Goal: Task Accomplishment & Management: Use online tool/utility

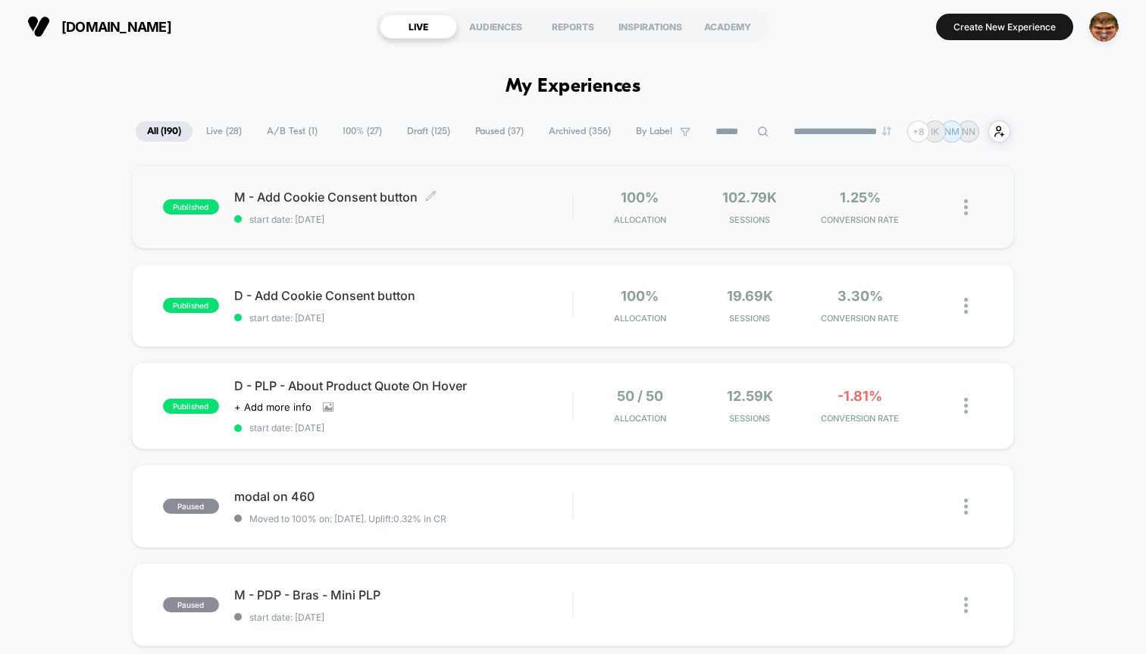
click at [466, 223] on span "start date: 9/12/2025" at bounding box center [403, 219] width 338 height 11
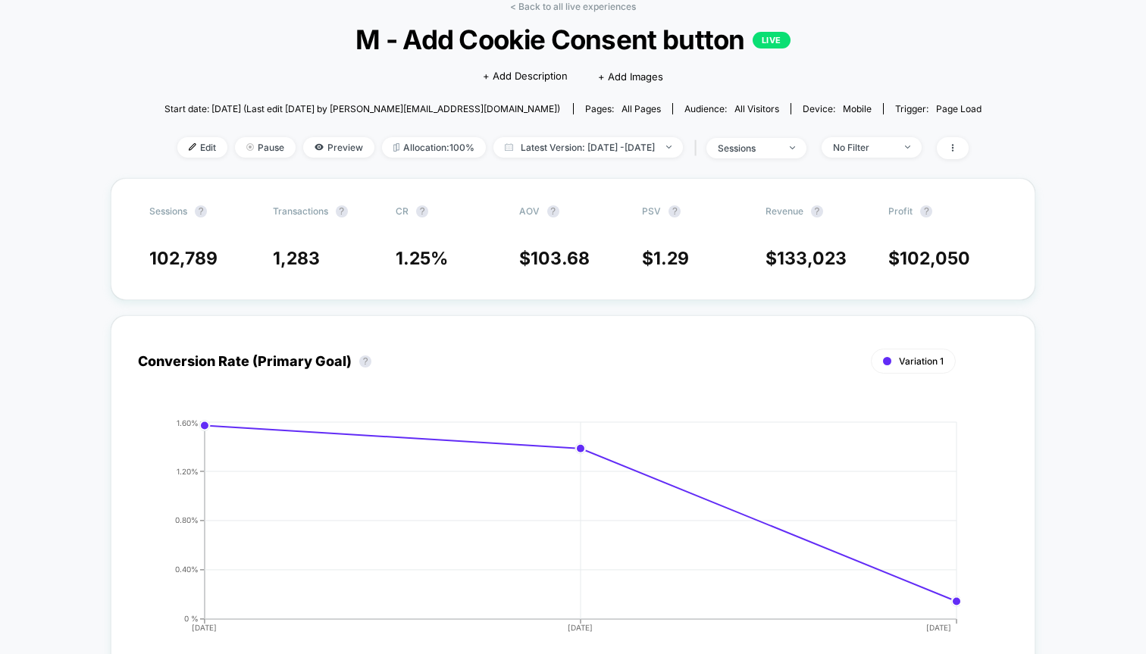
scroll to position [77, 0]
click at [177, 269] on div "Sessions ? Transactions ? CR ? AOV ? PSV ? Revenue ? Profit ? 102,789 1,283 1.2…" at bounding box center [573, 240] width 925 height 122
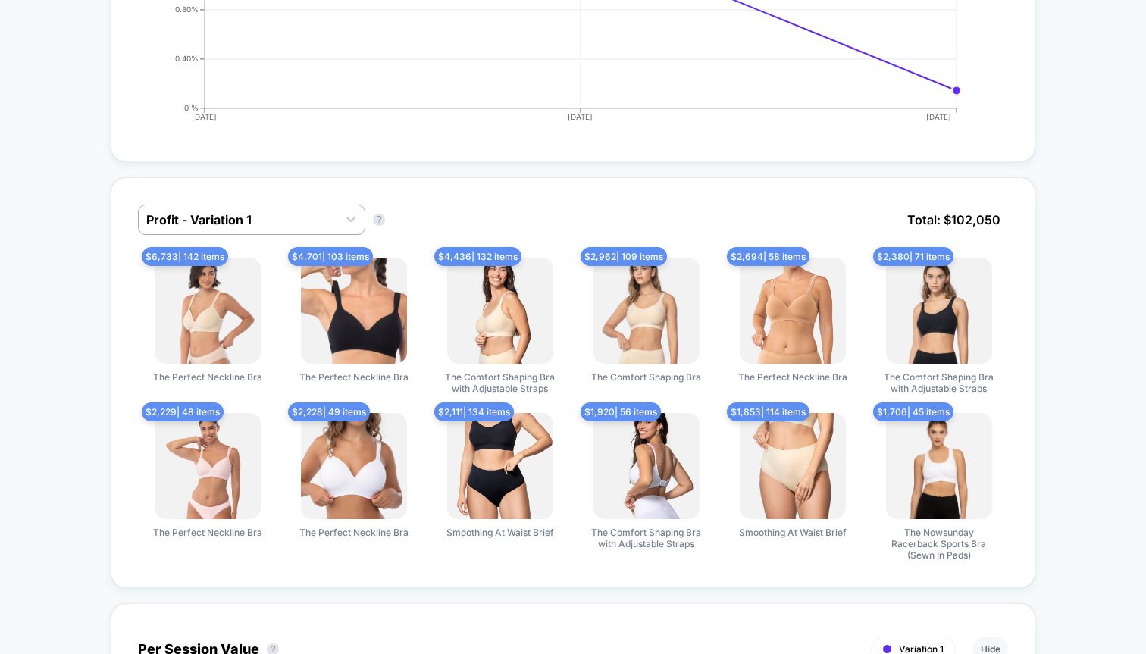
scroll to position [587, 0]
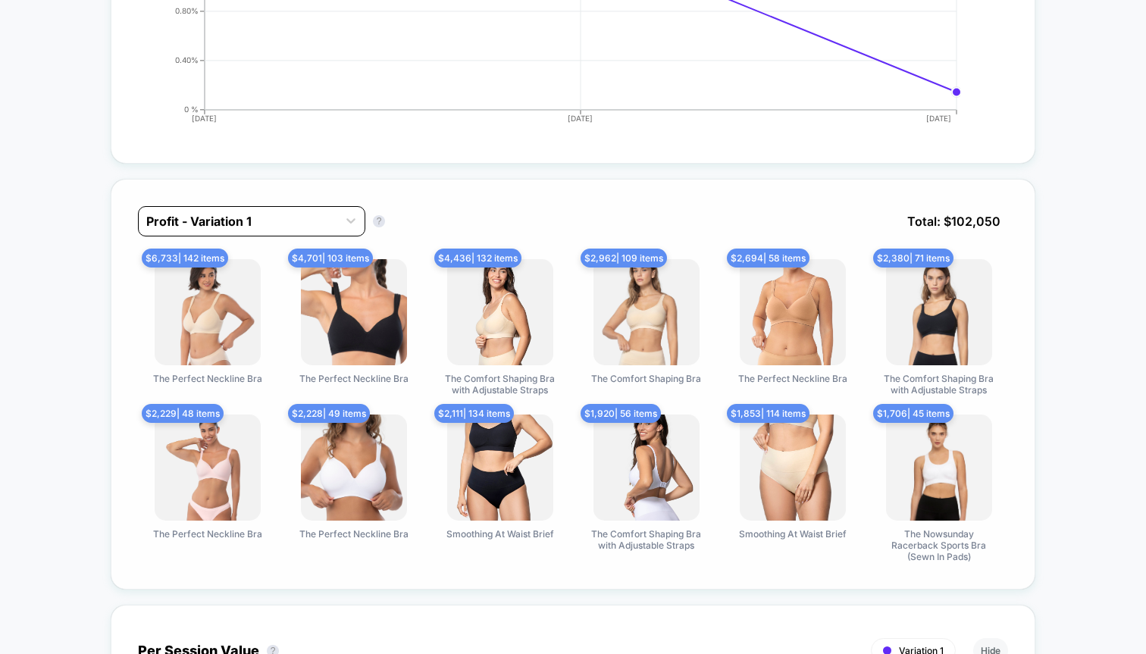
click at [206, 222] on div at bounding box center [237, 221] width 183 height 18
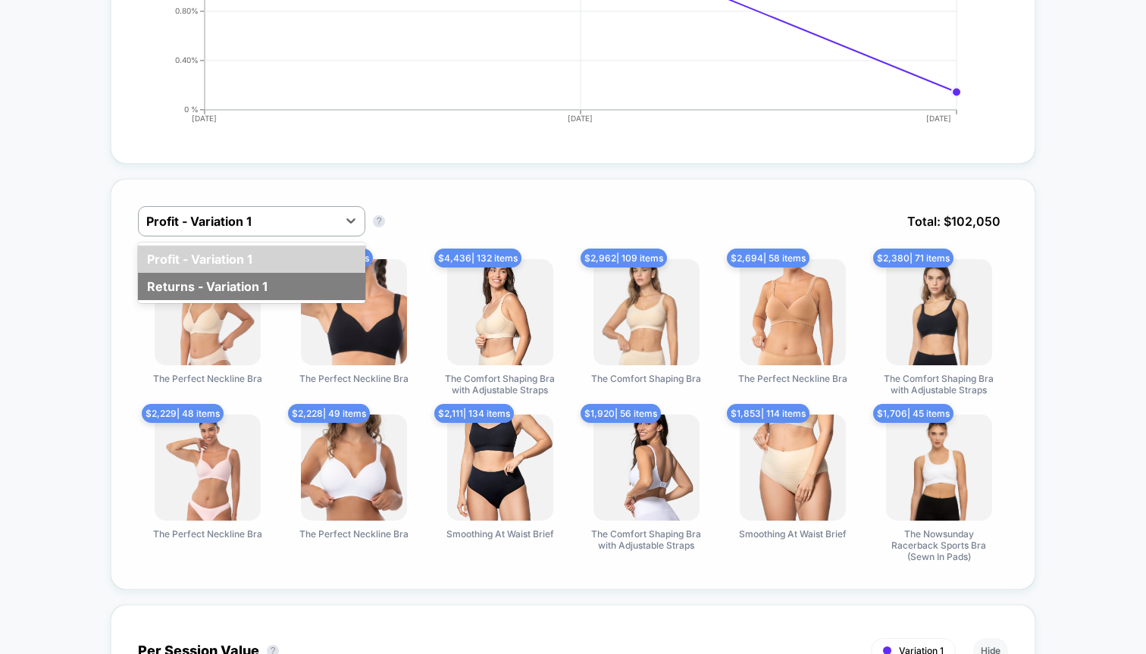
click at [199, 280] on div "Returns - Variation 1" at bounding box center [251, 286] width 227 height 27
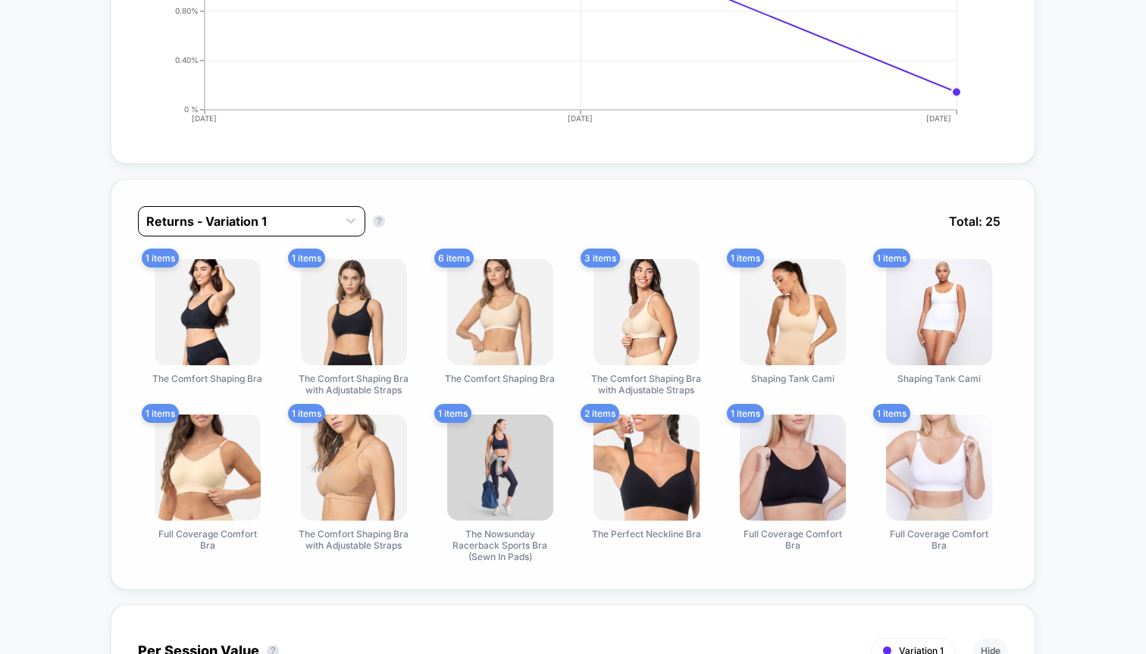
click at [219, 227] on div at bounding box center [237, 221] width 183 height 18
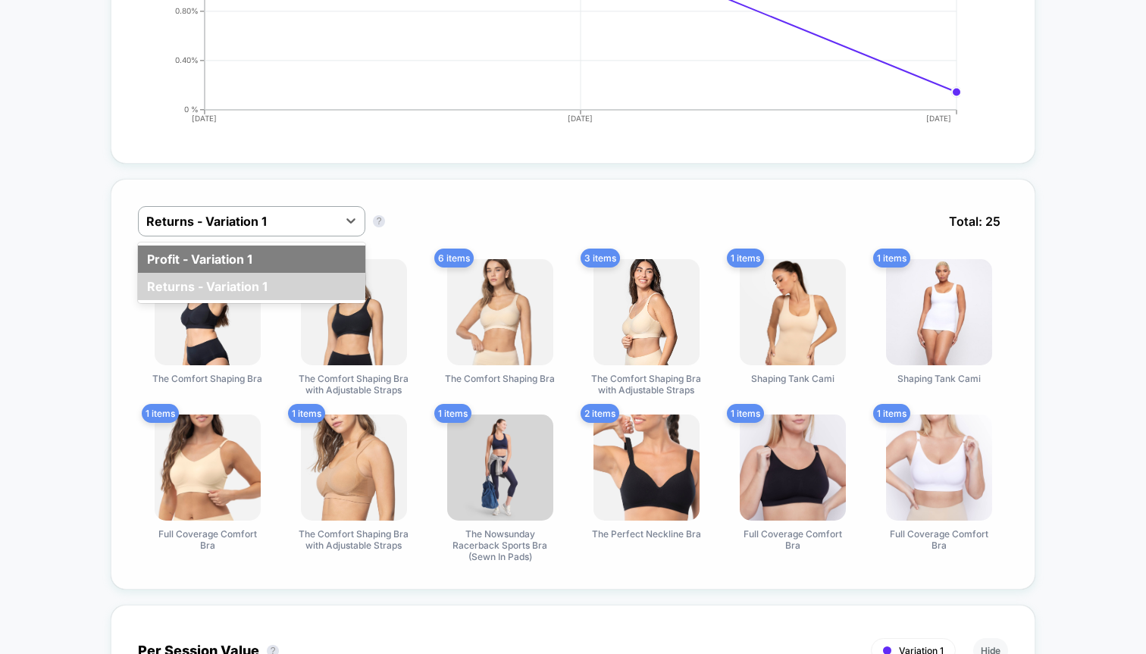
click at [203, 261] on div "Profit - Variation 1" at bounding box center [251, 259] width 227 height 27
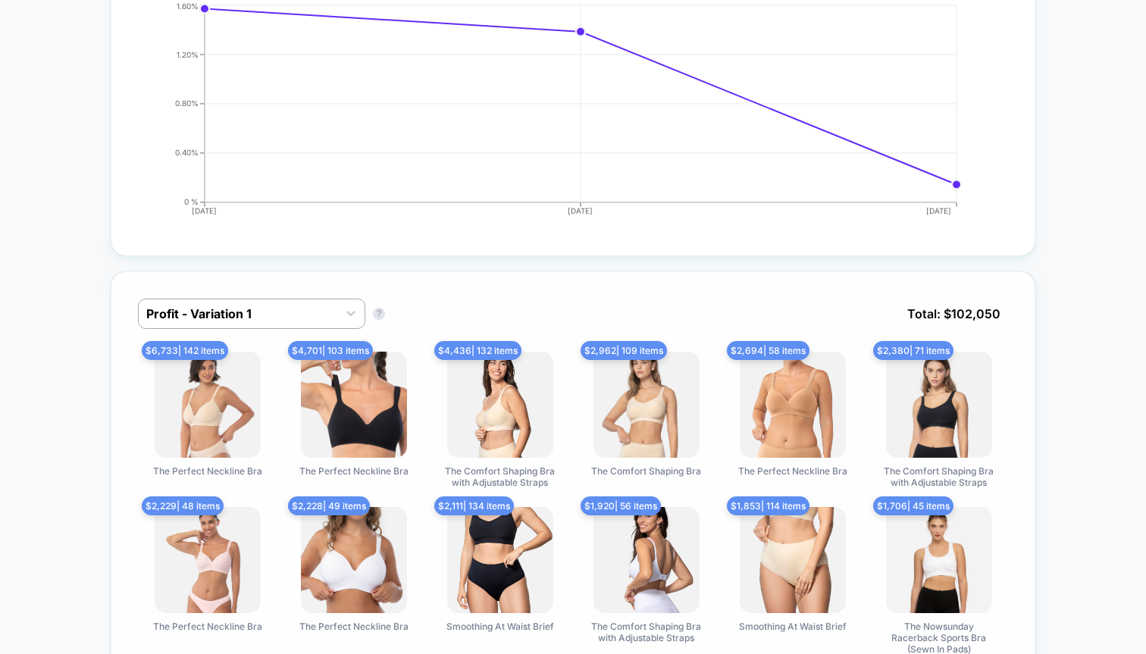
scroll to position [0, 0]
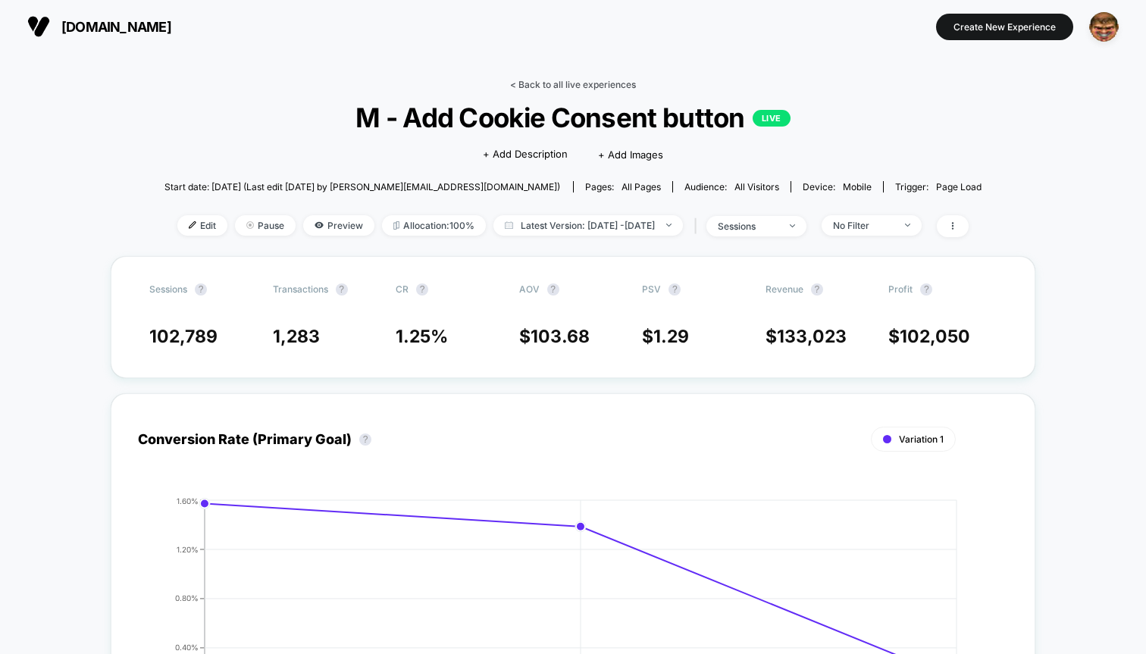
click at [567, 87] on link "< Back to all live experiences" at bounding box center [573, 84] width 126 height 11
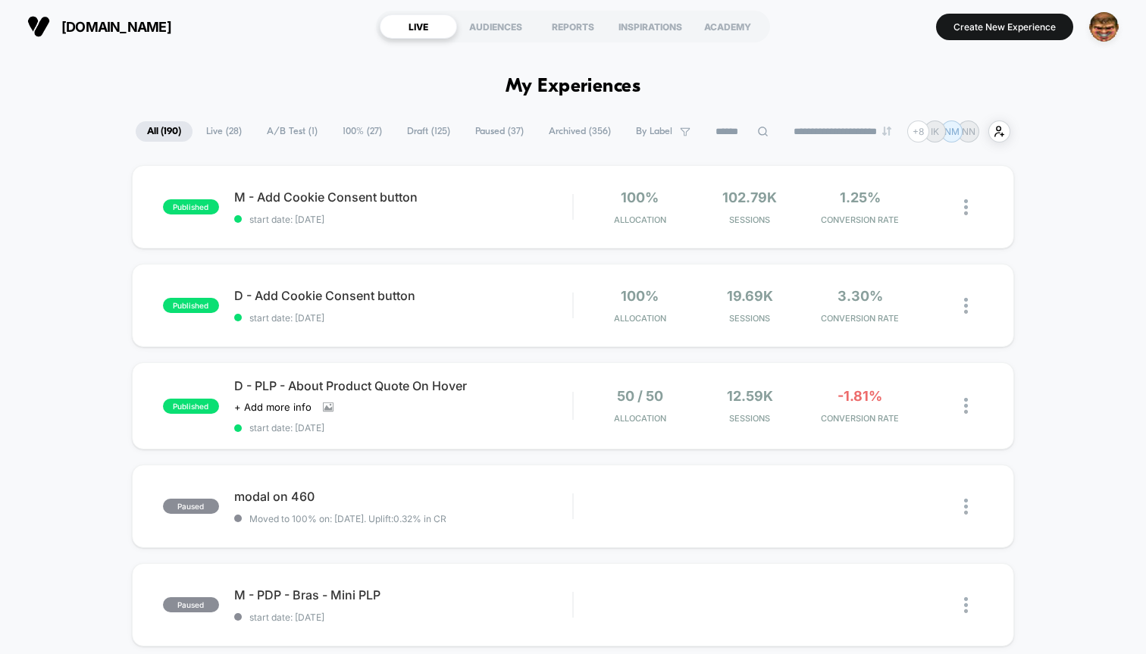
click at [224, 127] on span "Live ( 28 )" at bounding box center [224, 131] width 58 height 20
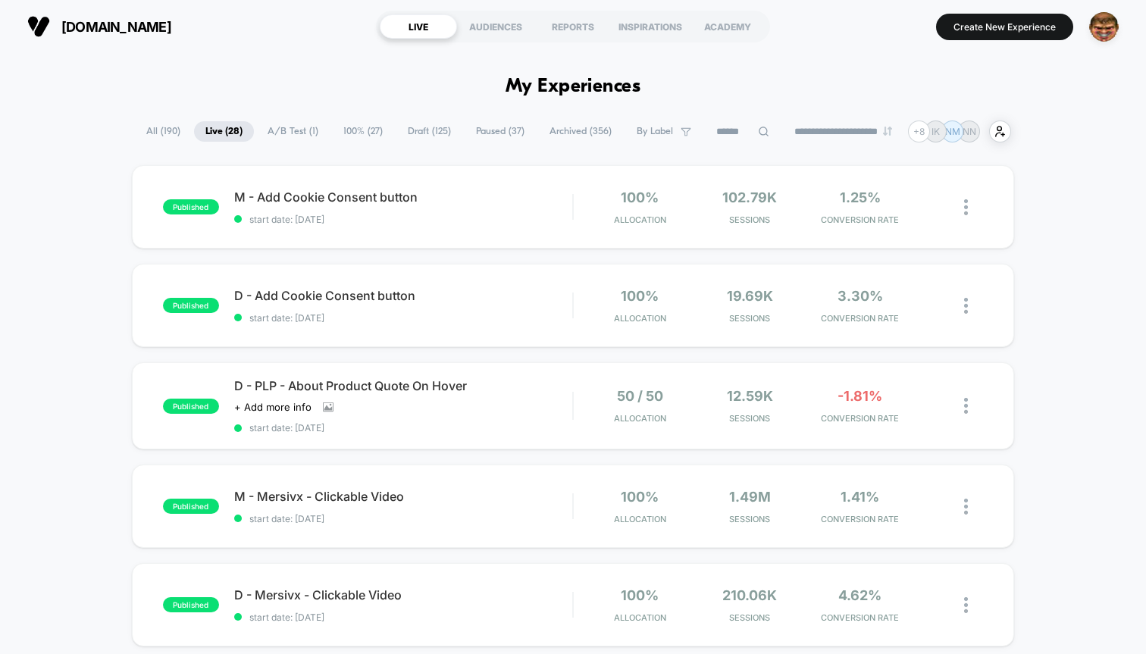
click at [170, 131] on span "All ( 190 )" at bounding box center [163, 131] width 57 height 20
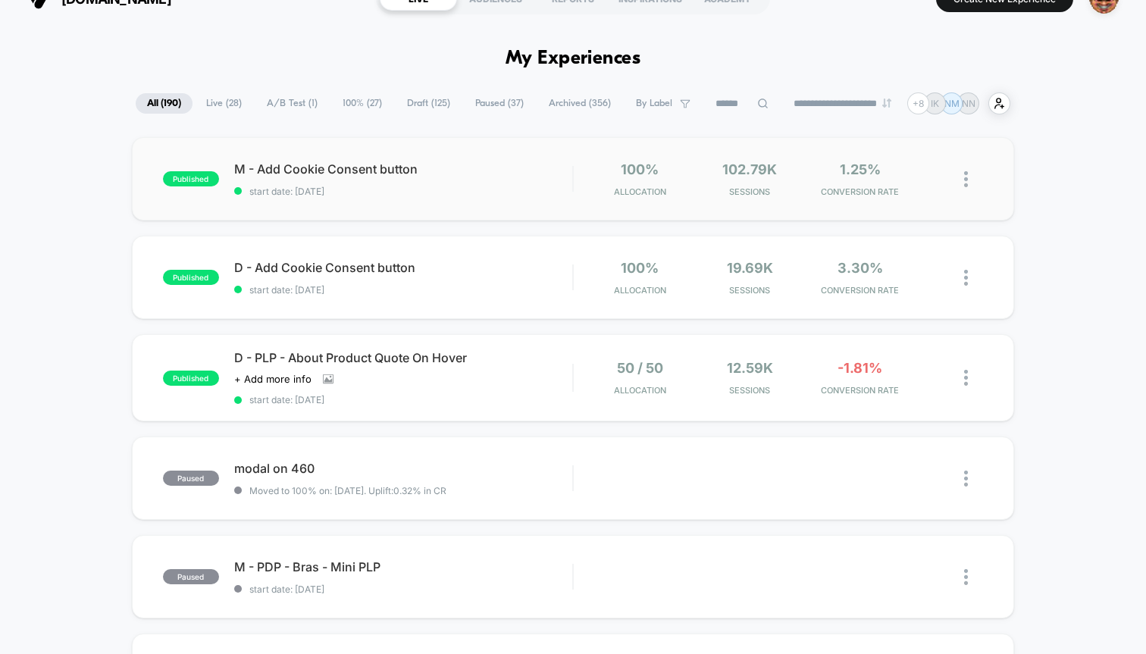
scroll to position [31, 0]
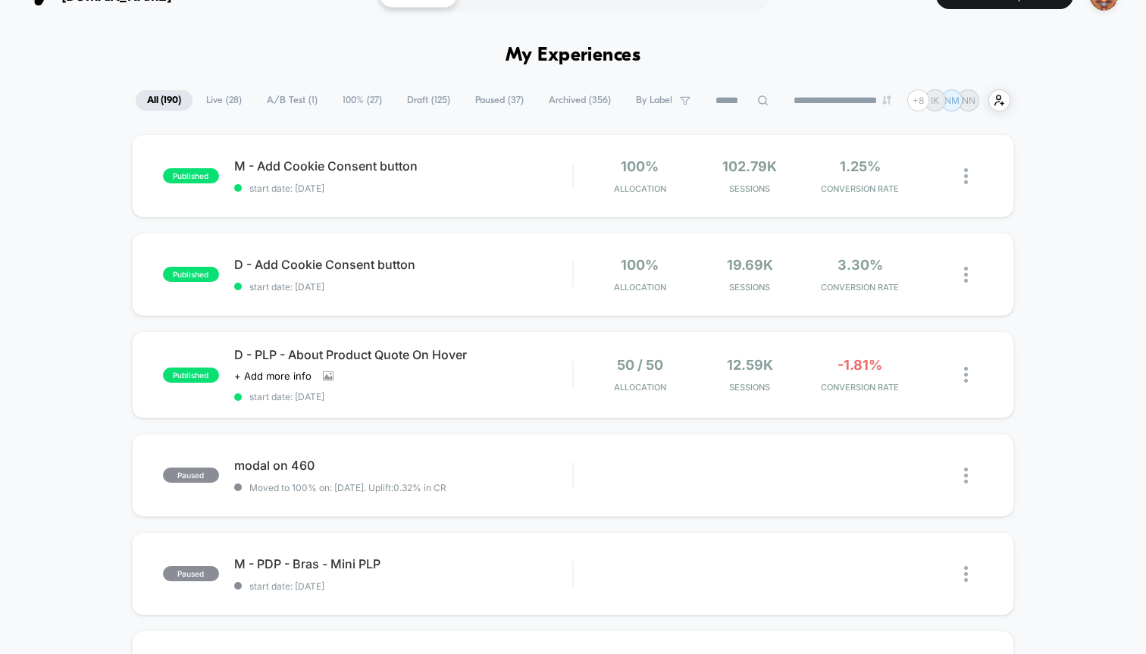
click at [413, 90] on span "Draft ( 125 )" at bounding box center [429, 100] width 66 height 20
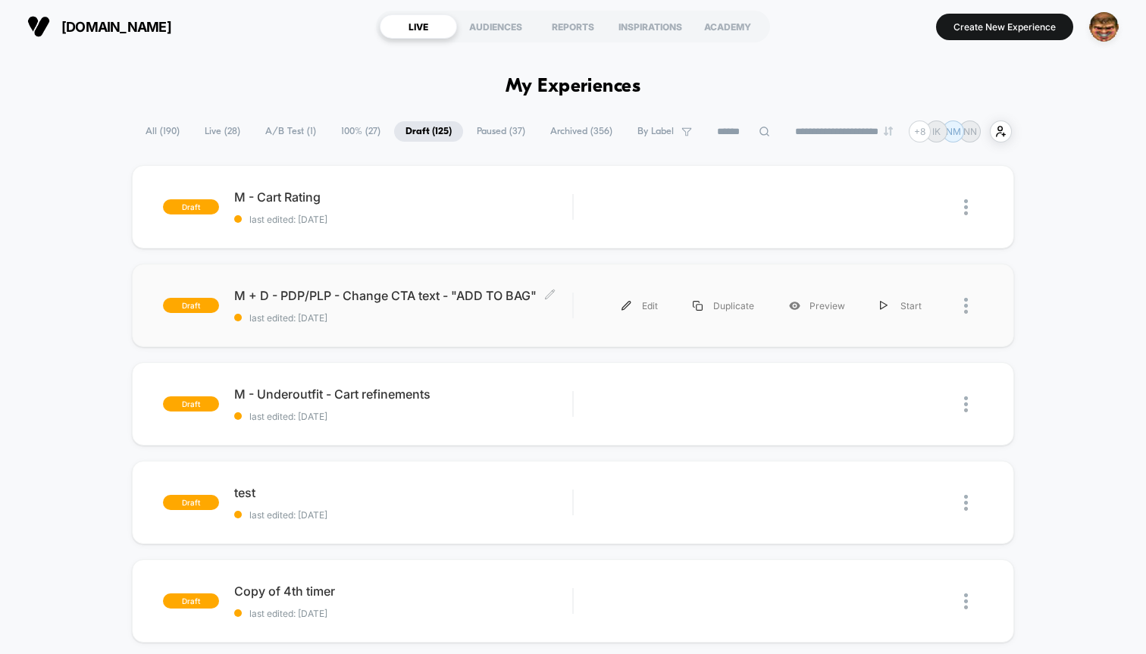
scroll to position [9, 0]
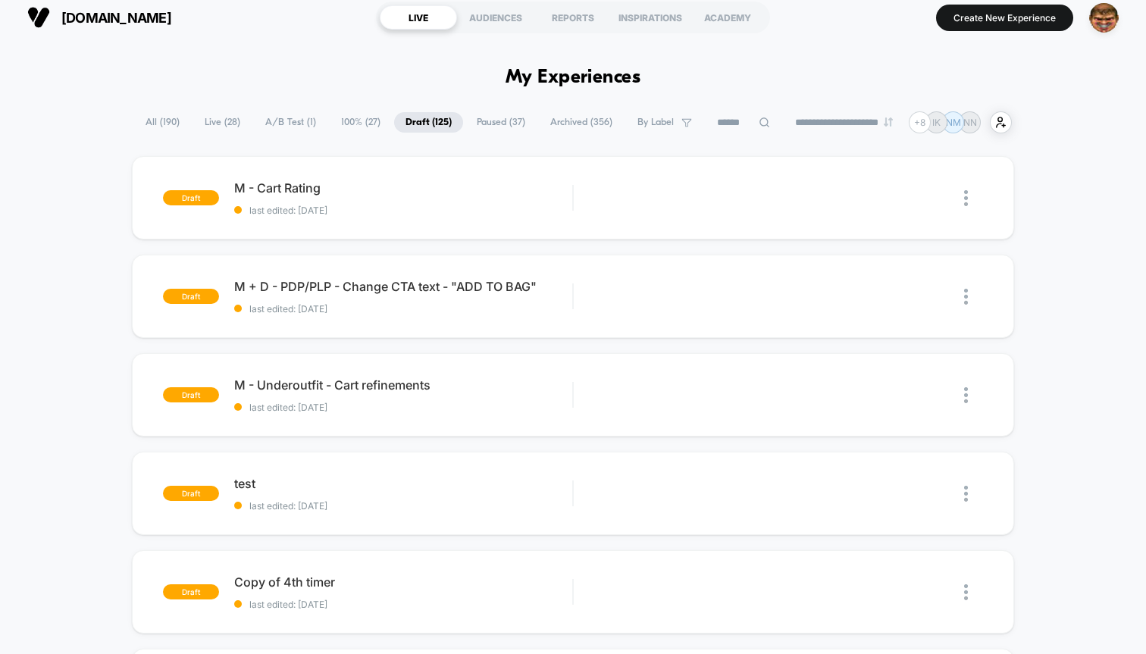
click at [272, 121] on span "A/B Test ( 1 )" at bounding box center [291, 122] width 74 height 20
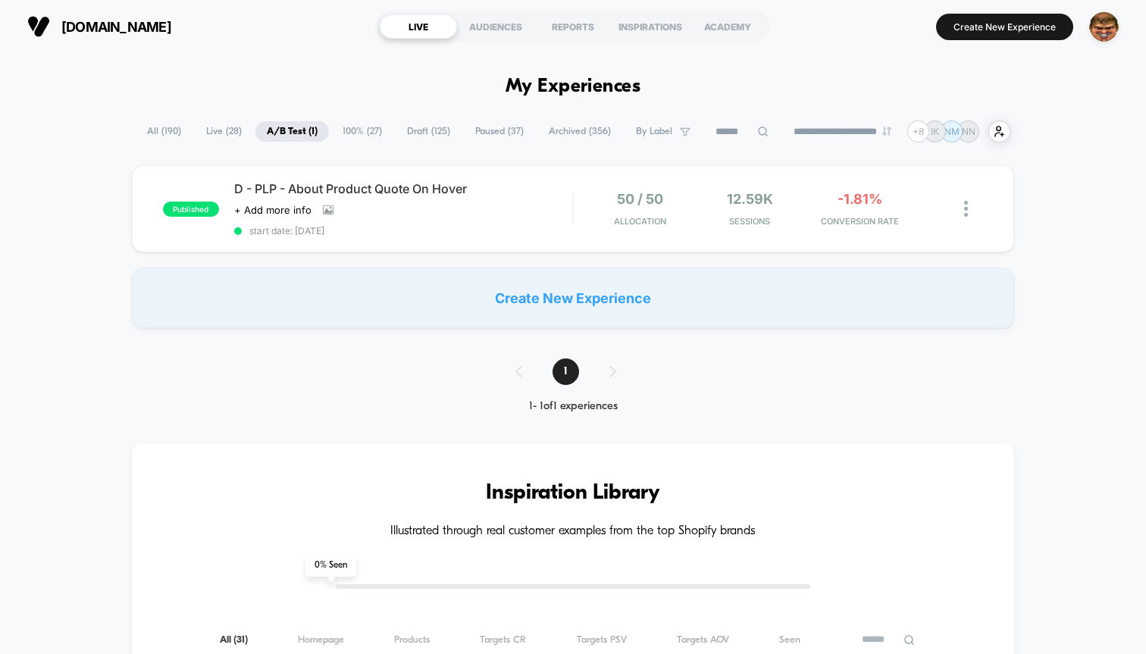
click at [195, 131] on span "Live ( 28 )" at bounding box center [224, 131] width 58 height 20
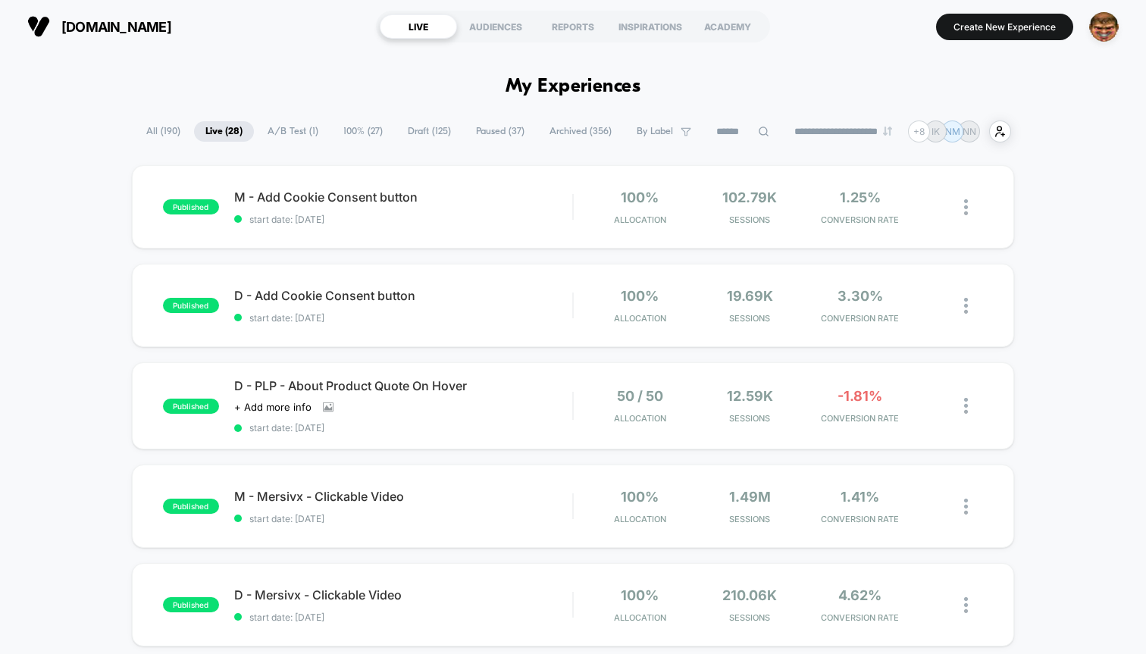
click at [145, 130] on span "All ( 190 )" at bounding box center [163, 131] width 57 height 20
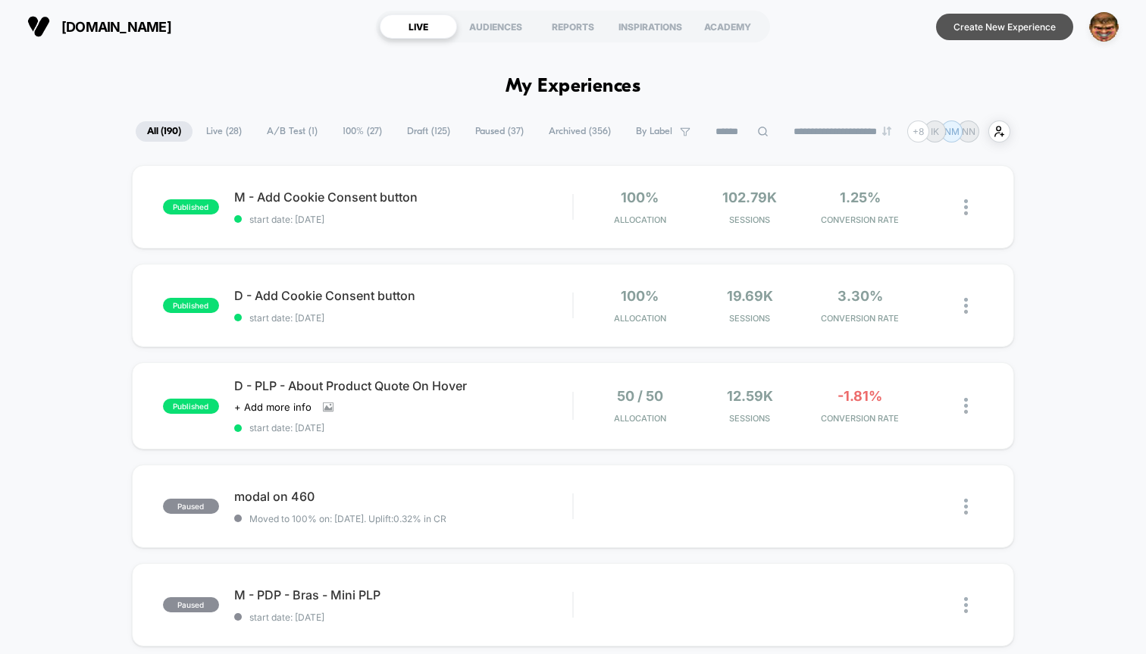
click at [996, 28] on button "Create New Experience" at bounding box center [1004, 27] width 137 height 27
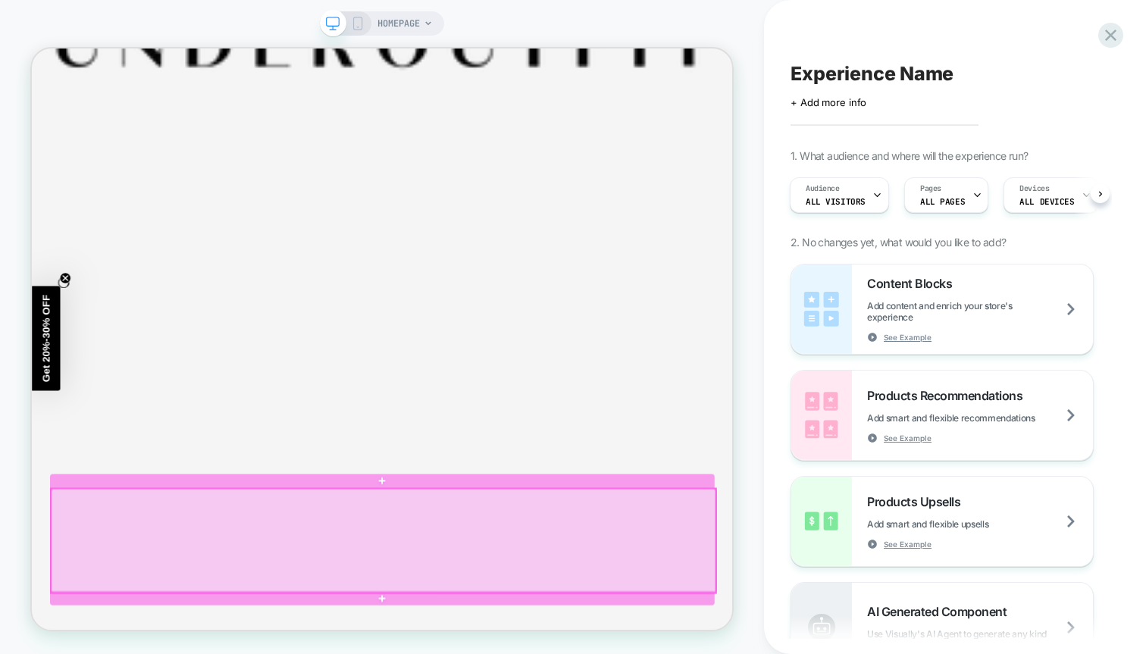
scroll to position [101, 0]
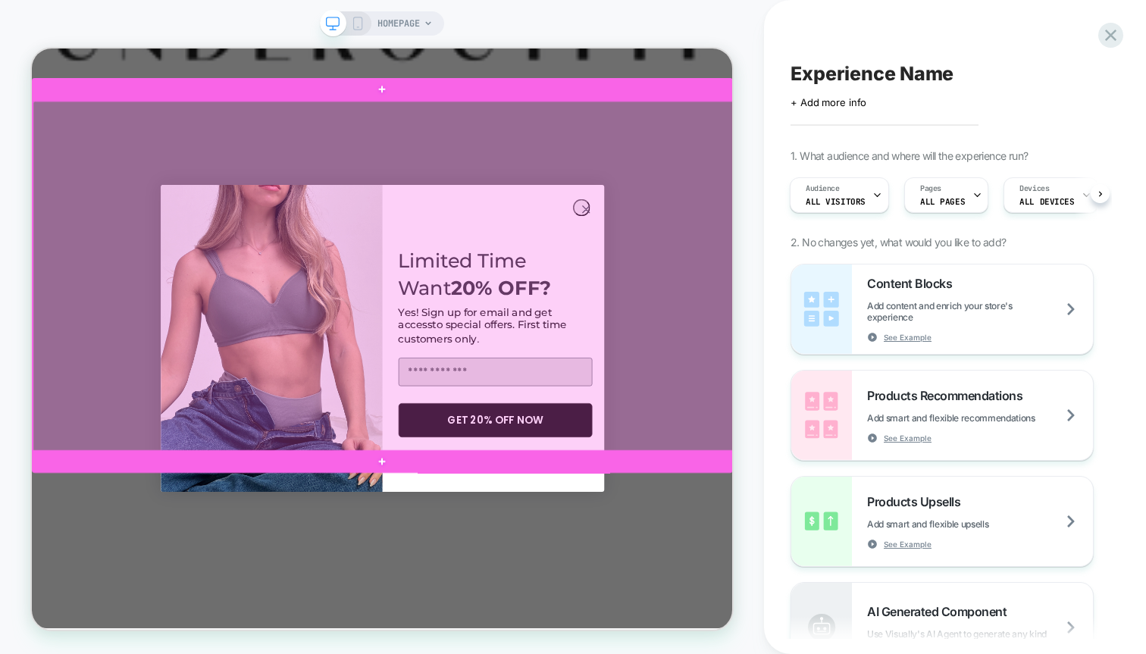
click at [762, 256] on div at bounding box center [500, 352] width 934 height 467
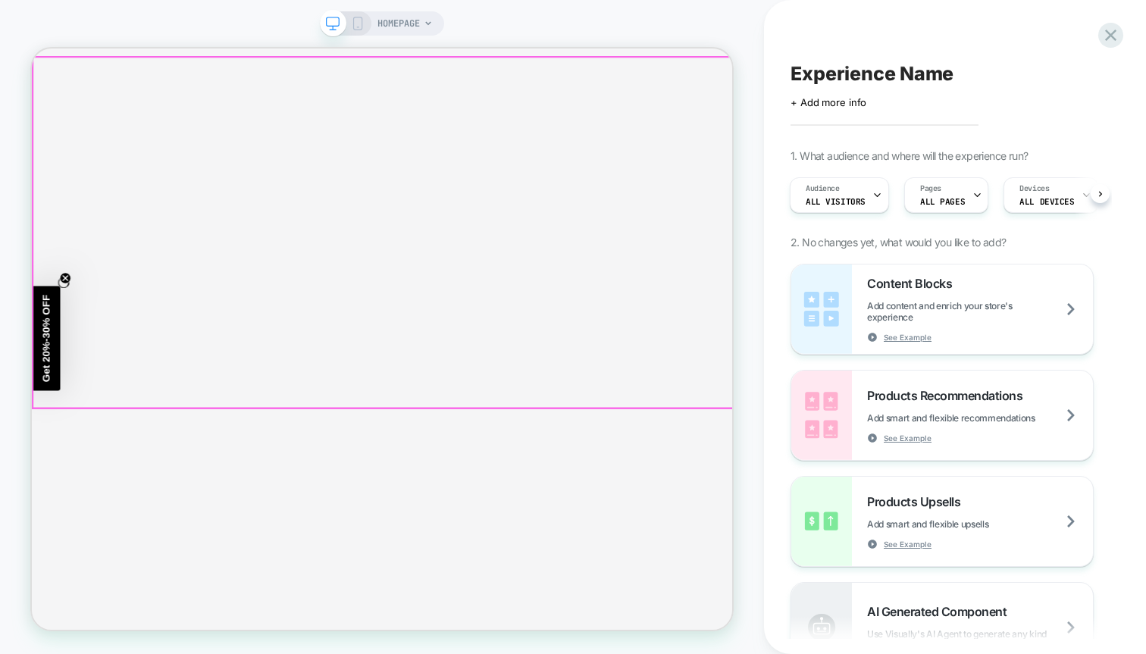
scroll to position [161, 0]
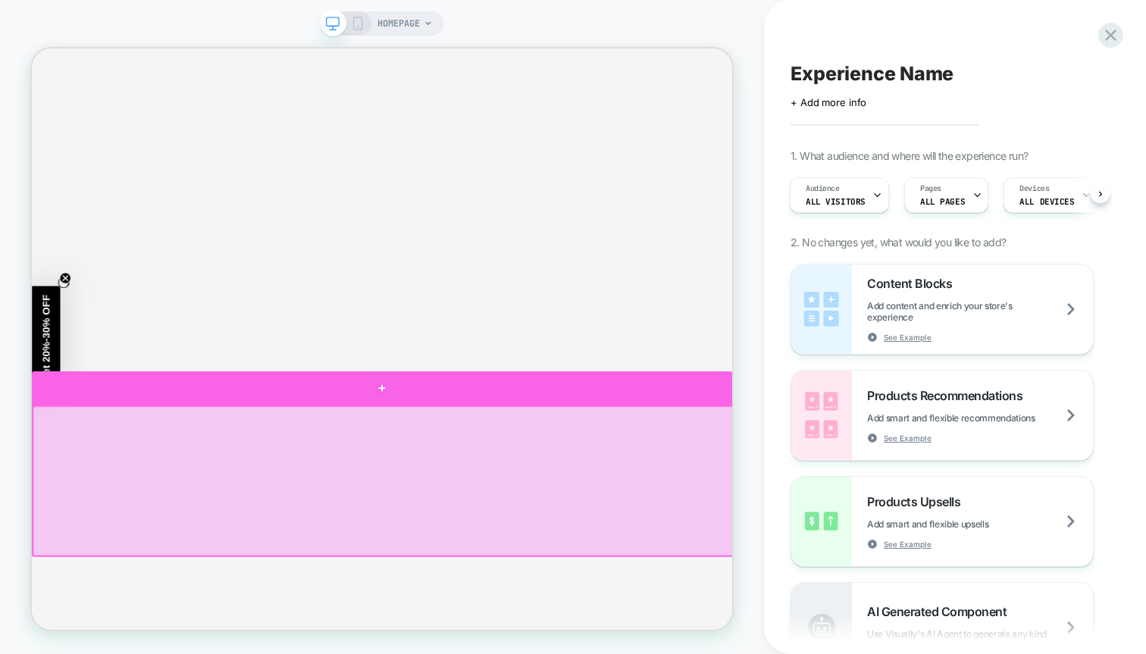
click at [539, 498] on div at bounding box center [499, 501] width 934 height 45
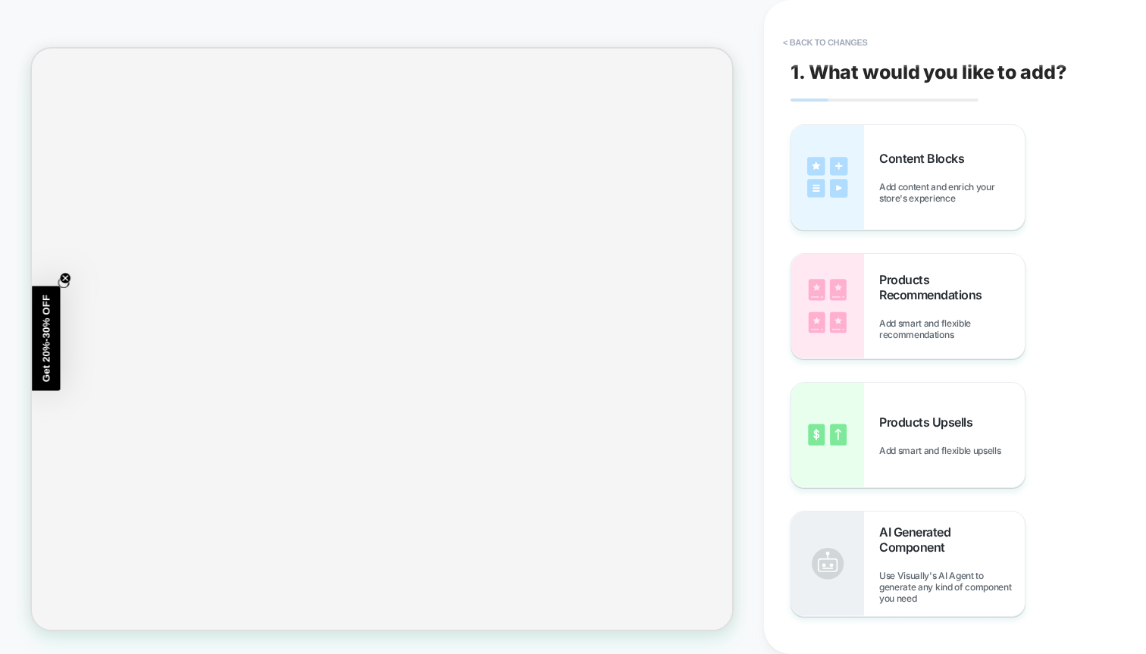
scroll to position [274, 0]
click at [881, 153] on span "Content Blocks" at bounding box center [925, 158] width 92 height 15
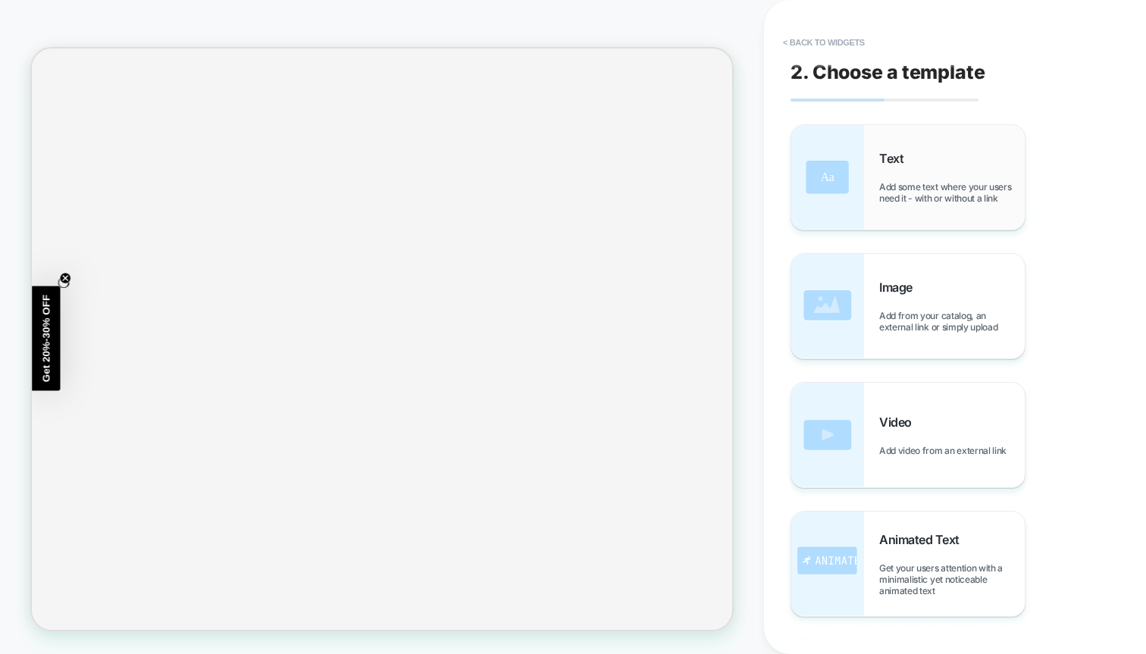
click at [882, 177] on div "Text Add some text where your users need it - with or without a link" at bounding box center [951, 177] width 145 height 53
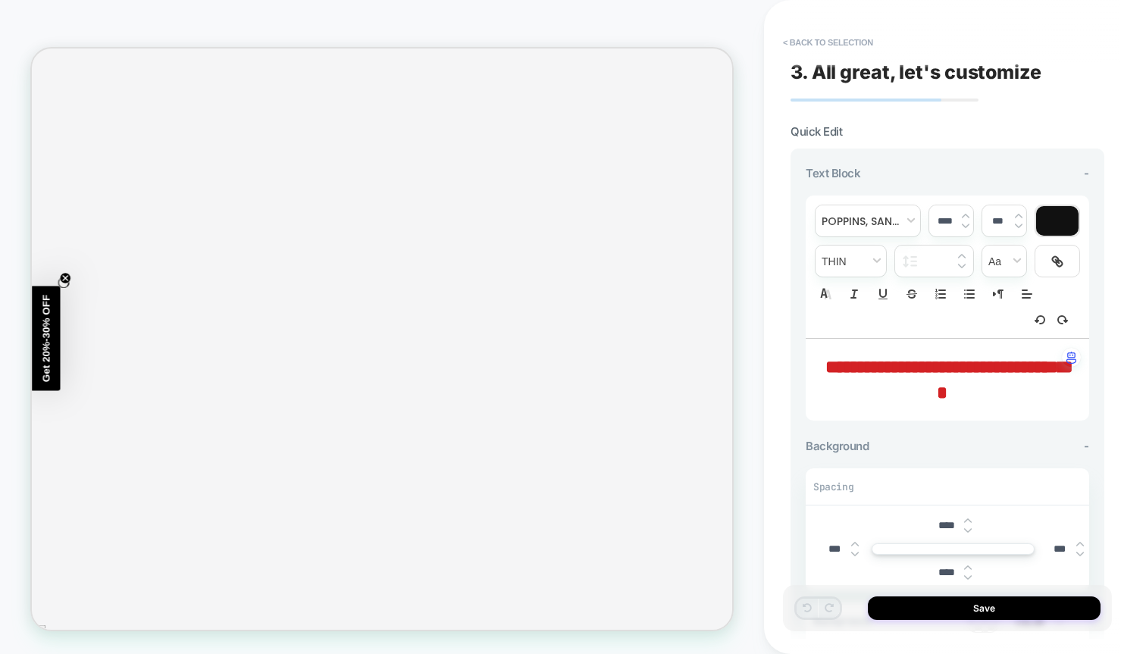
scroll to position [296, 0]
click at [939, 363] on span "**********" at bounding box center [949, 380] width 248 height 44
type input "****"
click at [939, 363] on span "**********" at bounding box center [949, 380] width 248 height 44
click at [1050, 215] on div at bounding box center [1057, 221] width 42 height 30
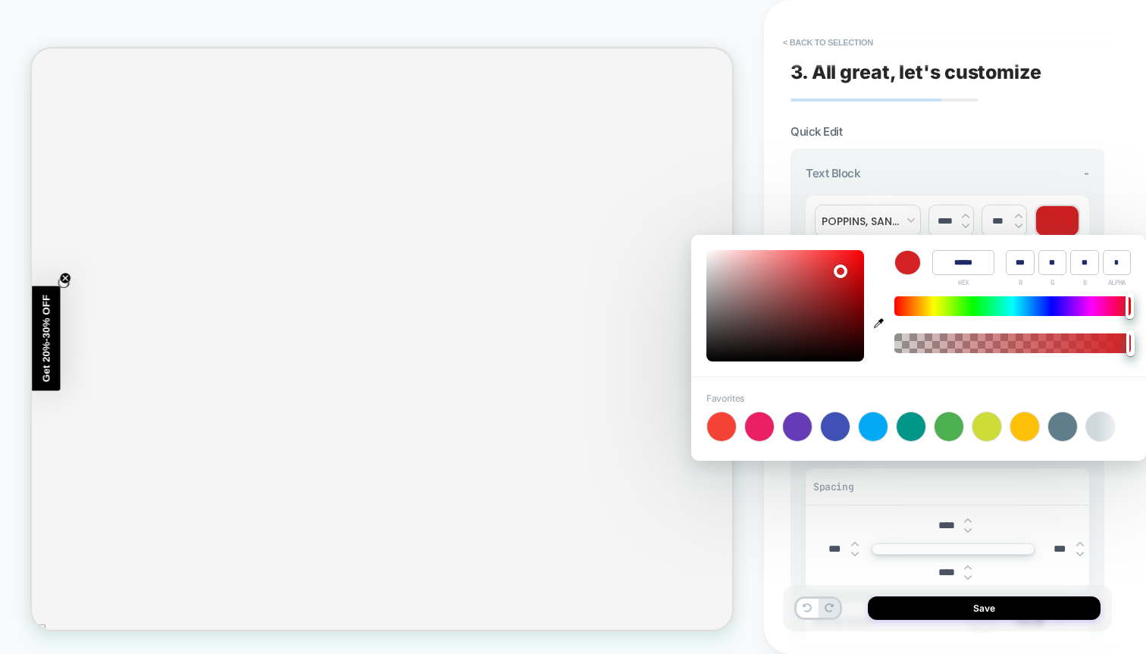
type input "******"
type input "**"
type input "***"
click at [988, 314] on div at bounding box center [1012, 306] width 236 height 20
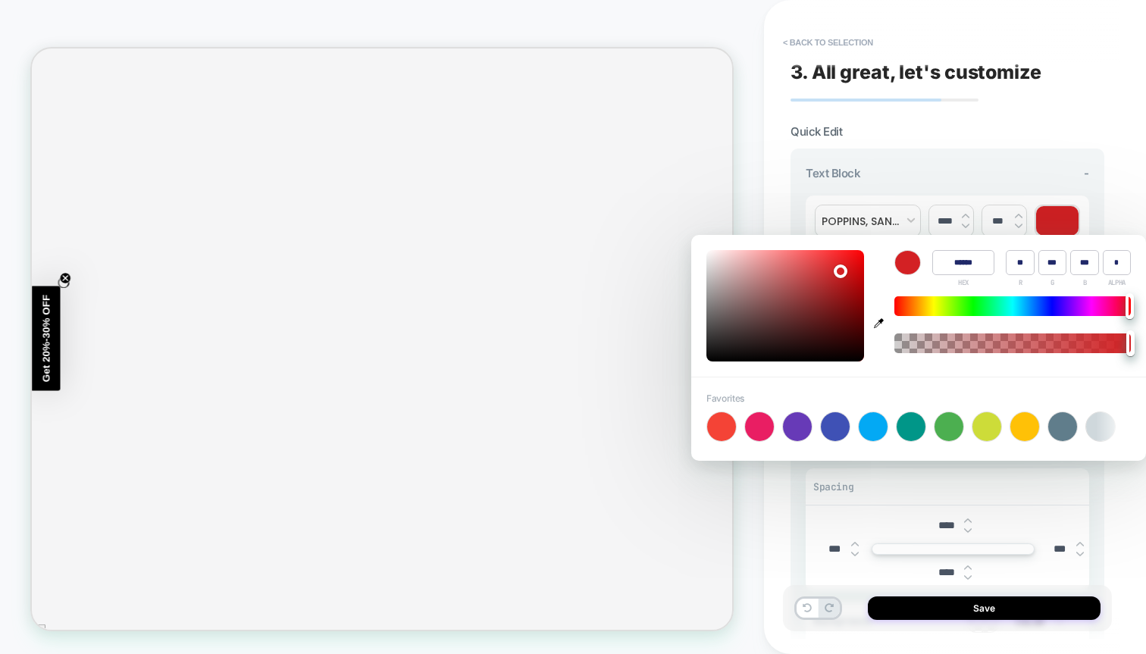
click at [1125, 314] on div at bounding box center [1129, 306] width 8 height 26
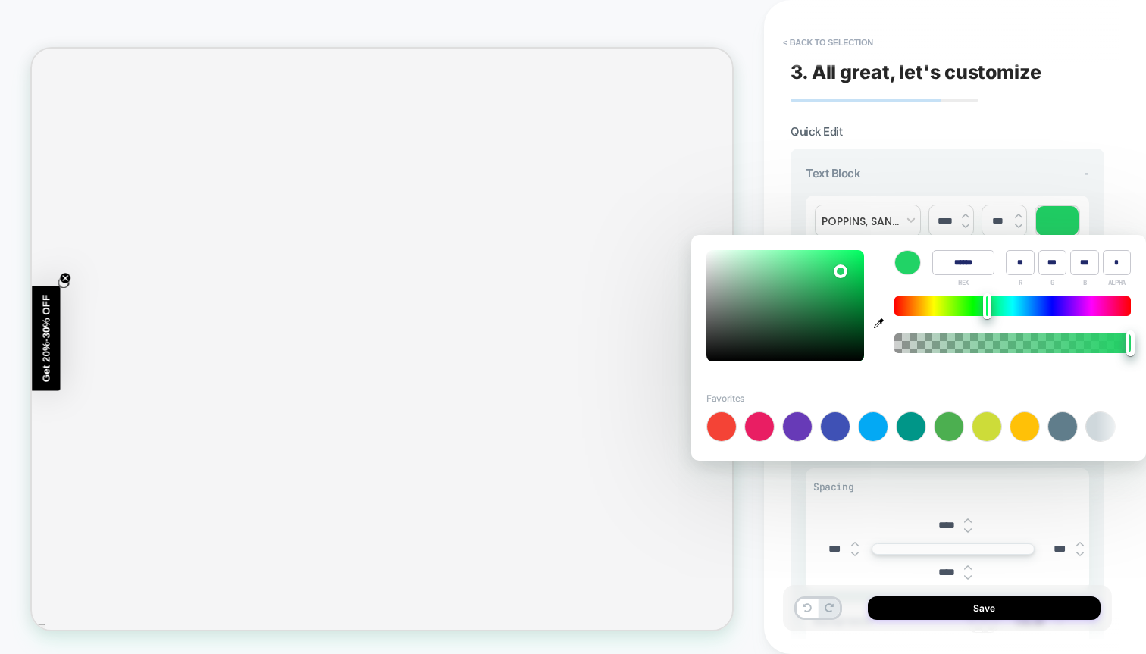
click at [793, 26] on div "**********" at bounding box center [947, 327] width 329 height 624
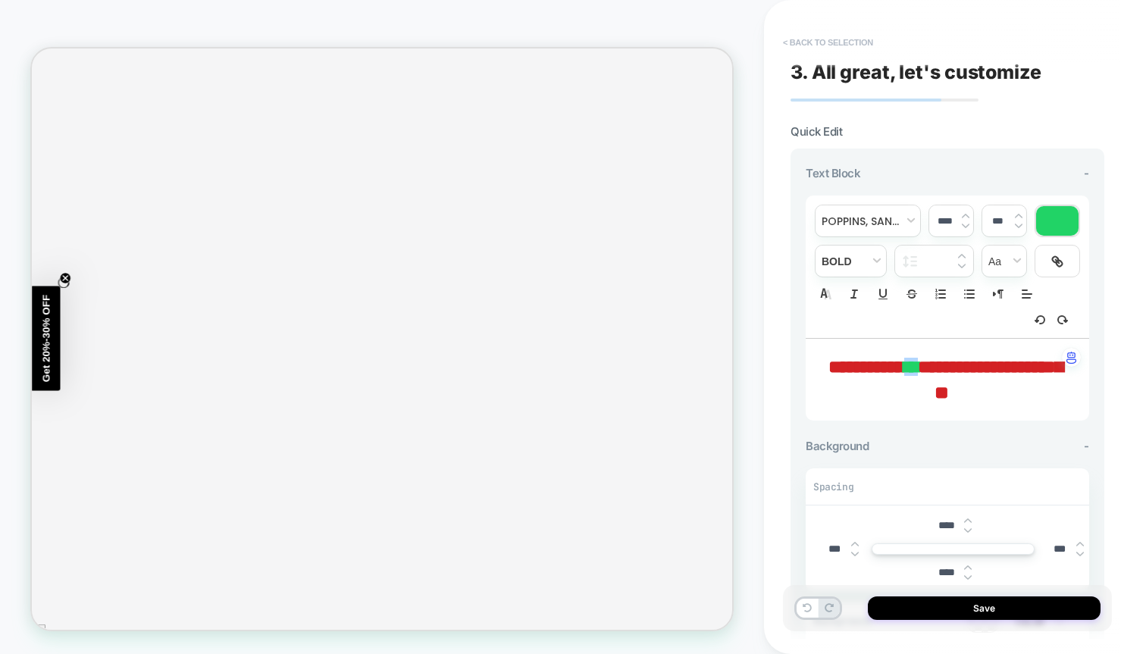
click at [802, 43] on button "< Back to selection" at bounding box center [827, 42] width 105 height 24
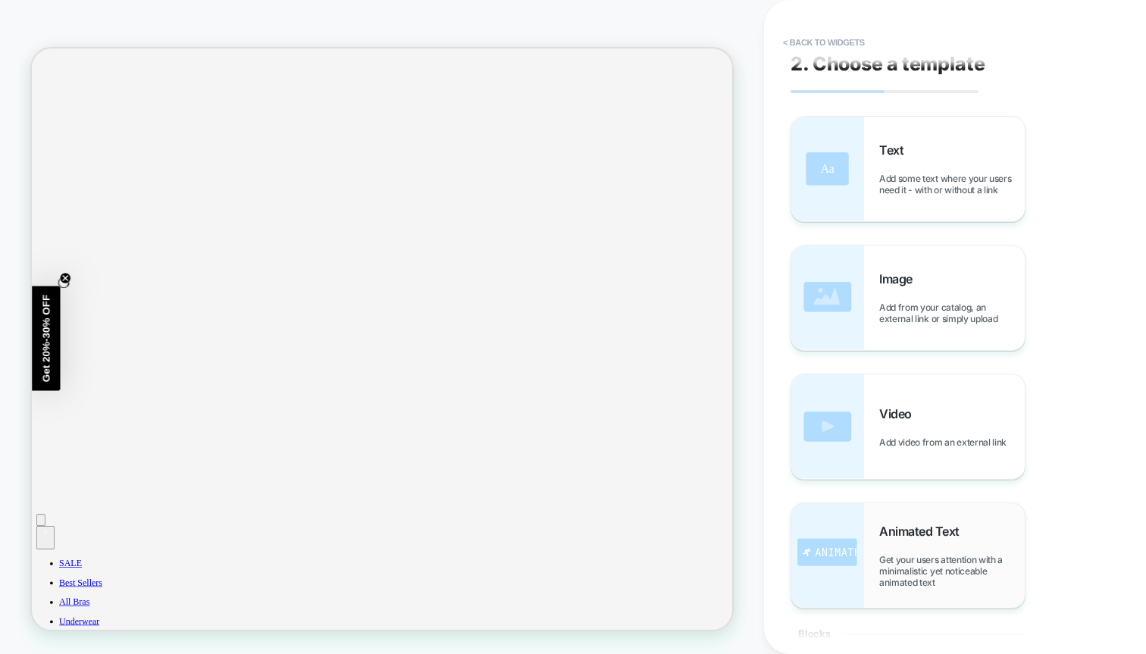
scroll to position [0, 0]
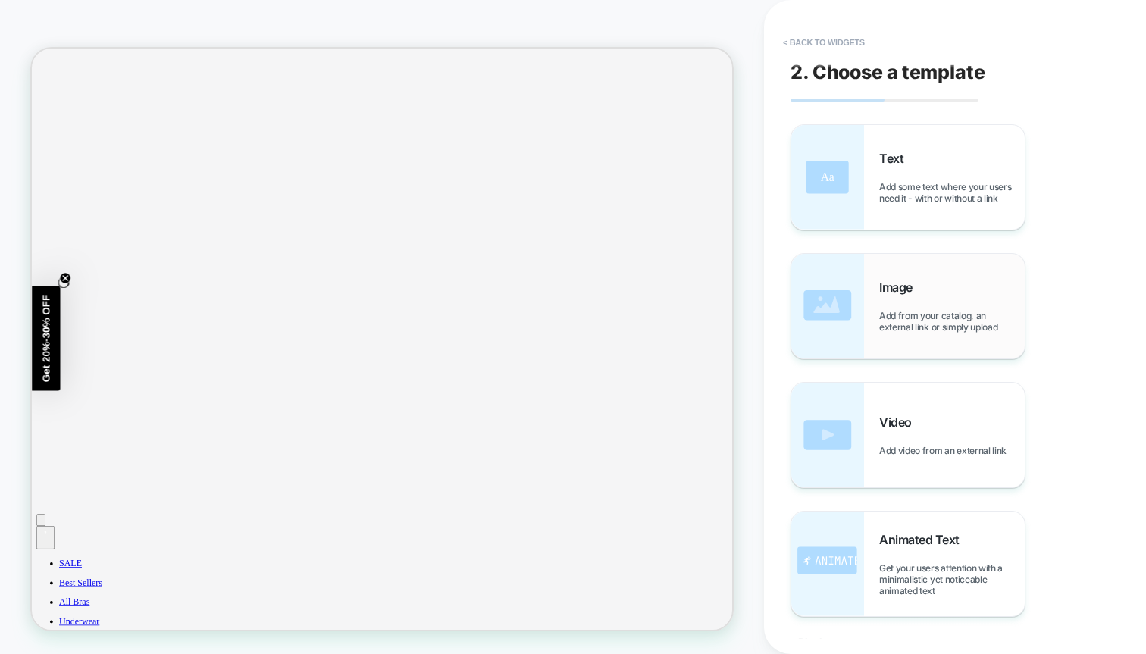
click at [891, 278] on div "Image Add from your catalog, an external link or simply upload" at bounding box center [907, 306] width 233 height 105
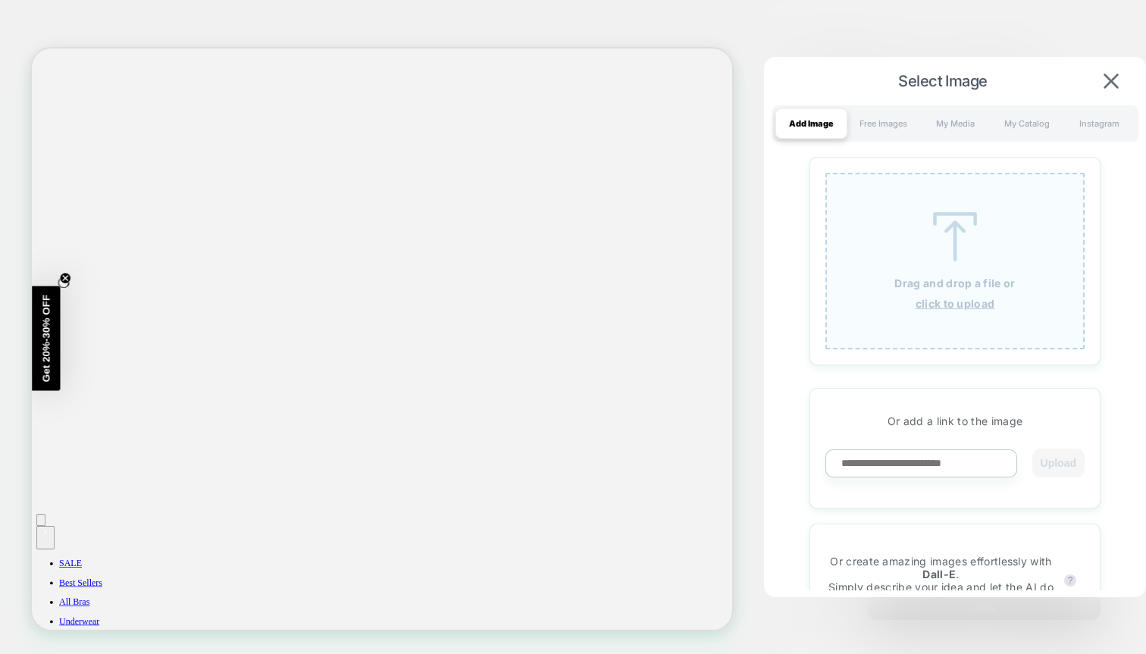
click at [993, 232] on div "Drag and drop a file or click to upload" at bounding box center [954, 261] width 259 height 177
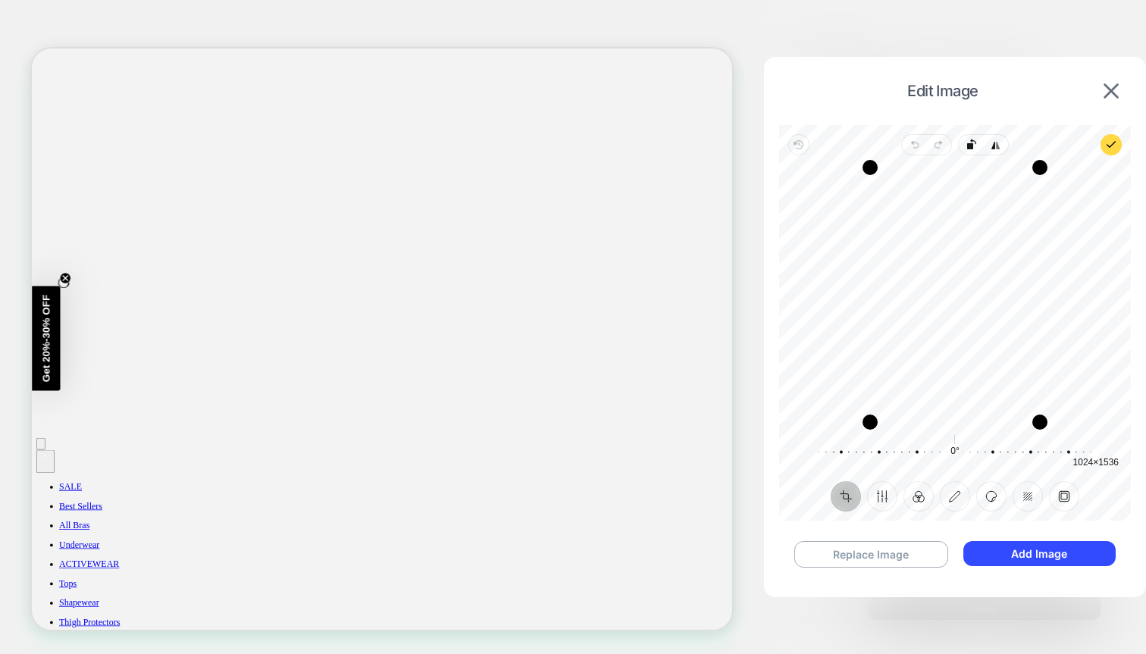
scroll to position [548, 0]
drag, startPoint x: 874, startPoint y: 419, endPoint x: 929, endPoint y: 323, distance: 111.0
click at [878, 415] on div "Drag corner bl" at bounding box center [869, 422] width 15 height 15
click at [929, 323] on div "Drag corner bl" at bounding box center [924, 325] width 15 height 15
drag, startPoint x: 990, startPoint y: 271, endPoint x: 1015, endPoint y: 251, distance: 32.3
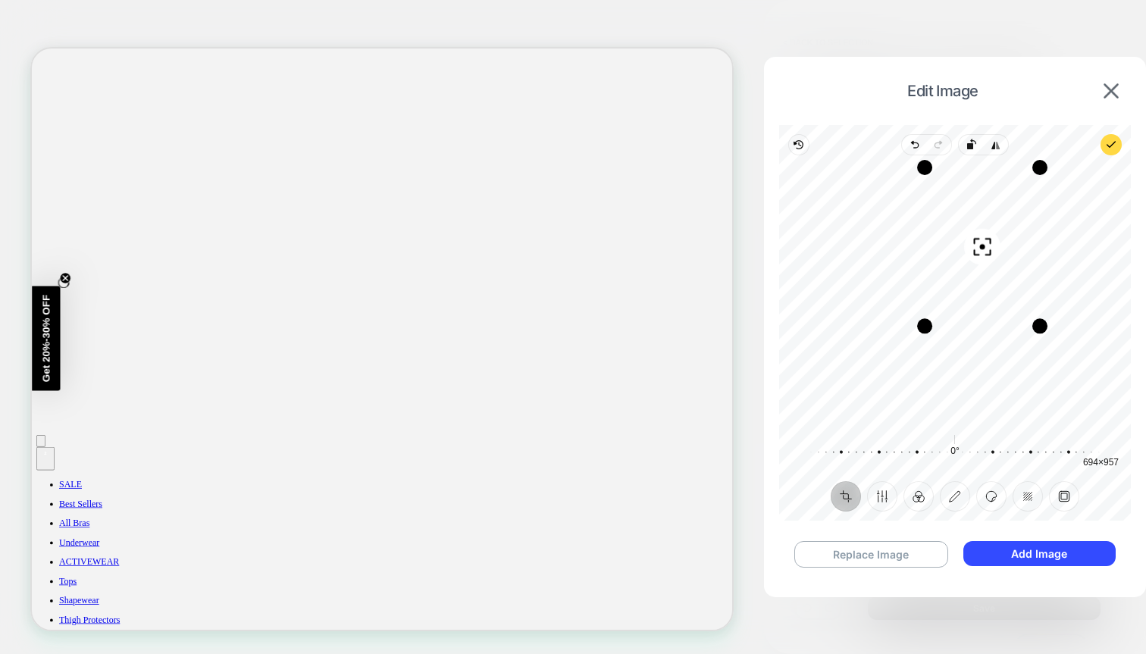
click at [1015, 251] on div "Recenter" at bounding box center [954, 294] width 327 height 255
click at [1106, 142] on icon "button" at bounding box center [1111, 145] width 12 height 12
click at [953, 496] on button "Annotate" at bounding box center [955, 496] width 30 height 30
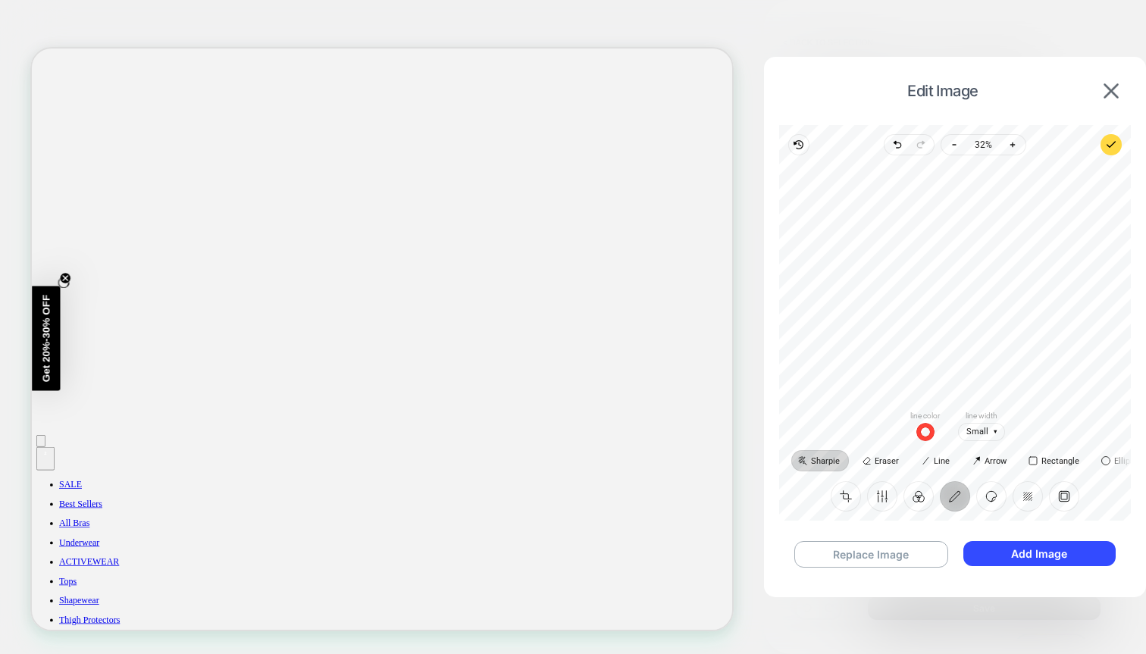
drag, startPoint x: 950, startPoint y: 273, endPoint x: 963, endPoint y: 273, distance: 12.9
click at [963, 273] on div at bounding box center [954, 282] width 327 height 230
drag, startPoint x: 951, startPoint y: 274, endPoint x: 964, endPoint y: 274, distance: 12.9
click at [963, 274] on div "undefined" at bounding box center [954, 282] width 327 height 230
drag, startPoint x: 949, startPoint y: 277, endPoint x: 957, endPoint y: 278, distance: 8.5
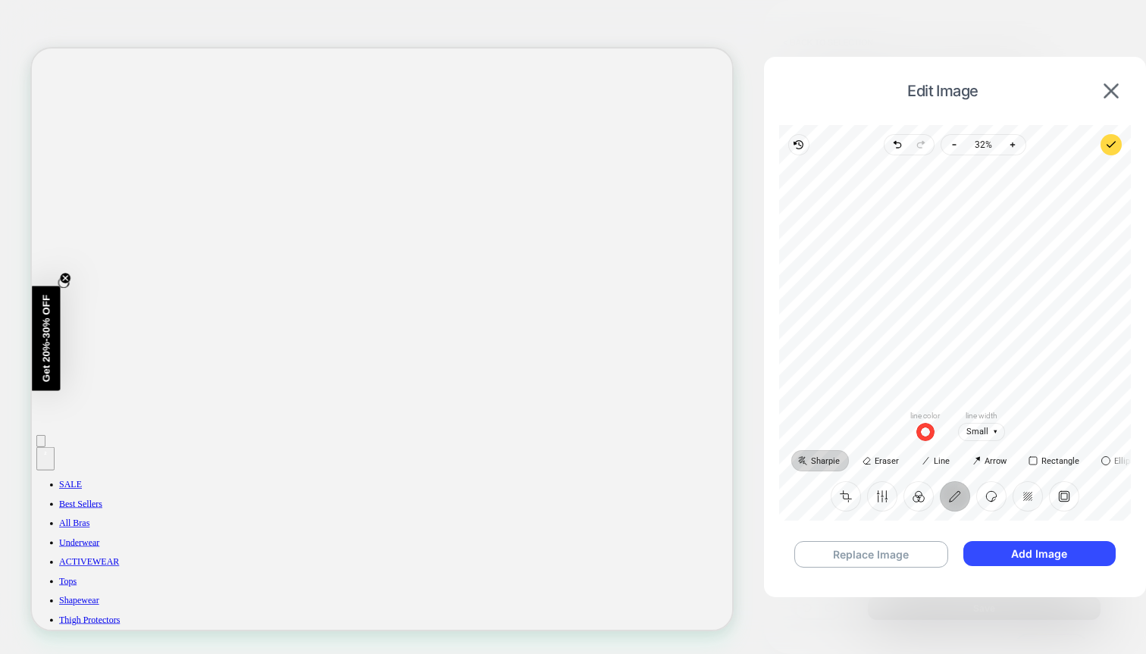
click at [956, 277] on div "undefined undefined" at bounding box center [954, 282] width 327 height 230
drag, startPoint x: 948, startPoint y: 271, endPoint x: 934, endPoint y: 271, distance: 13.6
click at [936, 271] on div "undefined undefined undefined" at bounding box center [954, 282] width 327 height 230
drag, startPoint x: 948, startPoint y: 282, endPoint x: 934, endPoint y: 282, distance: 13.6
click at [936, 282] on div "undefined undefined undefined undefined" at bounding box center [954, 282] width 327 height 230
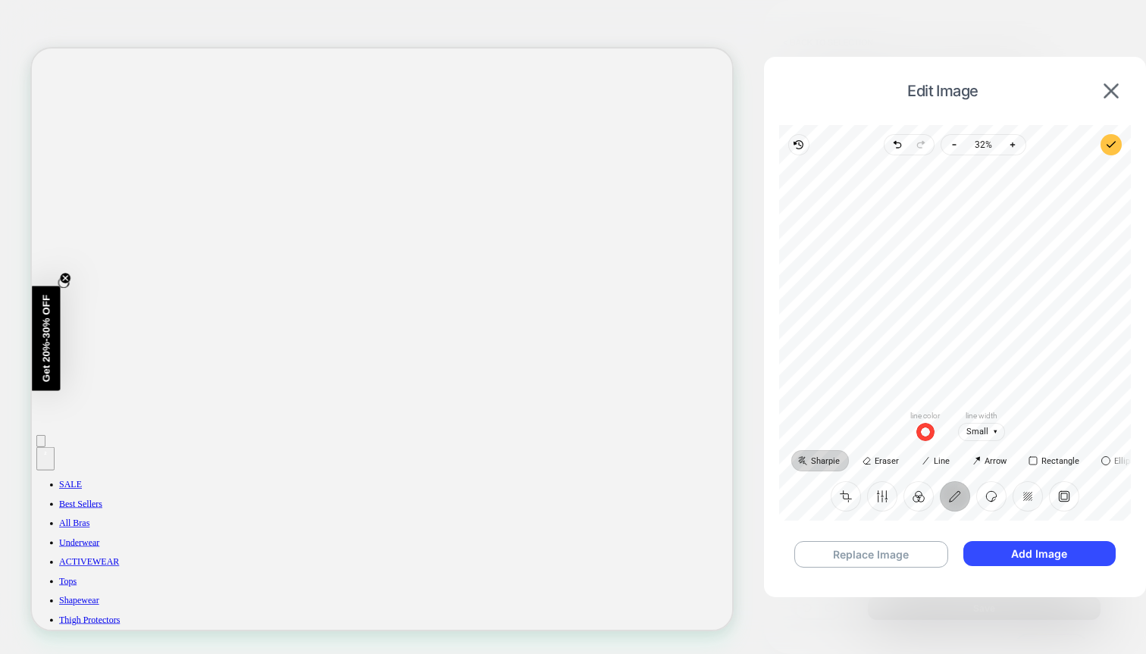
click at [1117, 134] on span "Preview on site" at bounding box center [1110, 144] width 21 height 21
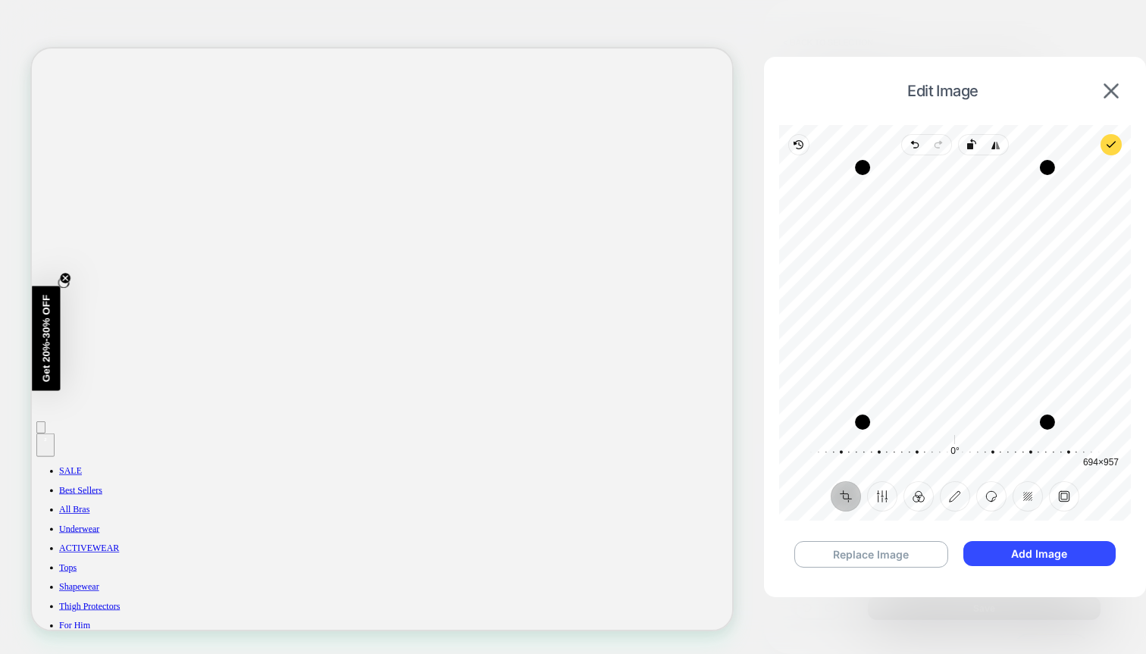
scroll to position [565, 0]
click at [1108, 93] on img at bounding box center [1110, 90] width 15 height 15
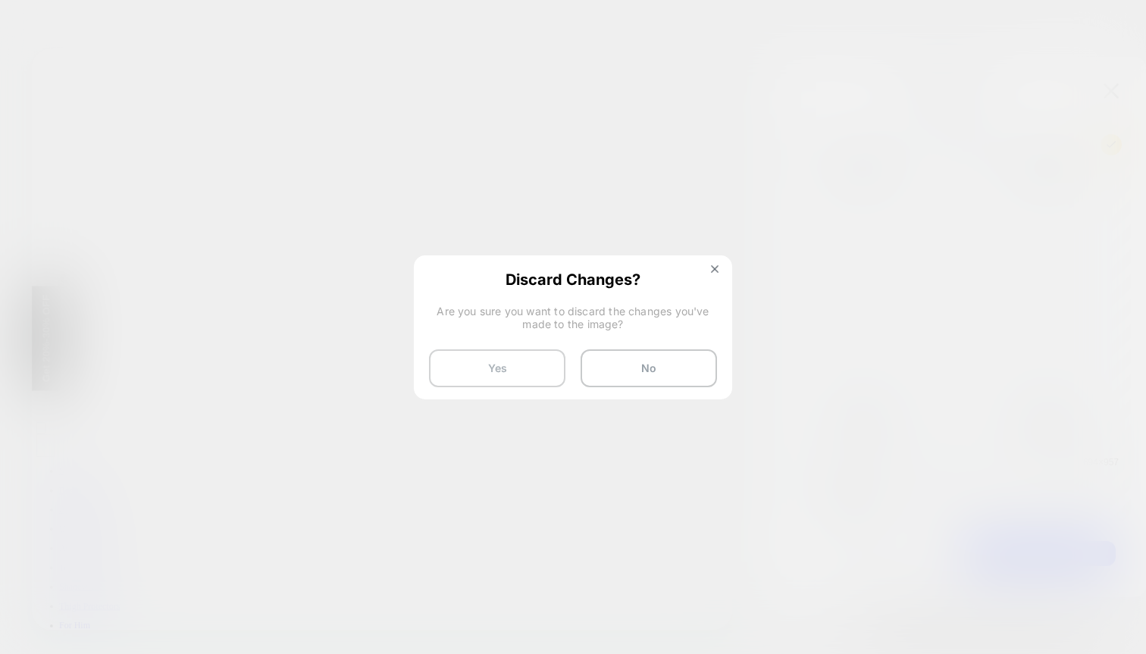
click at [521, 363] on button "Yes" at bounding box center [497, 368] width 136 height 38
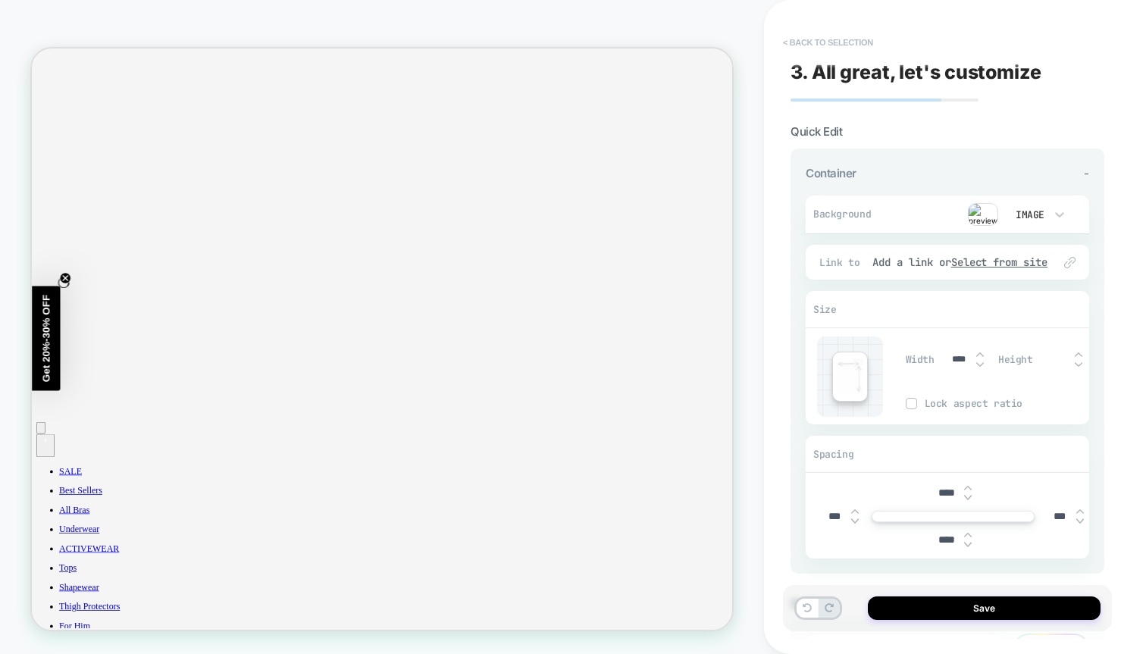
click at [821, 47] on button "< Back to selection" at bounding box center [827, 42] width 105 height 24
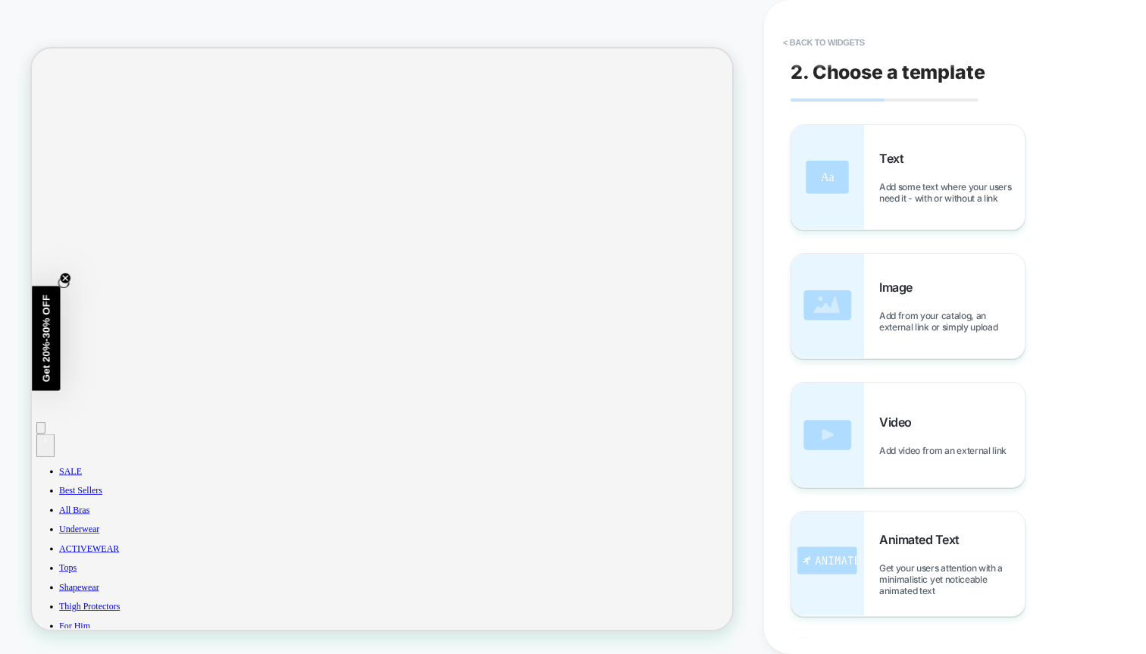
click at [821, 47] on button "< Back to widgets" at bounding box center [823, 42] width 97 height 24
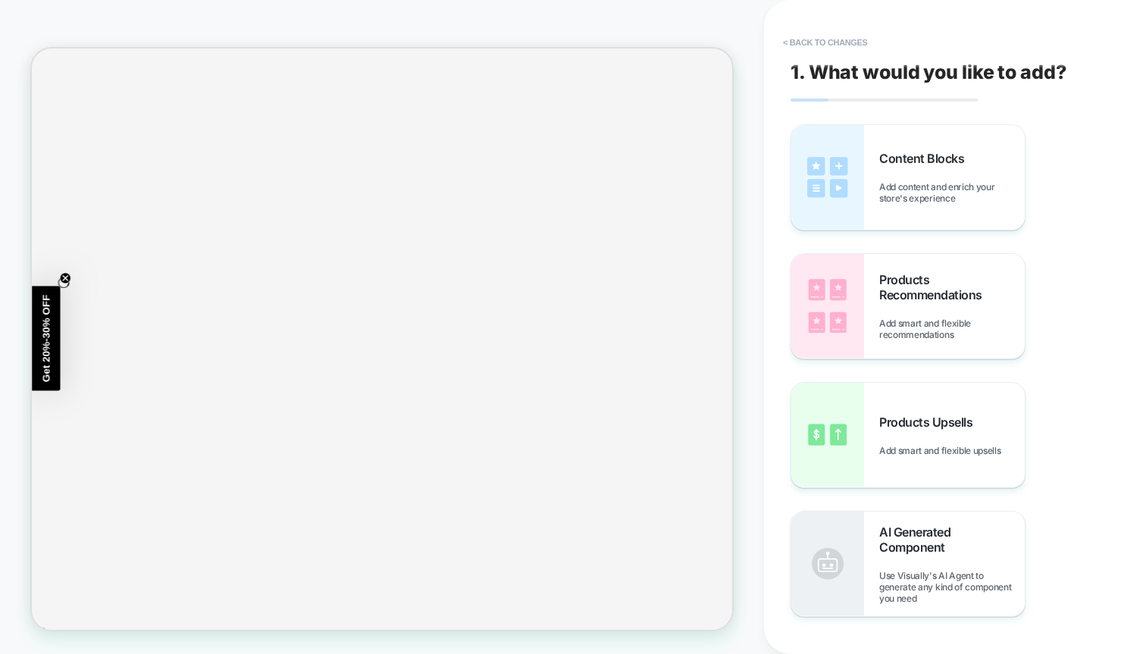
click at [821, 47] on button "< Back to changes" at bounding box center [825, 42] width 100 height 24
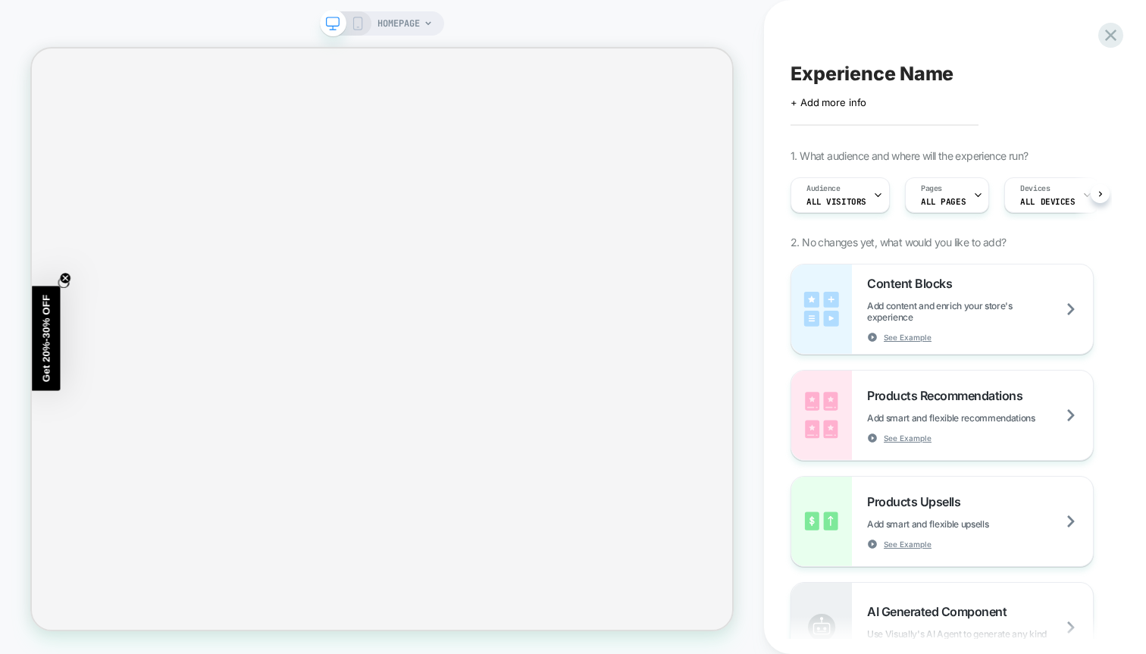
scroll to position [0, 1]
click at [1101, 32] on icon at bounding box center [1110, 35] width 20 height 20
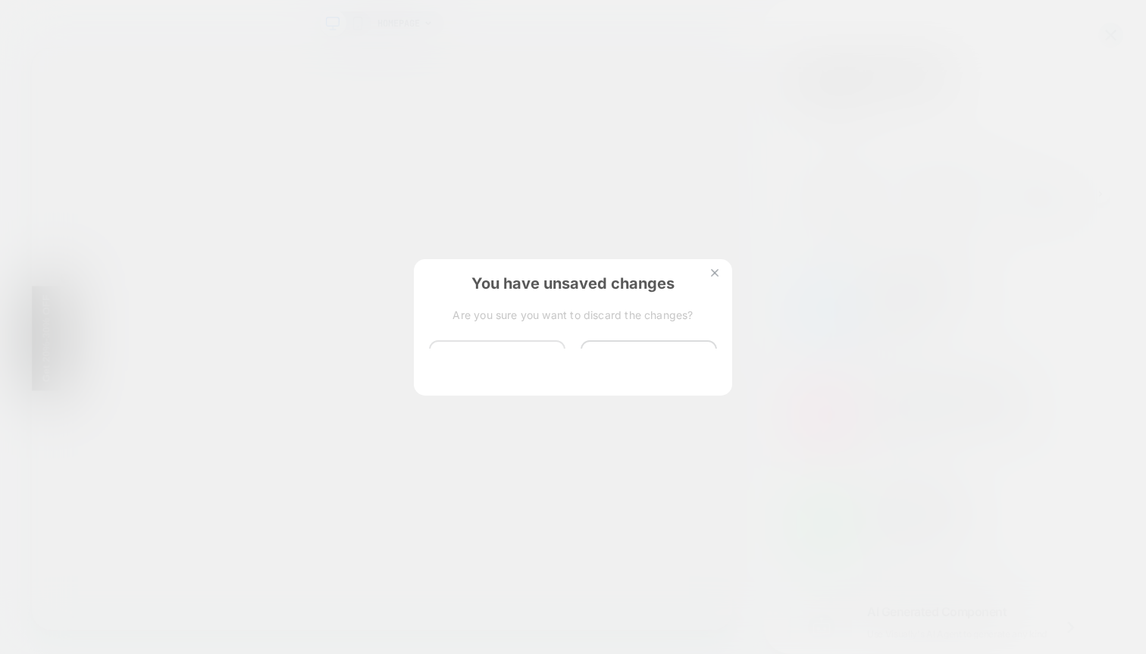
click at [498, 364] on button "Discard Changes" at bounding box center [497, 363] width 136 height 47
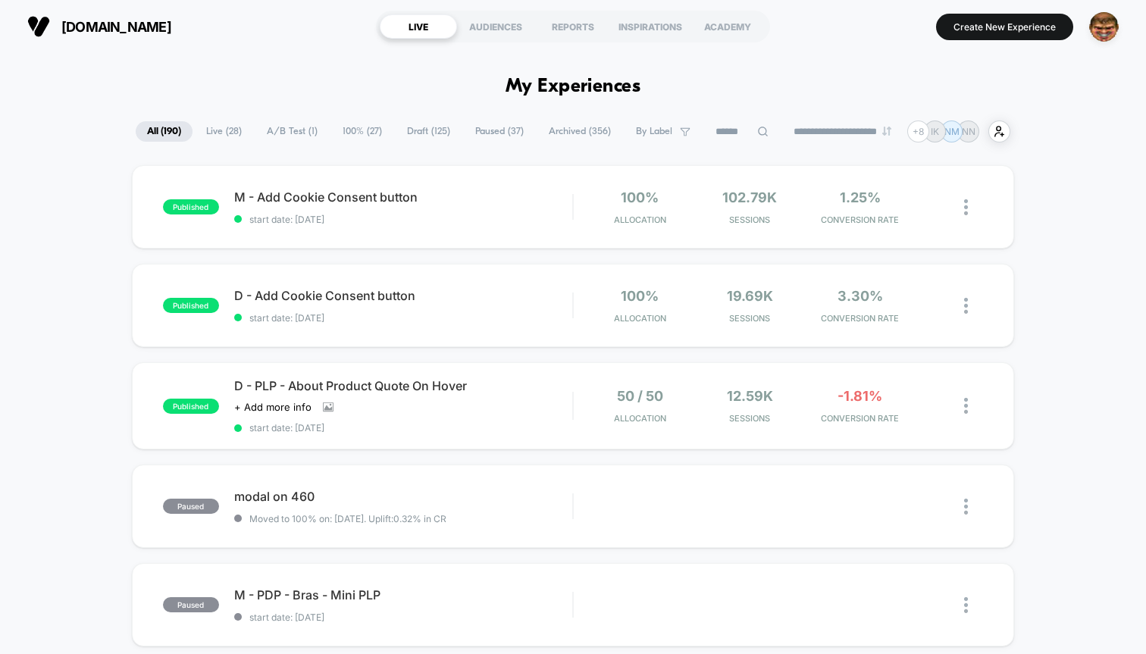
click at [540, 46] on div "underoutfit.com LIVE AUDIENCES REPORTS INSPIRATIONS ACADEMY Create New Experien…" at bounding box center [573, 26] width 1146 height 53
click at [519, 8] on section "LIVE AUDIENCES REPORTS INSPIRATIONS ACADEMY" at bounding box center [573, 27] width 394 height 38
click at [555, 39] on section "LIVE AUDIENCES REPORTS INSPIRATIONS ACADEMY" at bounding box center [573, 27] width 394 height 38
click at [555, 36] on div "REPORTS" at bounding box center [572, 26] width 77 height 24
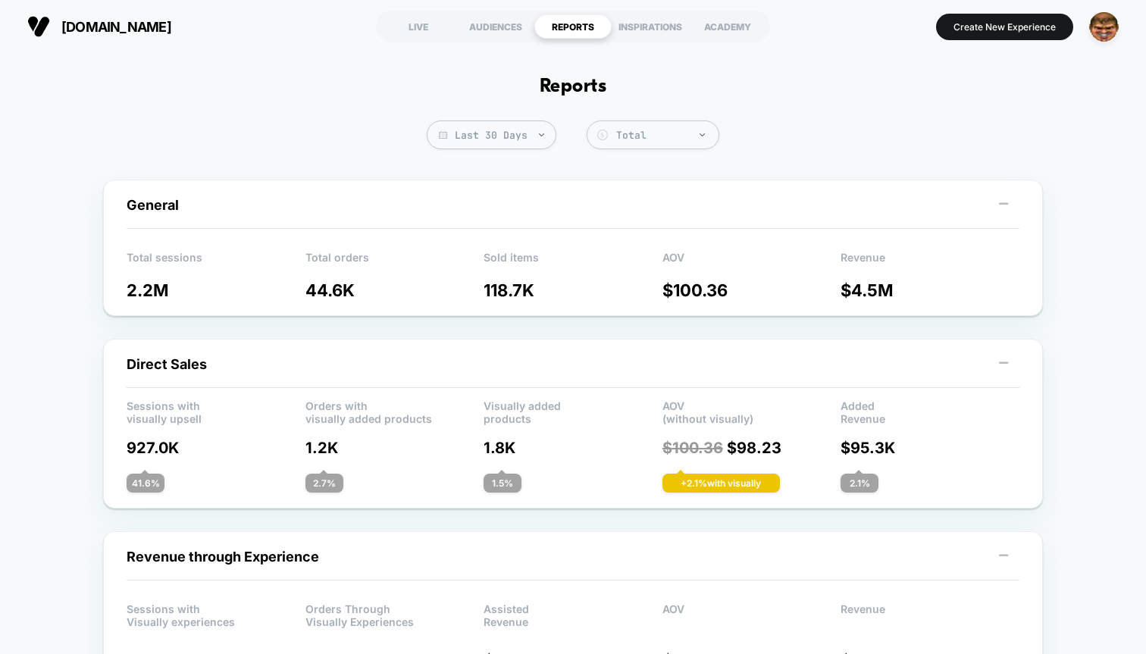
drag, startPoint x: 175, startPoint y: 282, endPoint x: 132, endPoint y: 283, distance: 43.2
click at [151, 283] on p "2.2M" at bounding box center [216, 290] width 179 height 20
drag, startPoint x: 836, startPoint y: 294, endPoint x: 907, endPoint y: 293, distance: 71.2
click at [908, 293] on div "Total sessions 2.2M Total orders 44.6K Sold items 118.7K AOV $ 100.36 Revenue $…" at bounding box center [573, 270] width 893 height 60
click at [1097, 23] on img "button" at bounding box center [1104, 27] width 30 height 30
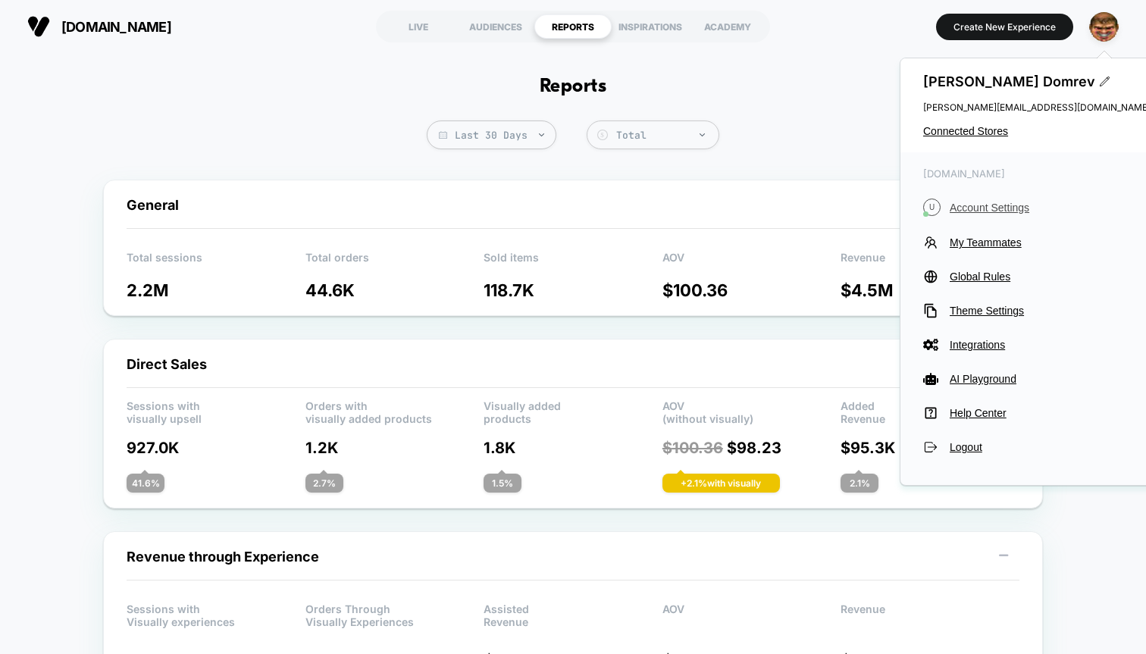
click at [1004, 206] on span "Account Settings" at bounding box center [1050, 208] width 201 height 12
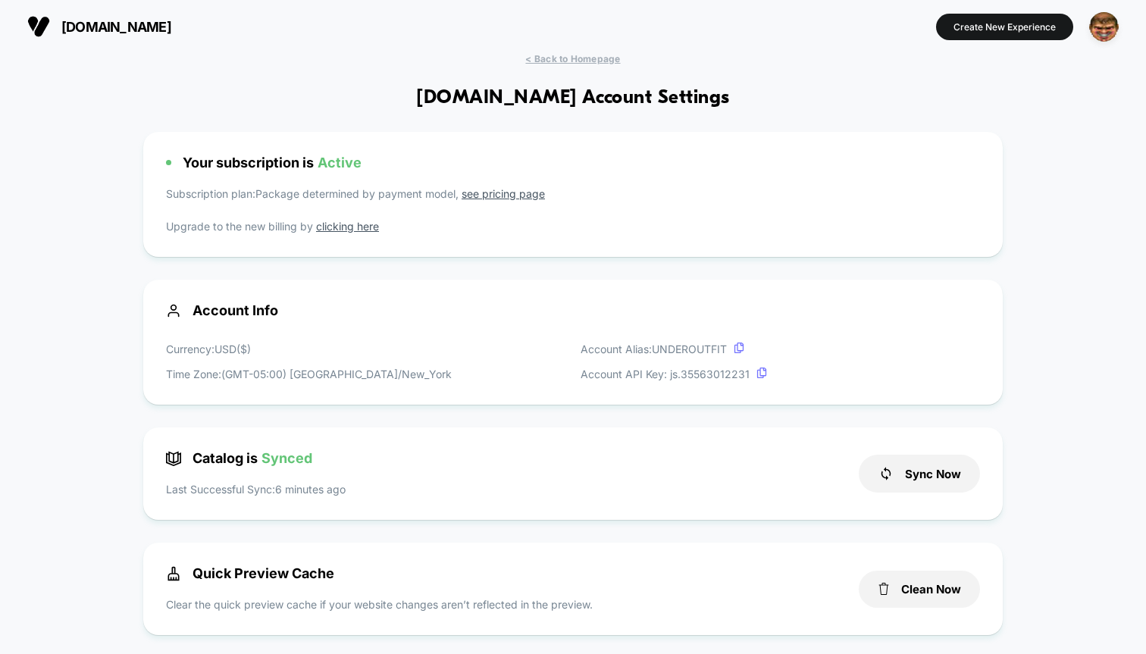
scroll to position [205, 0]
click at [1090, 36] on div "button" at bounding box center [1104, 27] width 30 height 30
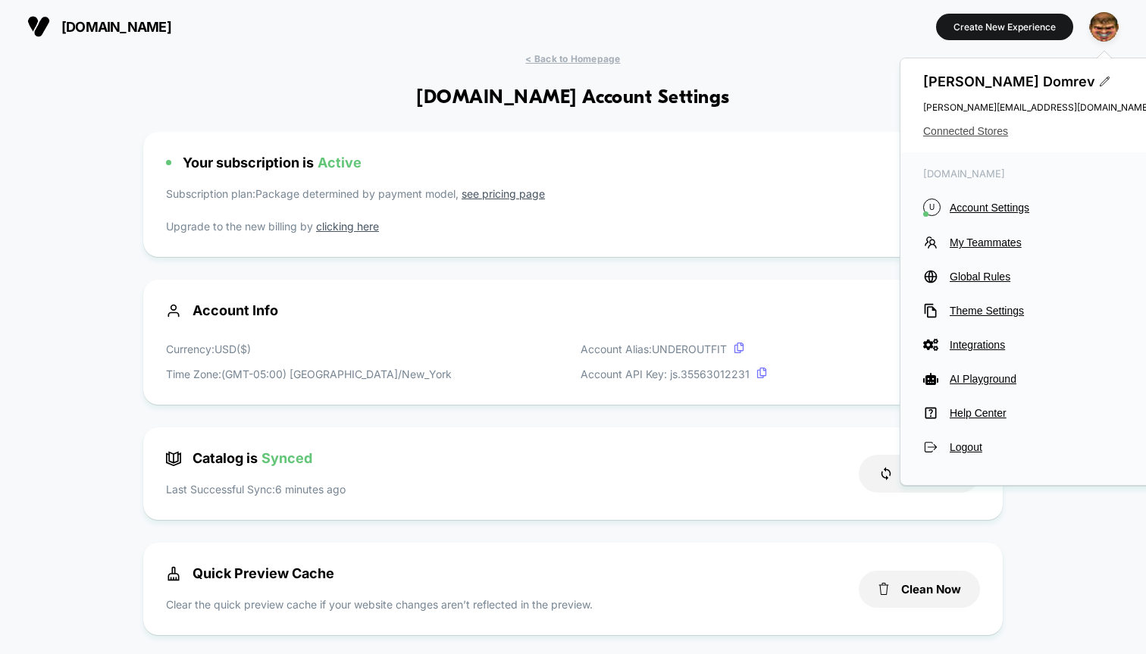
click at [950, 128] on span "Connected Stores" at bounding box center [1036, 131] width 227 height 12
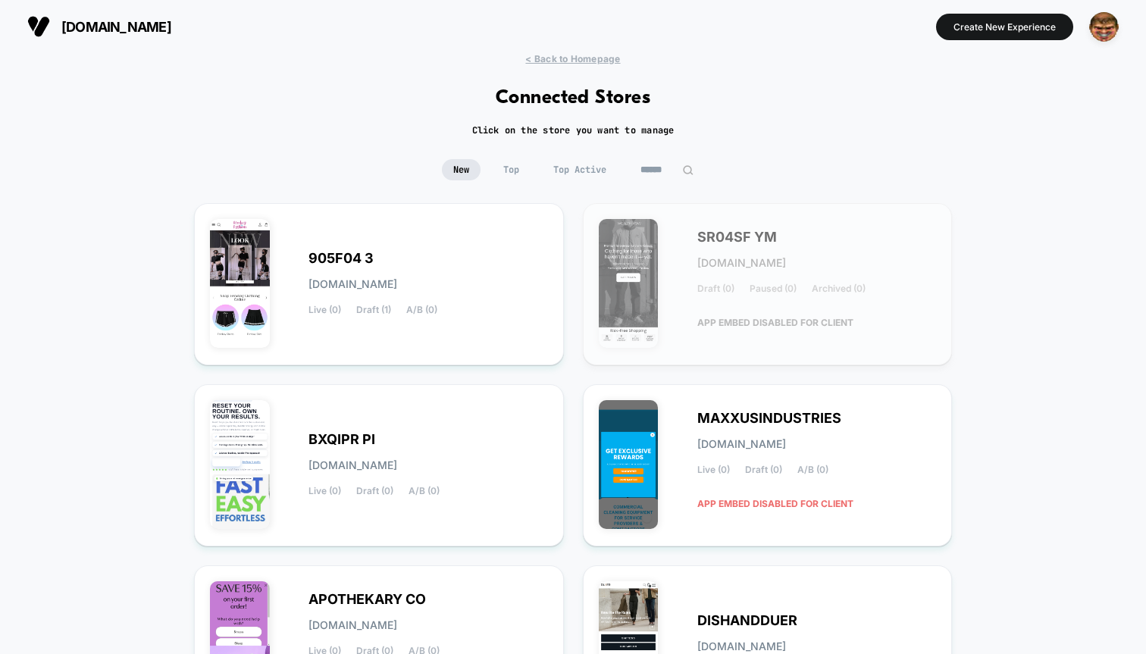
click at [656, 164] on input at bounding box center [667, 169] width 76 height 21
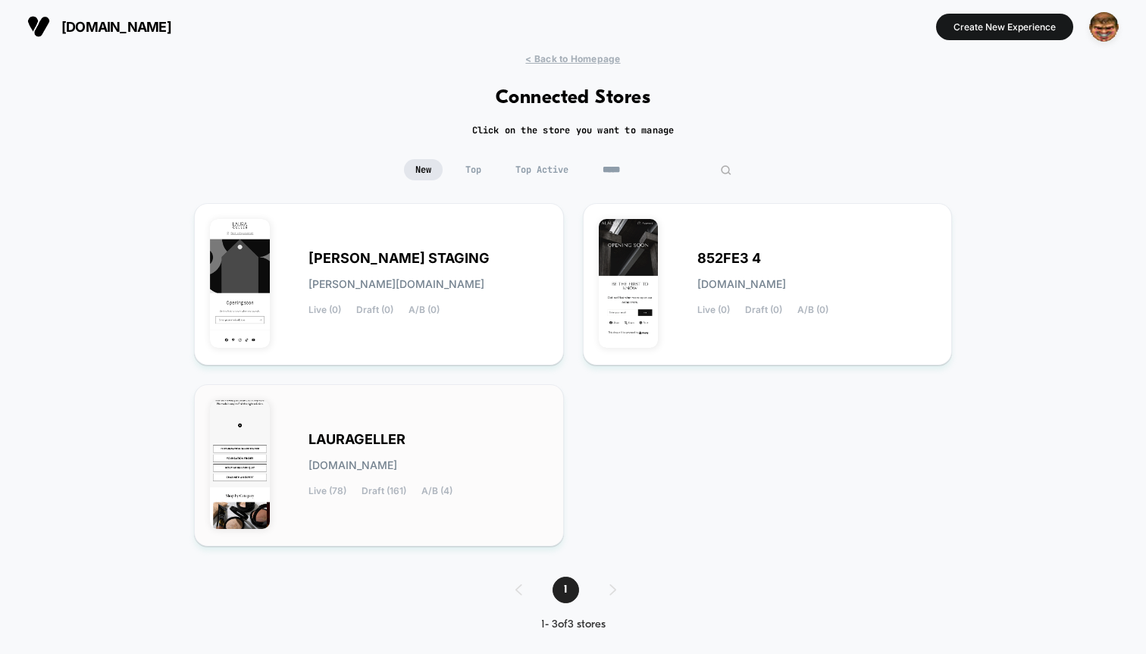
type input "*****"
click at [462, 421] on div "LAURAGELLER laurageller.myshopify.com Live (78) Draft (161) A/B (4)" at bounding box center [379, 465] width 338 height 130
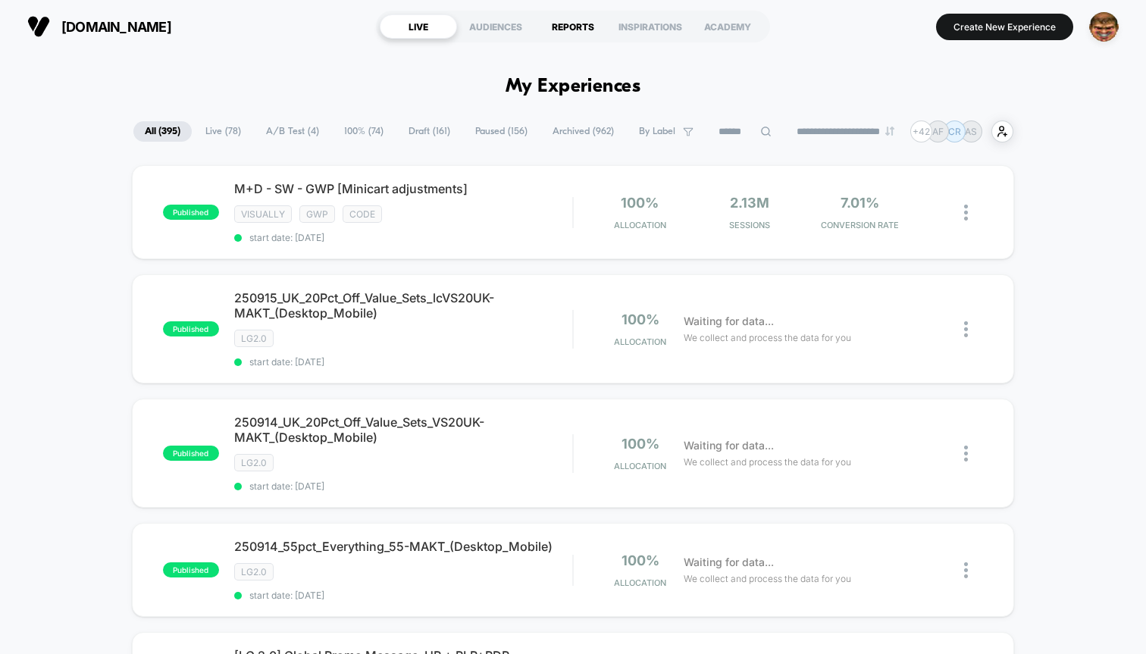
click at [566, 23] on div "REPORTS" at bounding box center [572, 26] width 77 height 24
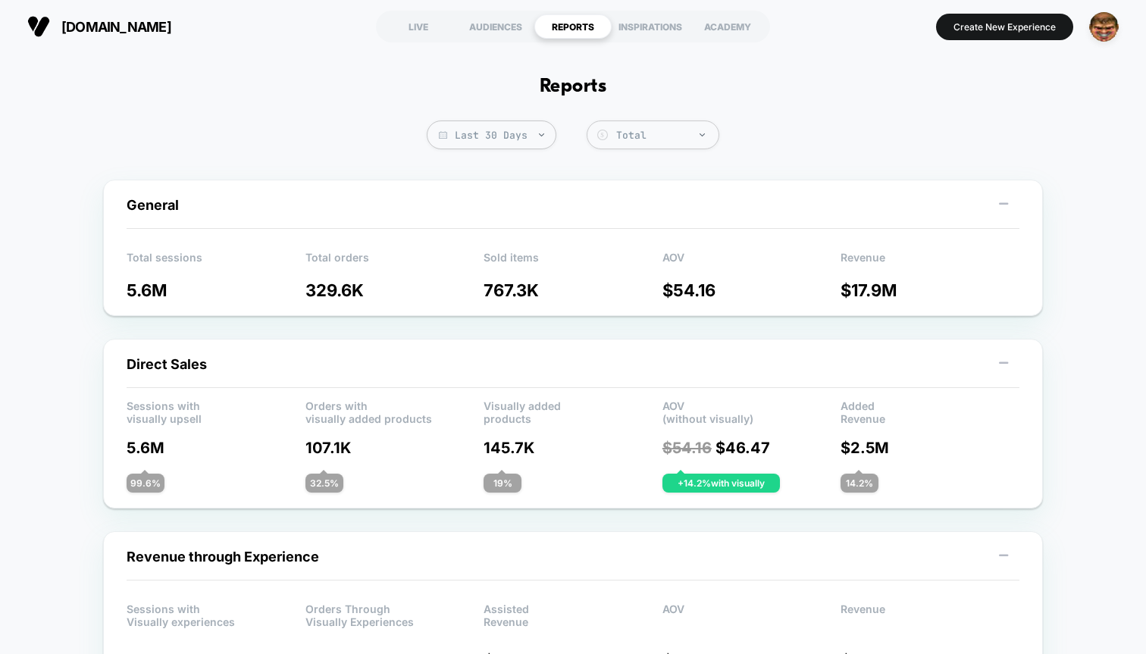
drag, startPoint x: 852, startPoint y: 294, endPoint x: 903, endPoint y: 294, distance: 51.5
click at [903, 294] on p "$ 17.9M" at bounding box center [929, 290] width 179 height 20
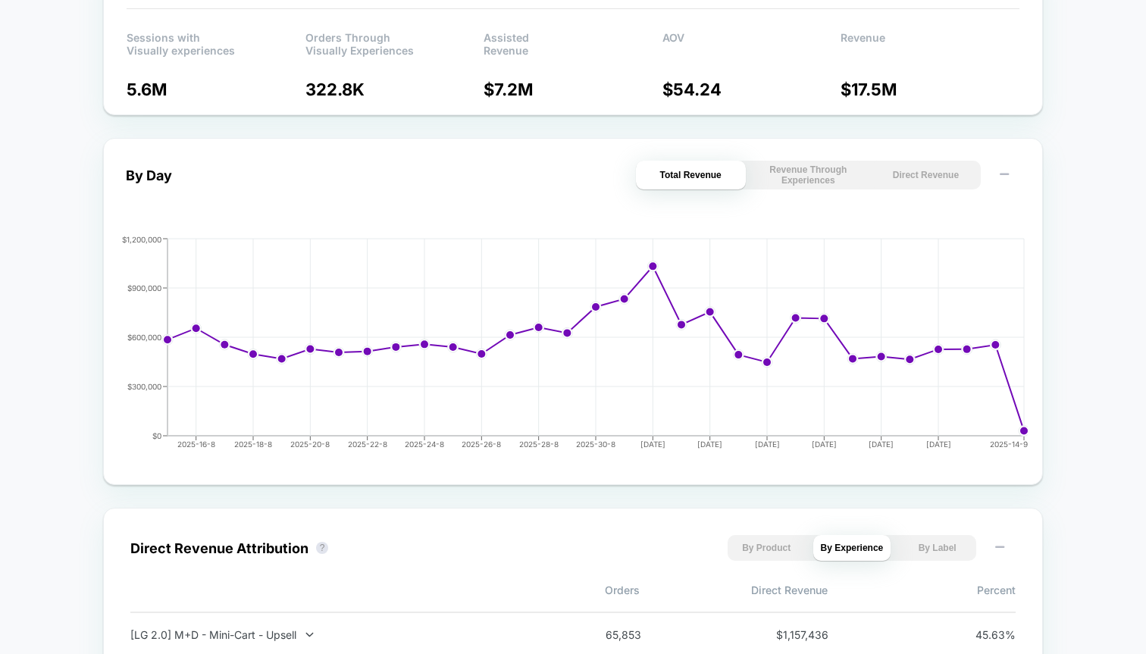
scroll to position [488, 0]
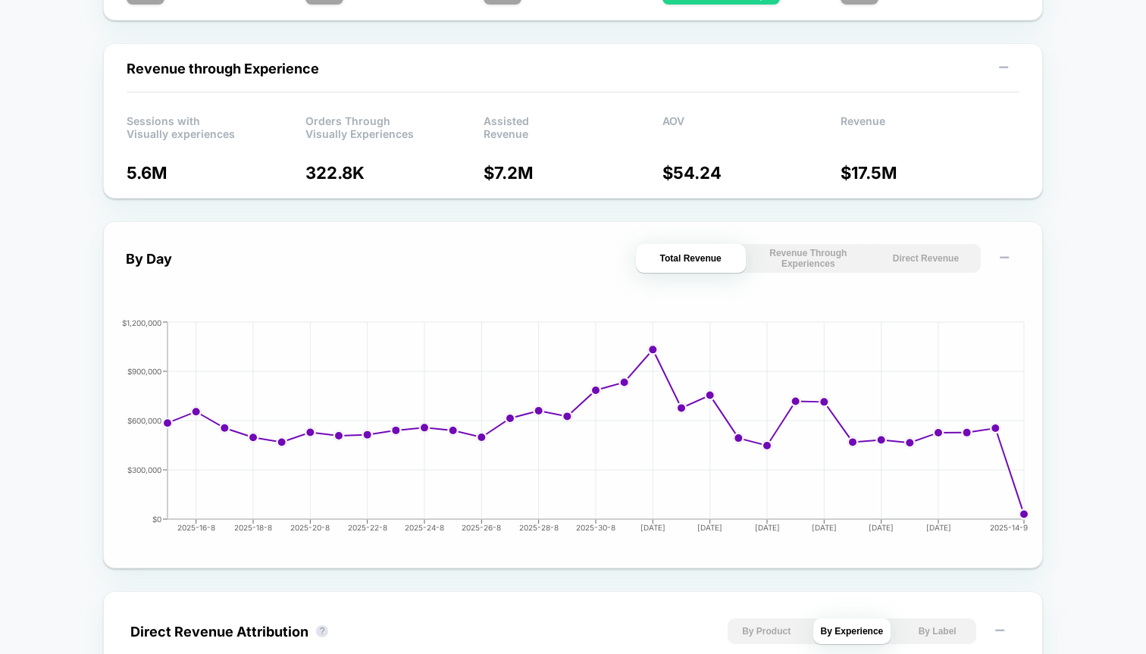
click at [922, 275] on div "By Day Total Revenue Revenue Through Experiences Direct Revenue 2025-16-8 2025-…" at bounding box center [573, 395] width 894 height 302
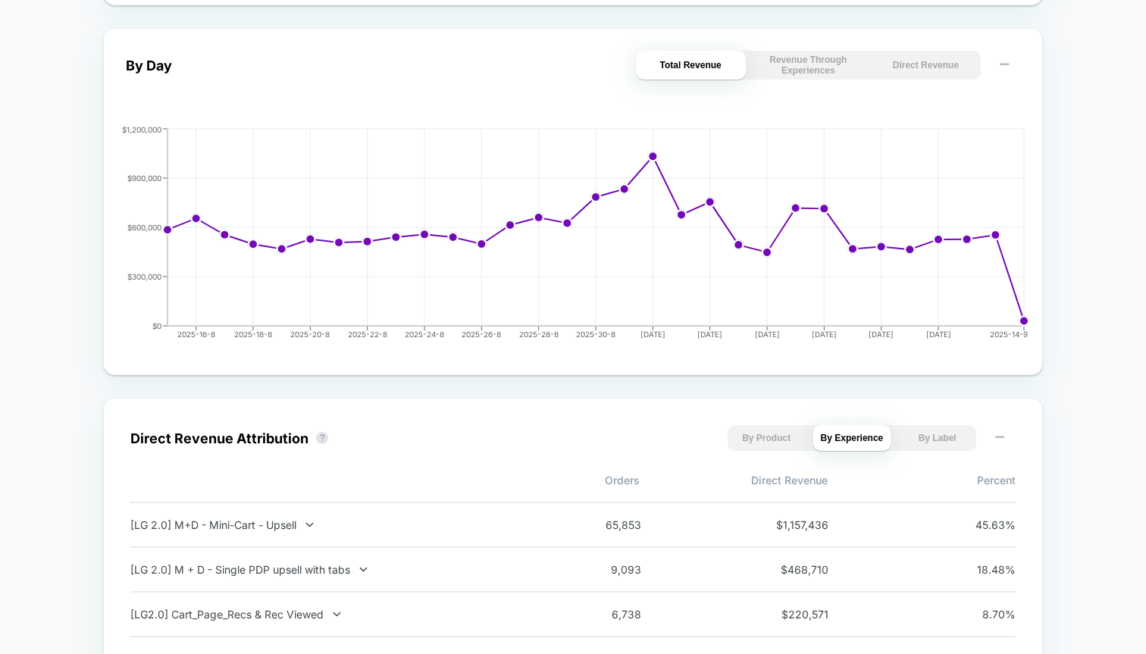
scroll to position [752, 0]
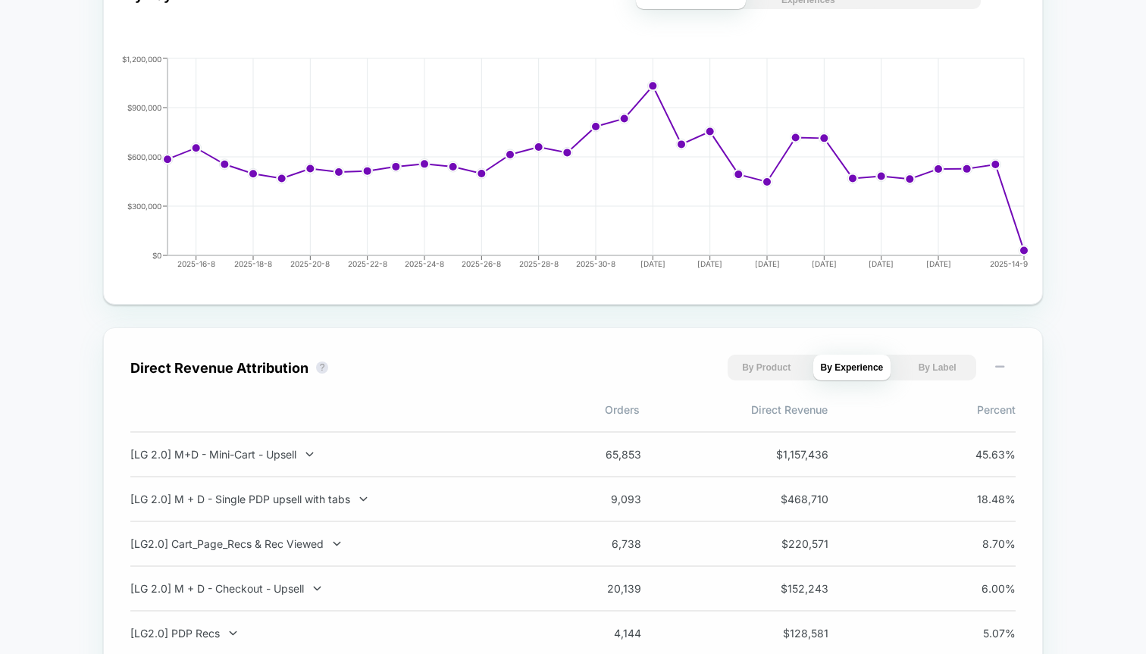
click at [774, 364] on button "By Product" at bounding box center [766, 368] width 78 height 26
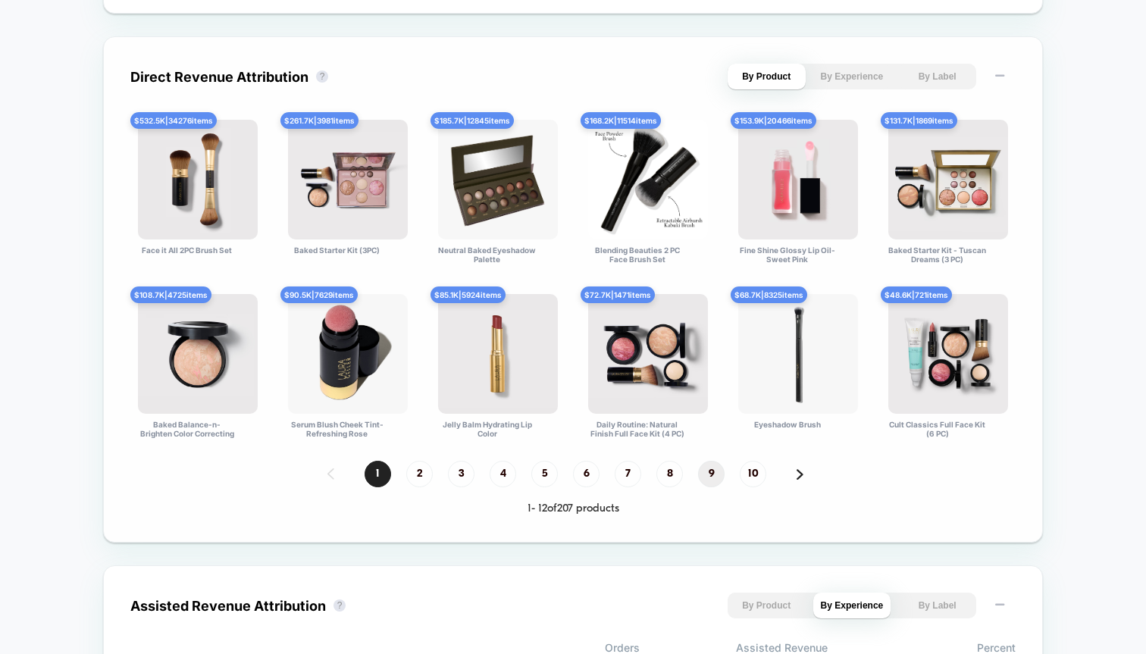
scroll to position [1042, 0]
click at [712, 479] on span "9" at bounding box center [711, 474] width 27 height 27
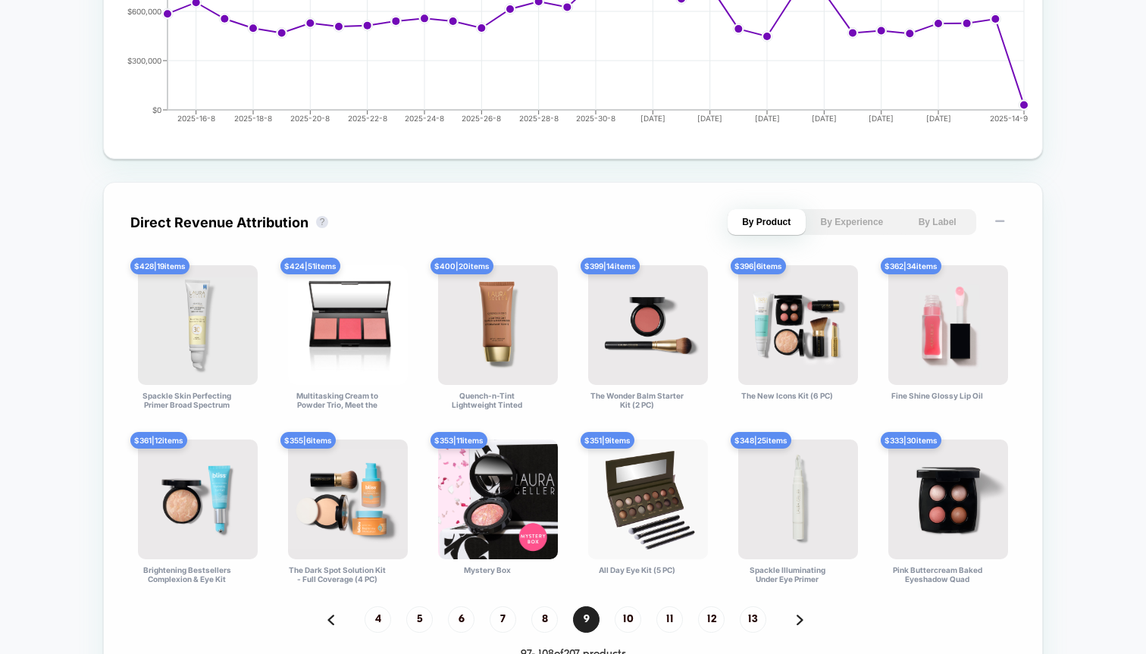
scroll to position [896, 0]
click at [612, 443] on div "$ 351 | 9 items" at bounding box center [607, 441] width 54 height 17
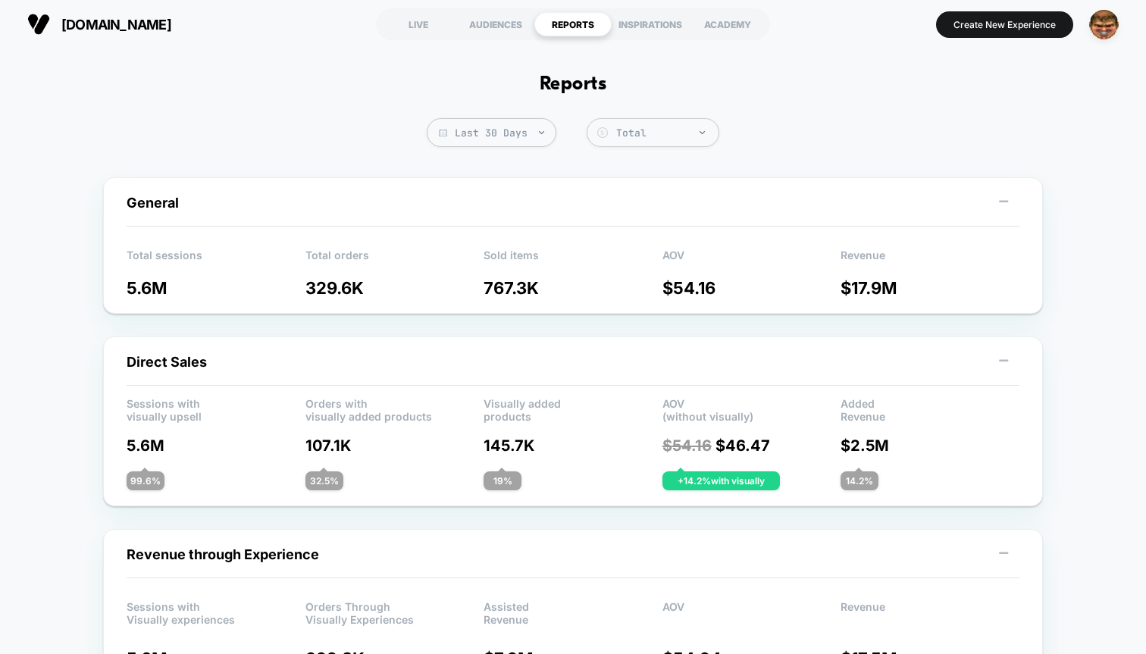
scroll to position [0, 0]
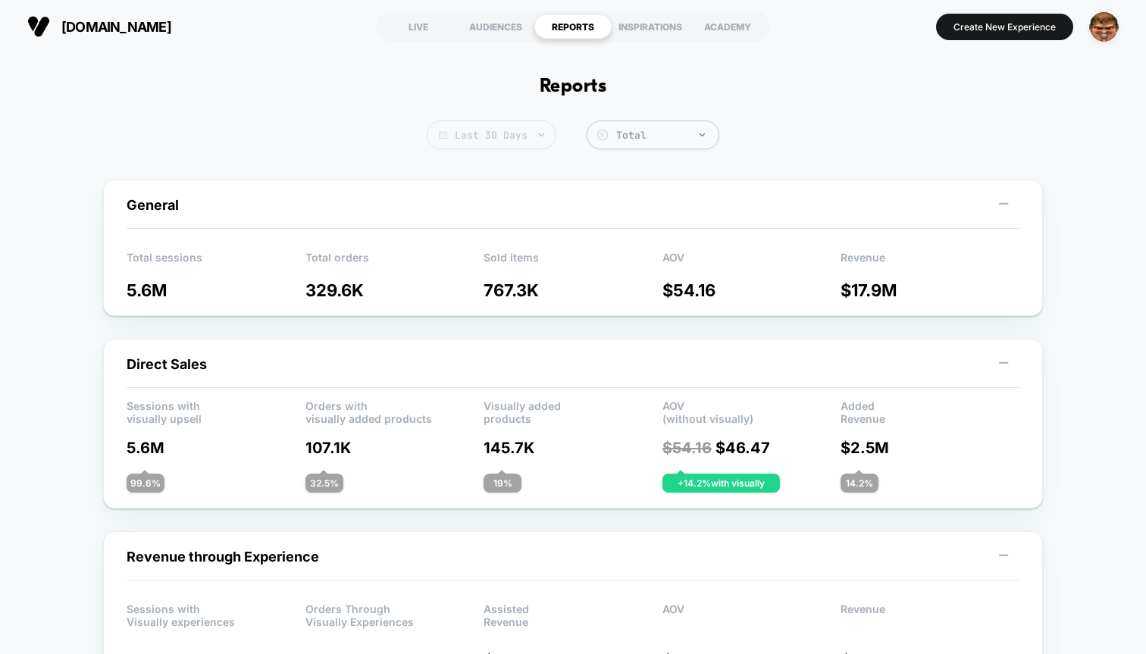
click at [518, 142] on span "Last 30 Days" at bounding box center [492, 134] width 130 height 29
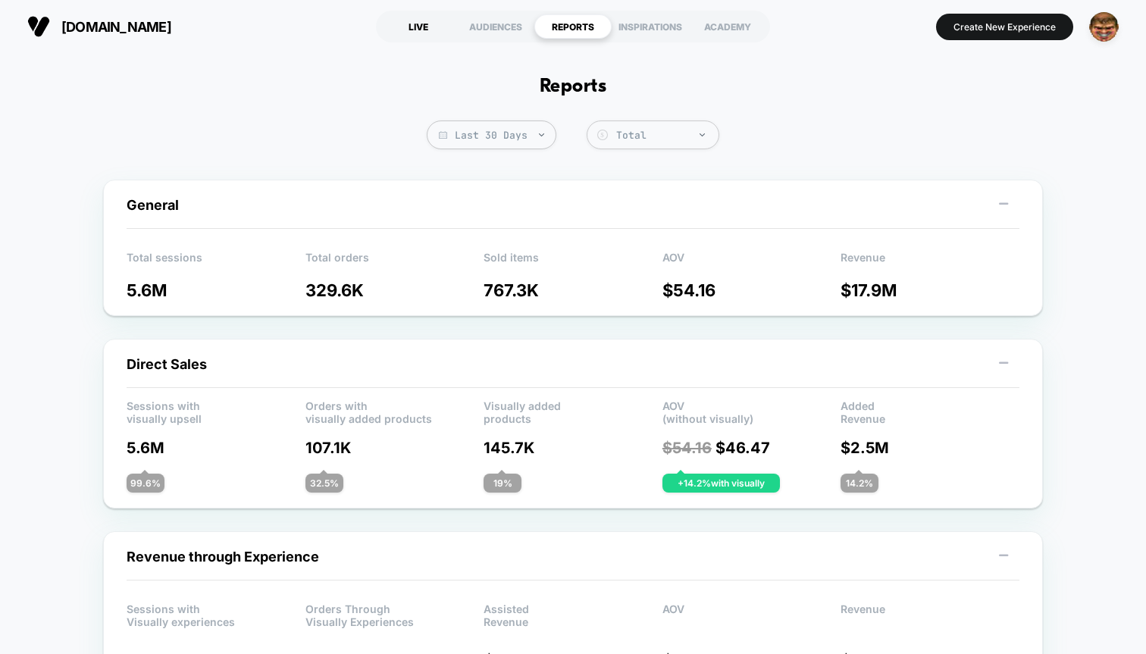
click at [411, 25] on div "LIVE" at bounding box center [418, 26] width 77 height 24
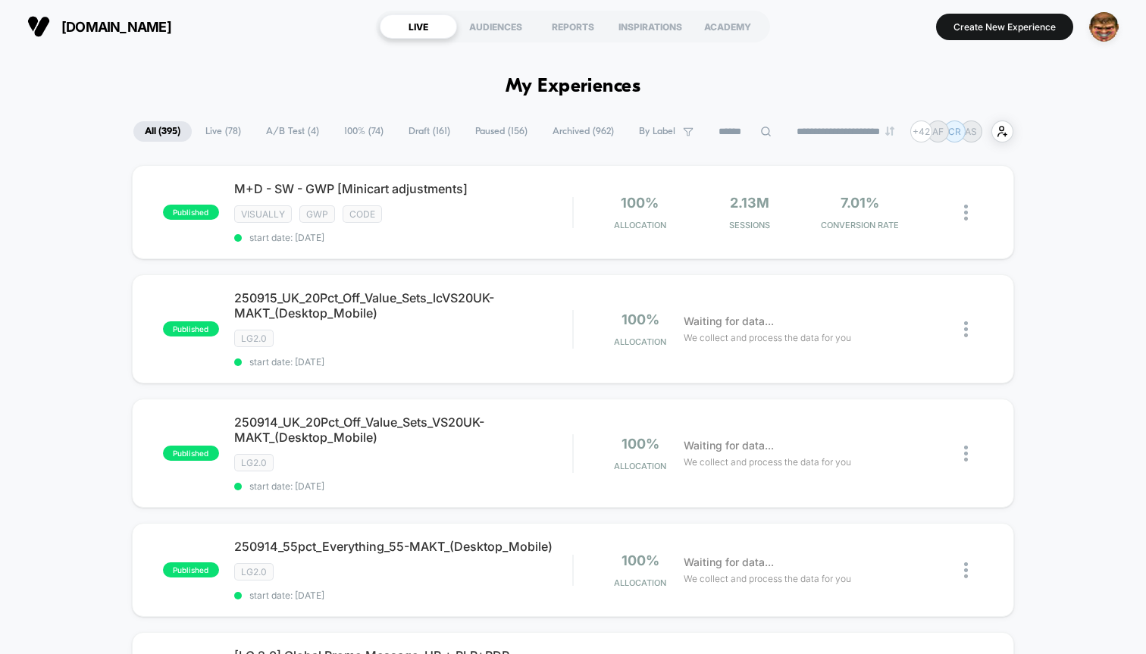
click at [107, 27] on span "laurageller.com" at bounding box center [116, 27] width 110 height 16
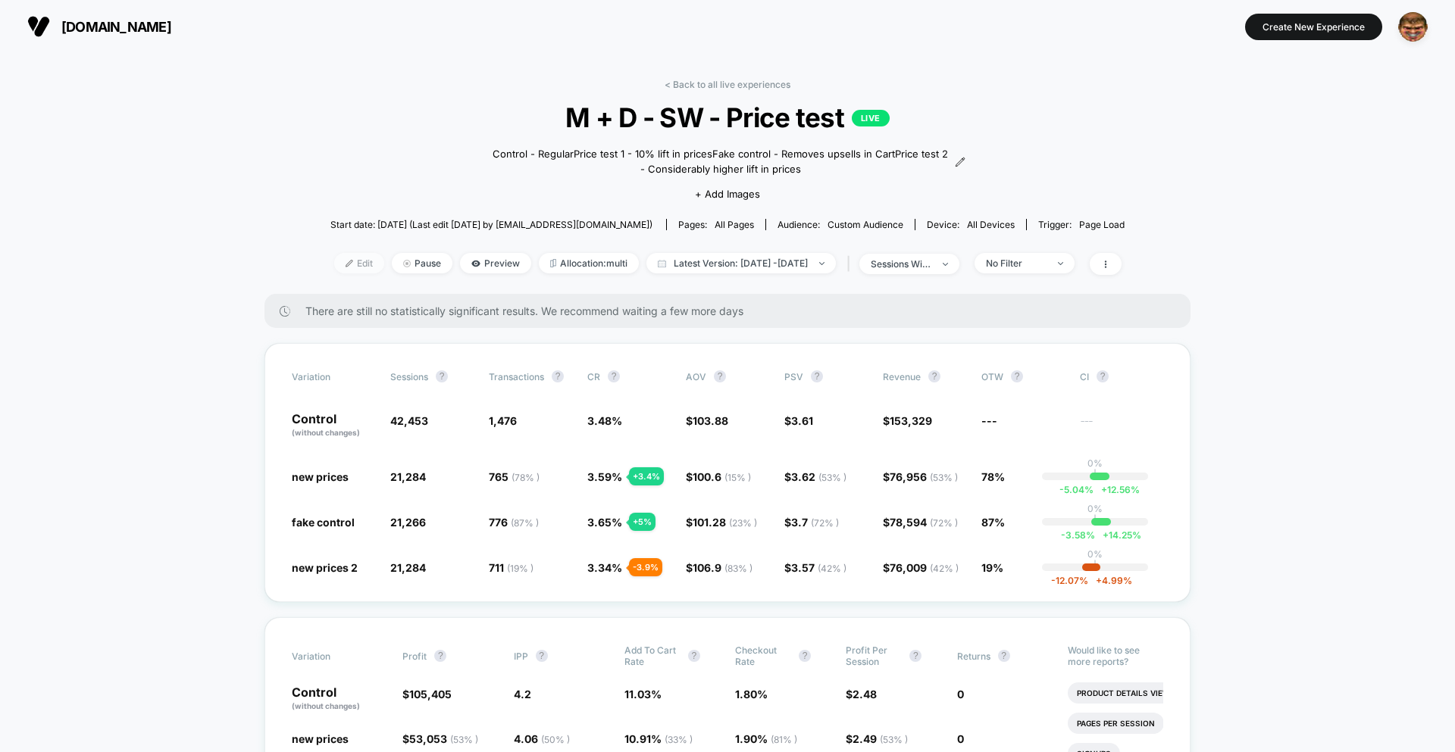
click at [334, 261] on span "Edit" at bounding box center [359, 263] width 50 height 20
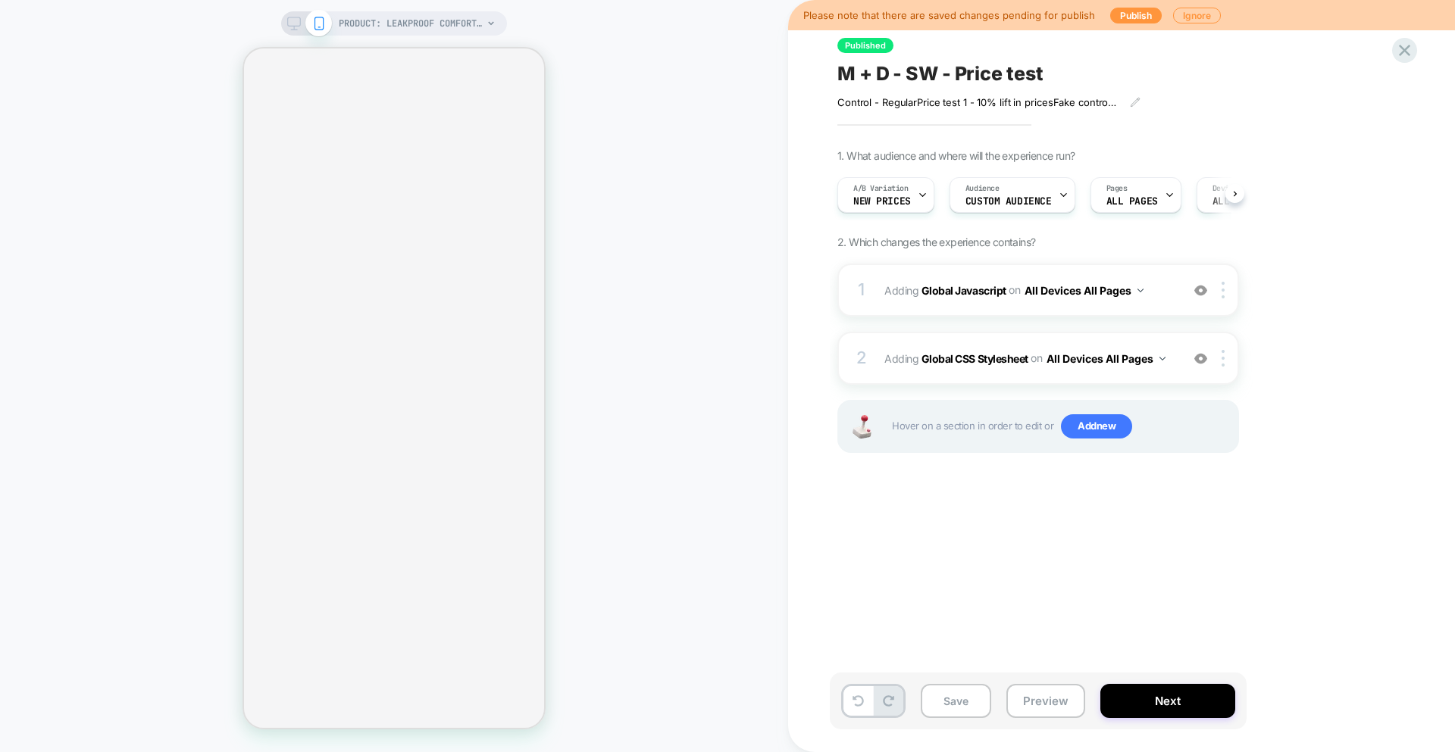
scroll to position [0, 2]
click at [1022, 307] on div "1 Adding Global Javascript on All Devices All Pages Add Before Add After Target…" at bounding box center [1038, 290] width 402 height 53
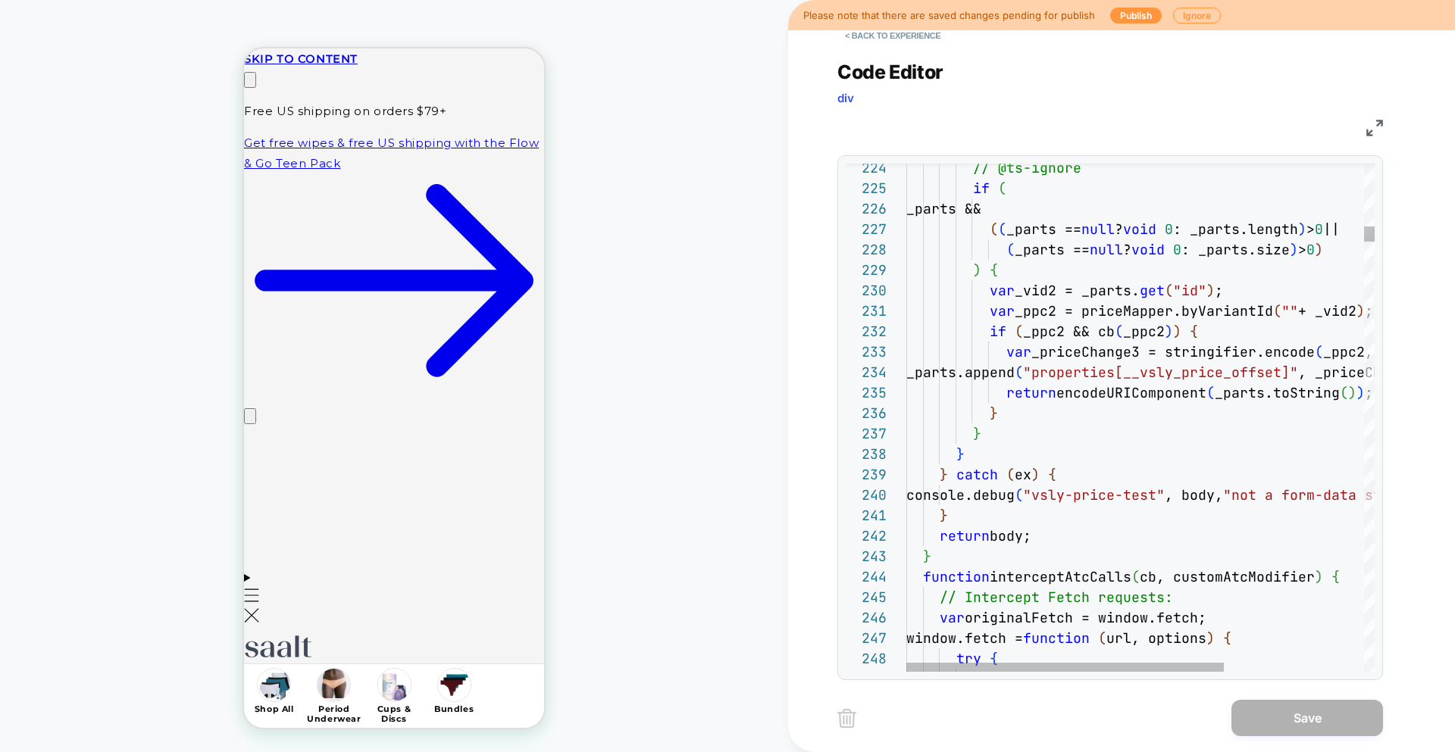
scroll to position [0, 1]
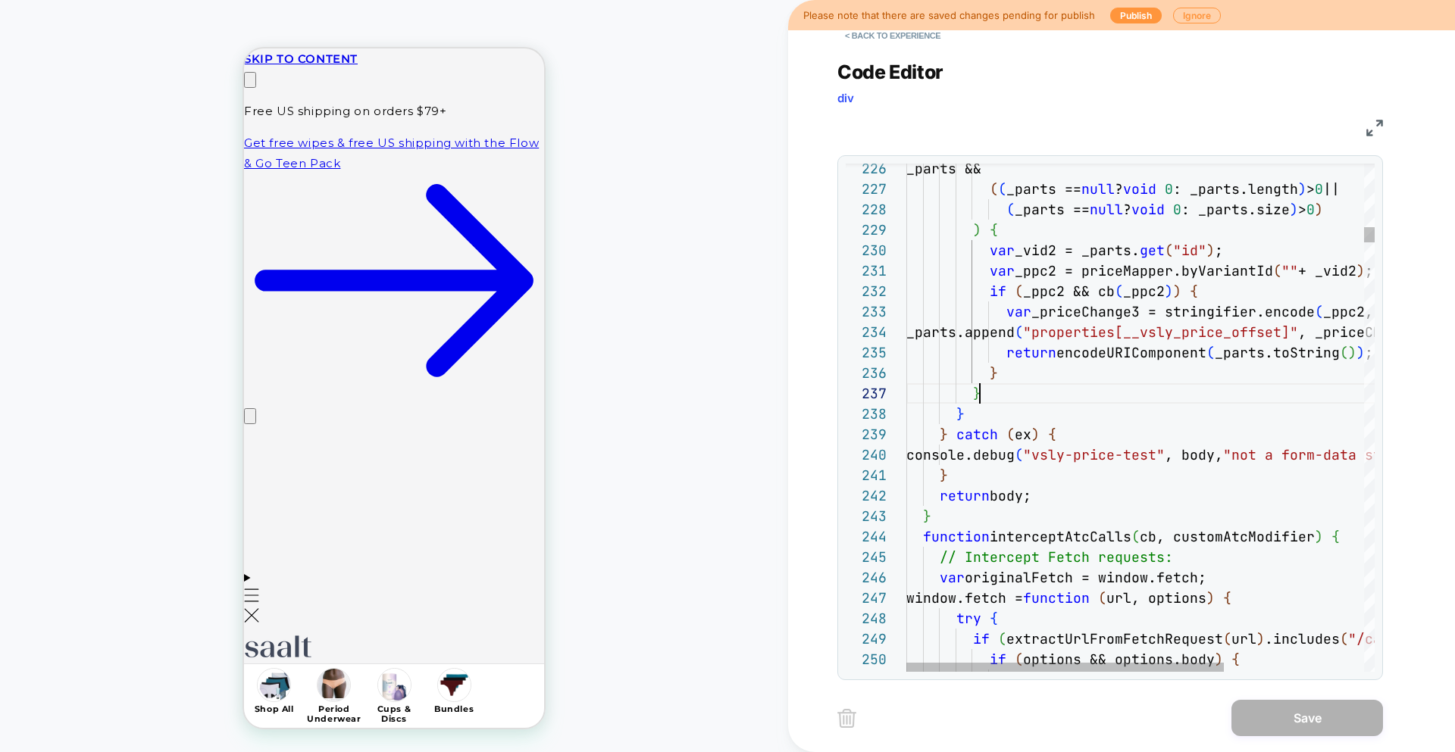
click at [1062, 397] on div "}" at bounding box center [1243, 393] width 674 height 20
type textarea "**********"
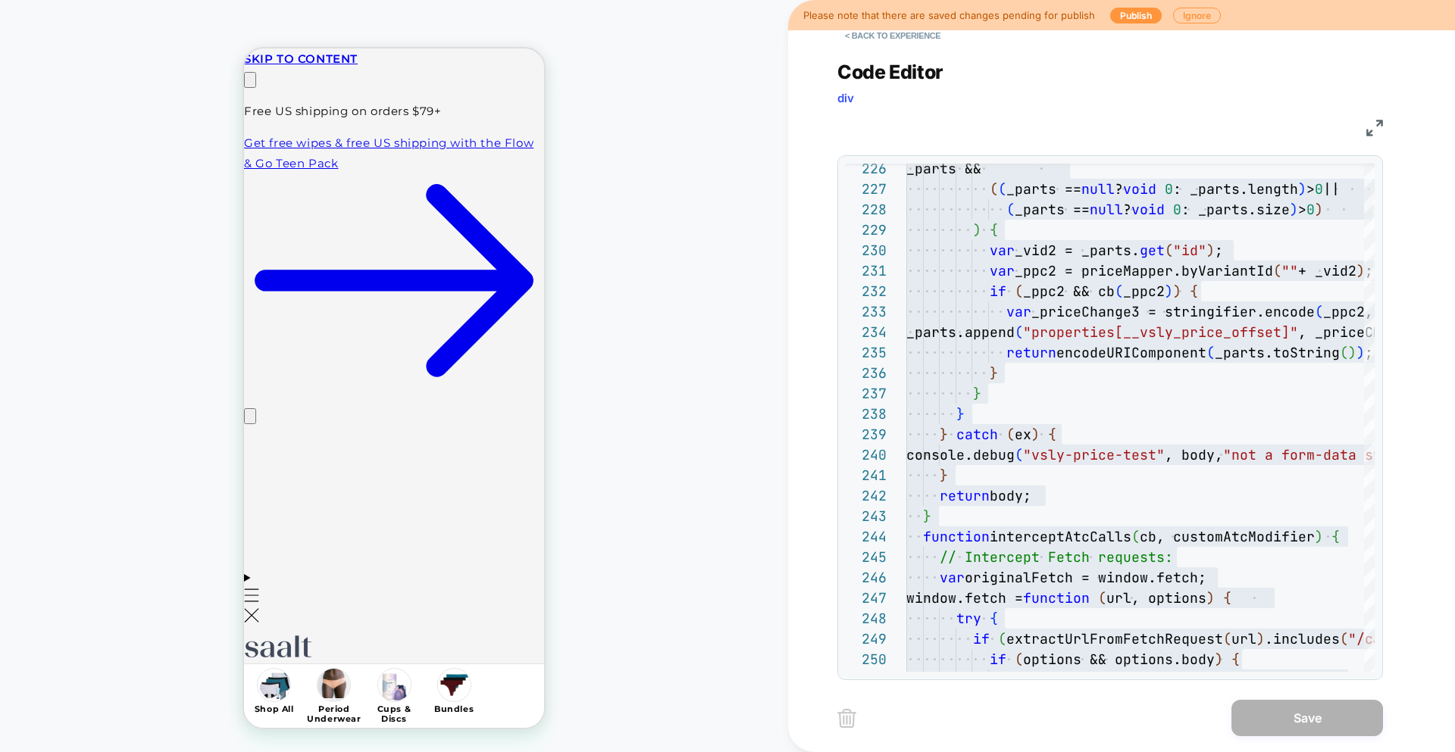
scroll to position [0, 238]
click at [886, 33] on button "< Back to experience" at bounding box center [892, 35] width 111 height 24
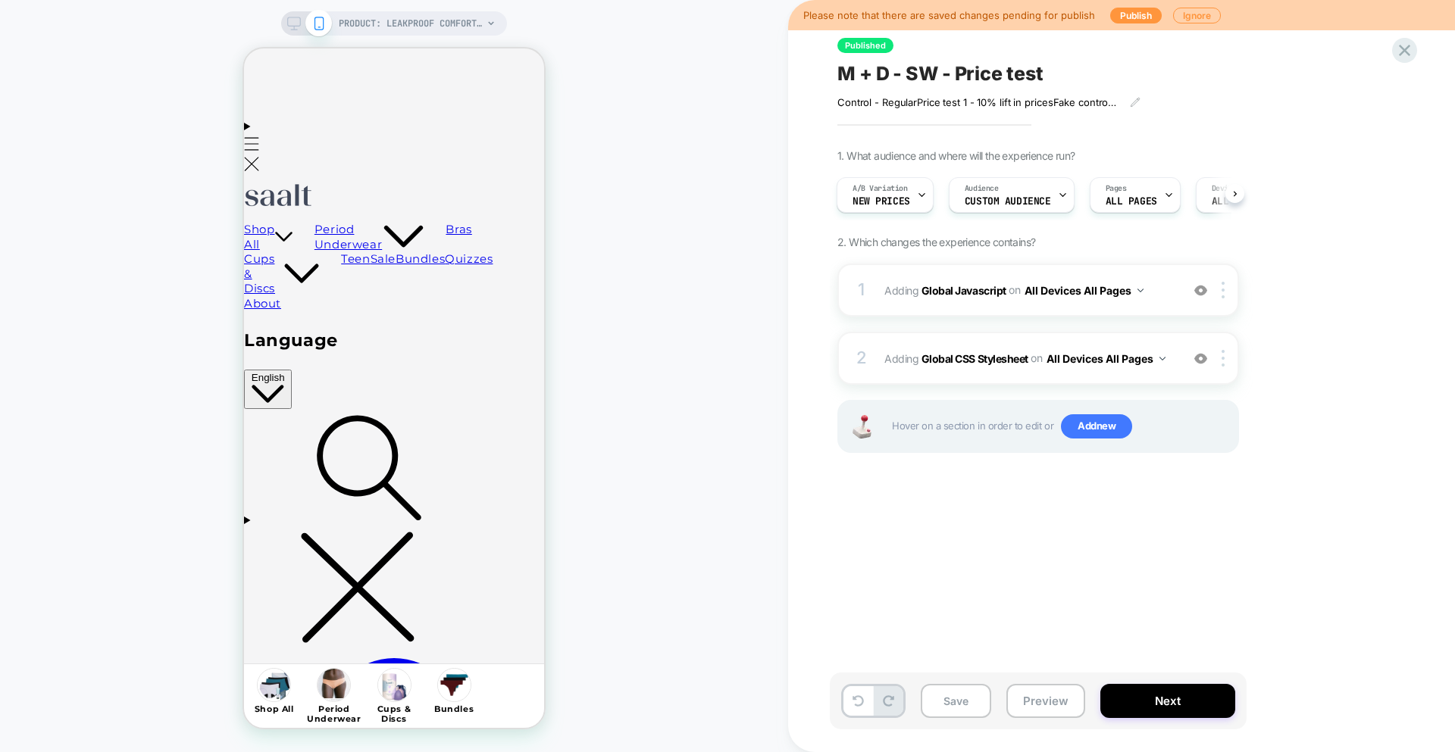
scroll to position [452, 0]
click at [1400, 61] on div at bounding box center [1404, 50] width 31 height 31
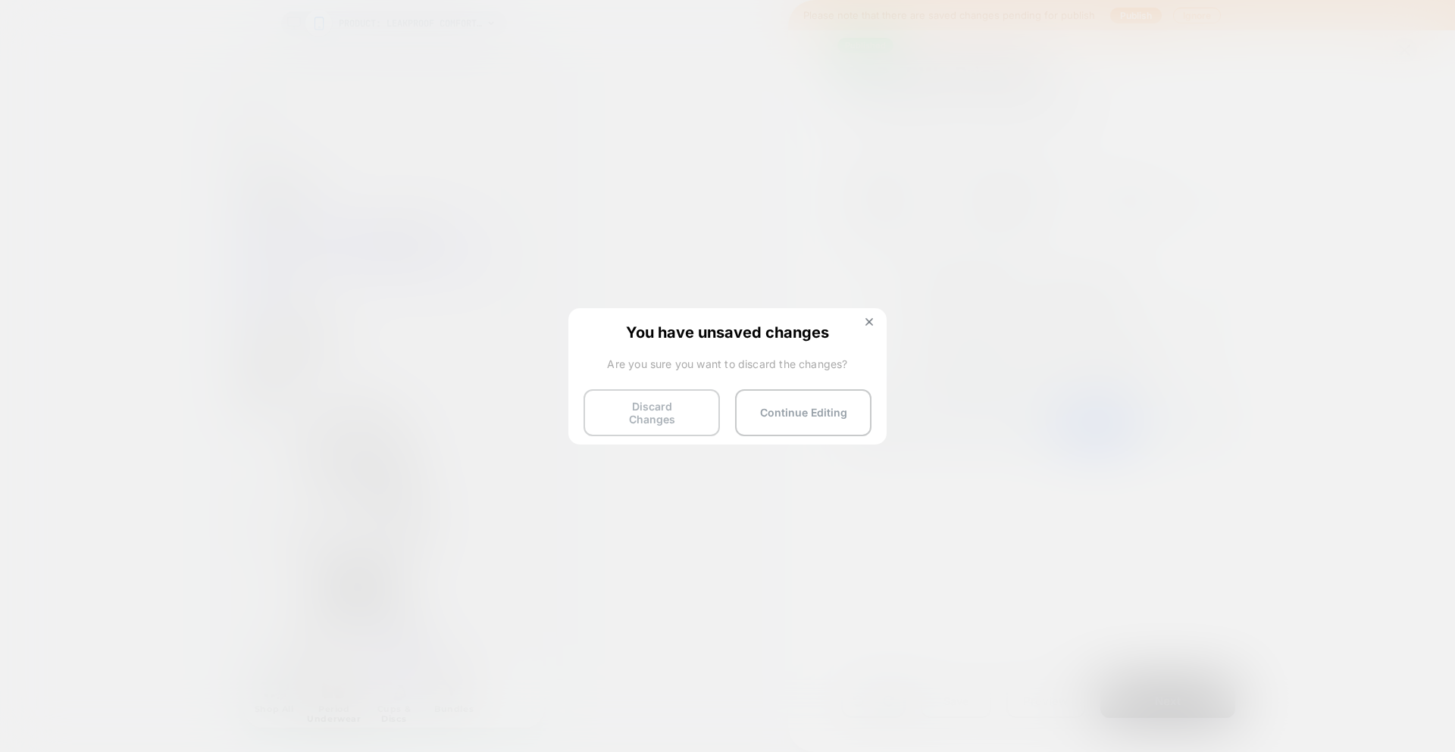
click at [637, 410] on button "Discard Changes" at bounding box center [651, 413] width 136 height 47
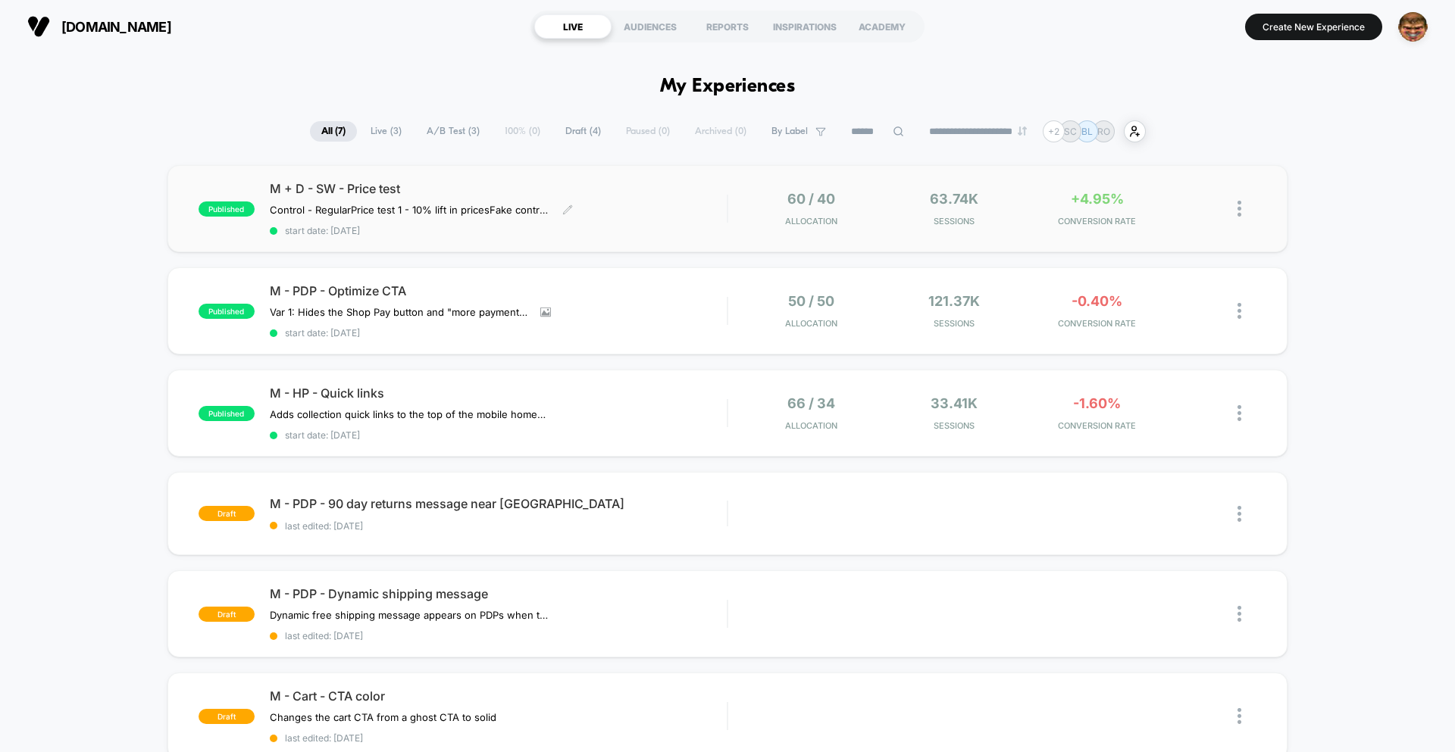
click at [648, 221] on div "M + D - SW - Price test Control - Regular Price test 1 - 10% lift in prices Fak…" at bounding box center [498, 208] width 457 height 55
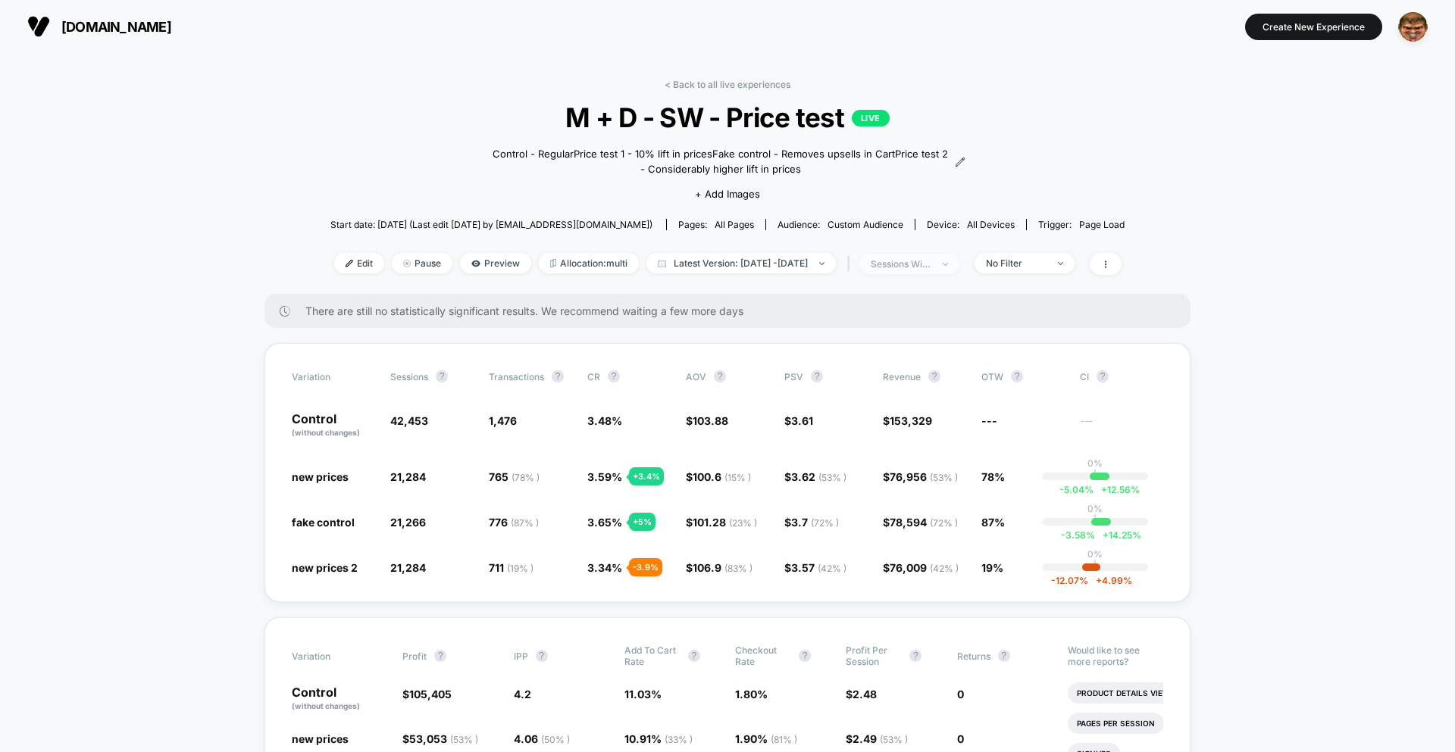
click at [922, 265] on div "sessions with impression" at bounding box center [901, 263] width 61 height 11
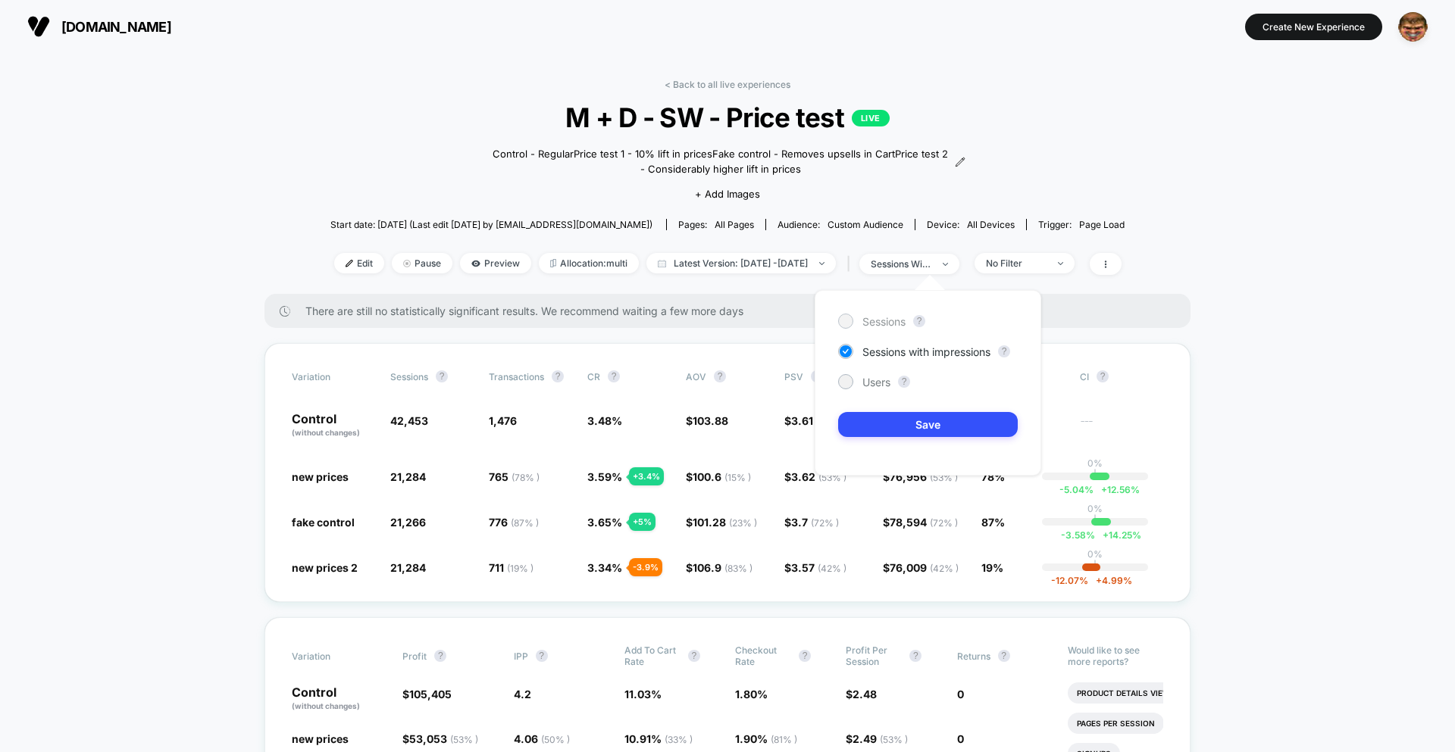
click at [887, 318] on span "Sessions" at bounding box center [883, 321] width 43 height 13
click at [917, 420] on button "Save" at bounding box center [928, 424] width 180 height 25
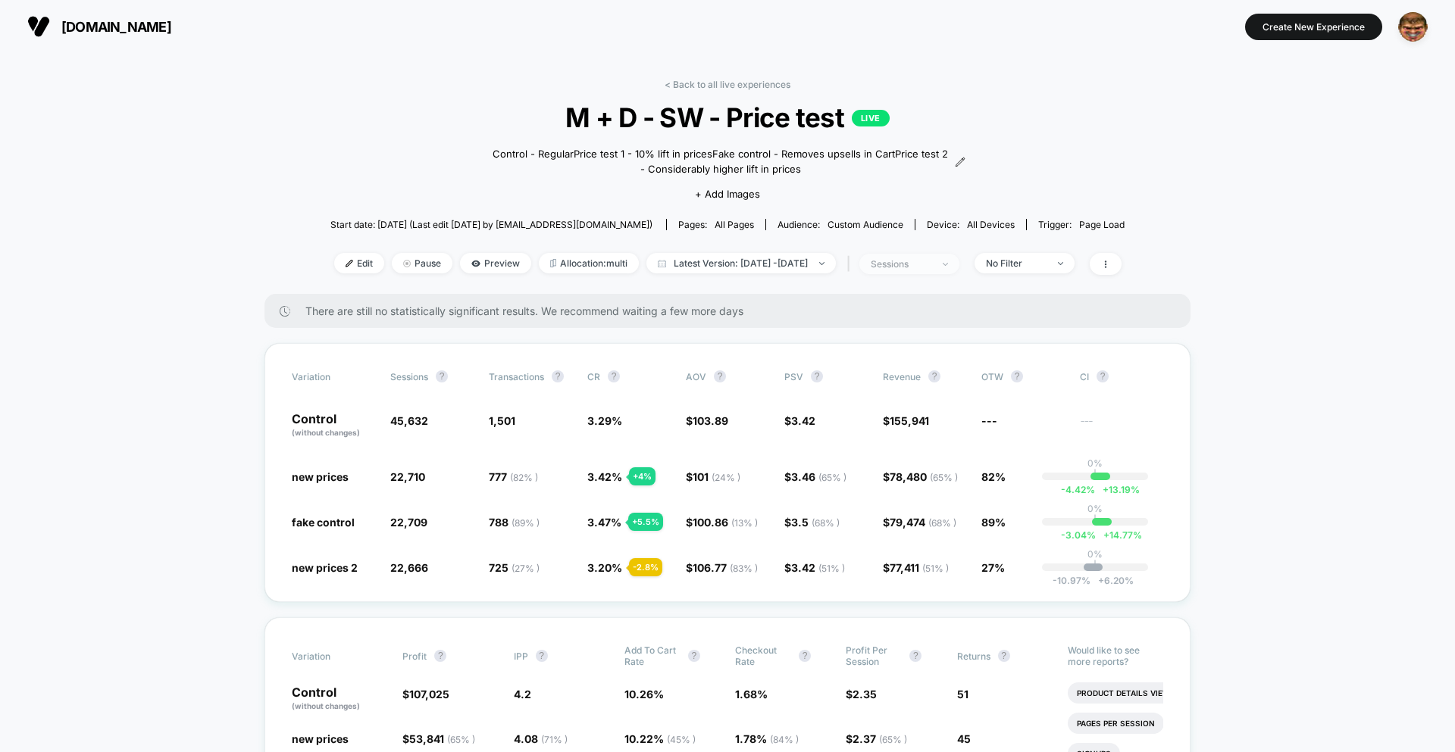
click at [924, 267] on div "sessions" at bounding box center [901, 263] width 61 height 11
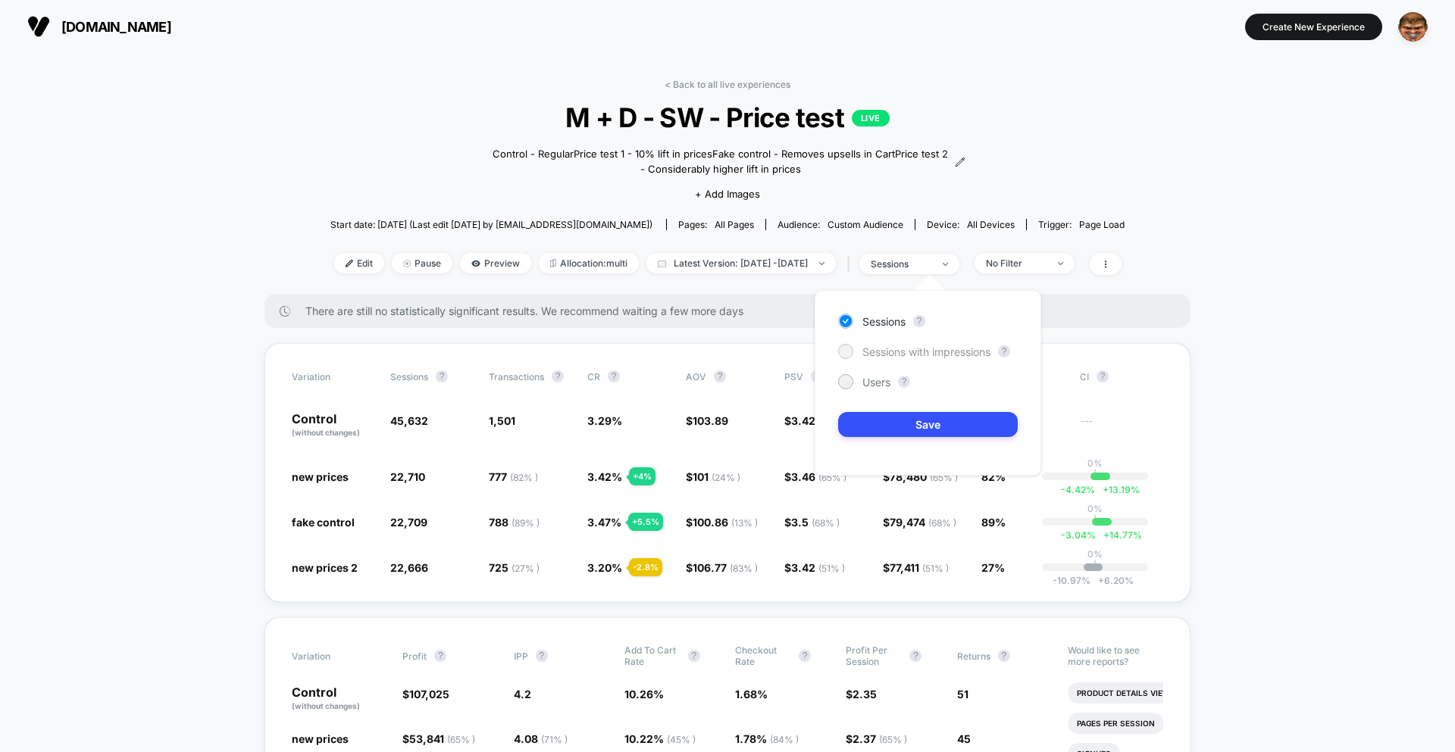
click at [890, 349] on span "Sessions with impressions" at bounding box center [926, 352] width 128 height 13
click at [891, 429] on button "Save" at bounding box center [928, 424] width 180 height 25
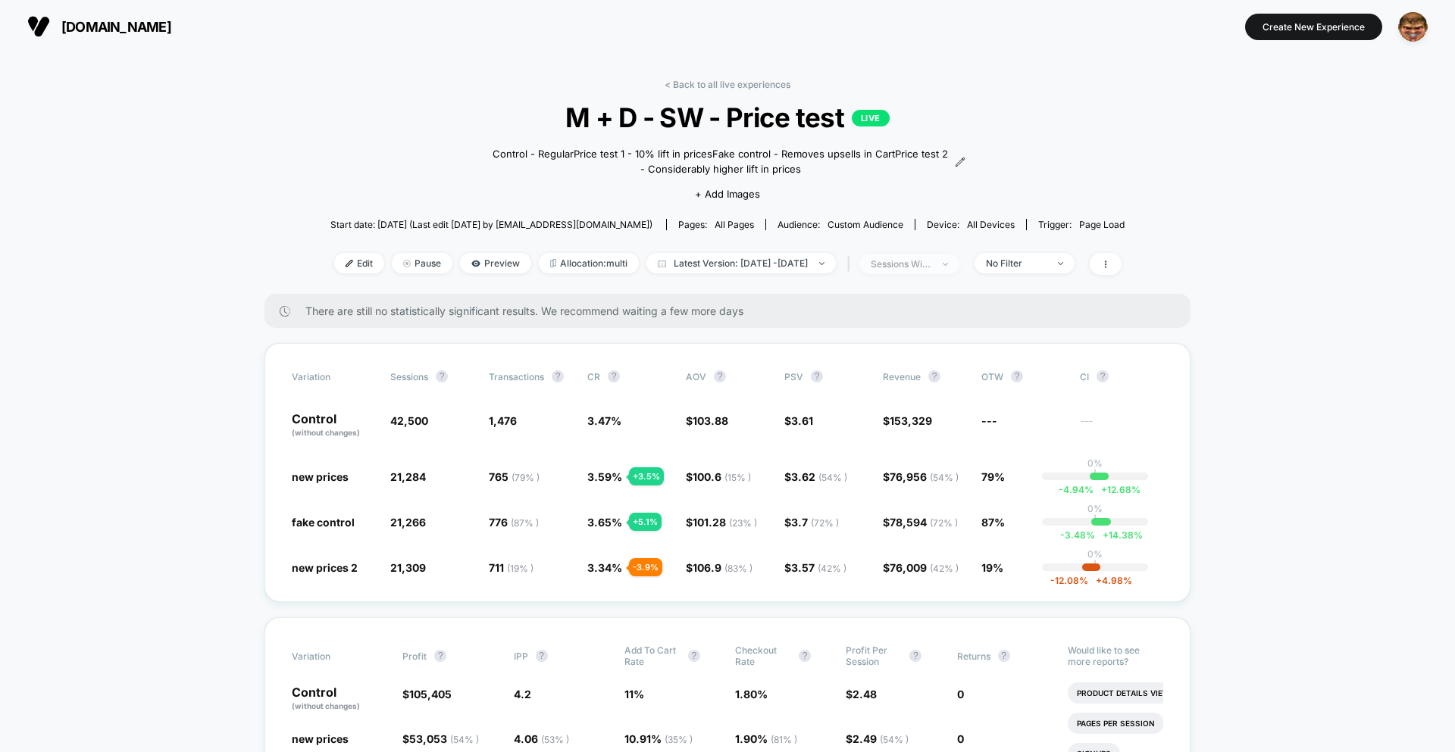
drag, startPoint x: 944, startPoint y: 255, endPoint x: 933, endPoint y: 273, distance: 21.4
click at [943, 256] on span "sessions with impression" at bounding box center [909, 264] width 100 height 20
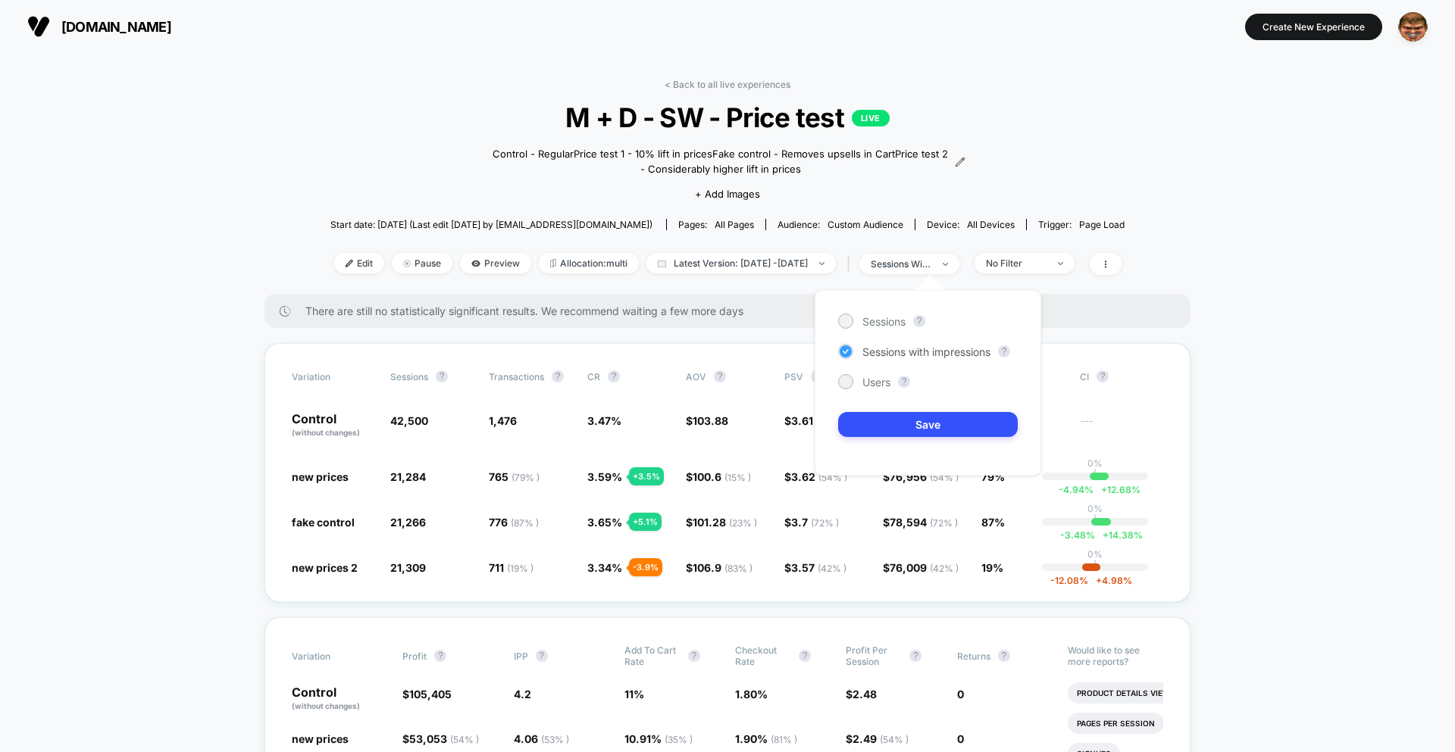
drag, startPoint x: 899, startPoint y: 325, endPoint x: 896, endPoint y: 346, distance: 20.8
click at [899, 325] on span "Sessions" at bounding box center [883, 321] width 43 height 13
drag, startPoint x: 897, startPoint y: 440, endPoint x: 897, endPoint y: 427, distance: 12.1
click at [897, 439] on div "Sessions ? Sessions with impressions ? Users ? Save" at bounding box center [928, 383] width 227 height 186
click at [897, 427] on button "Save" at bounding box center [928, 424] width 180 height 25
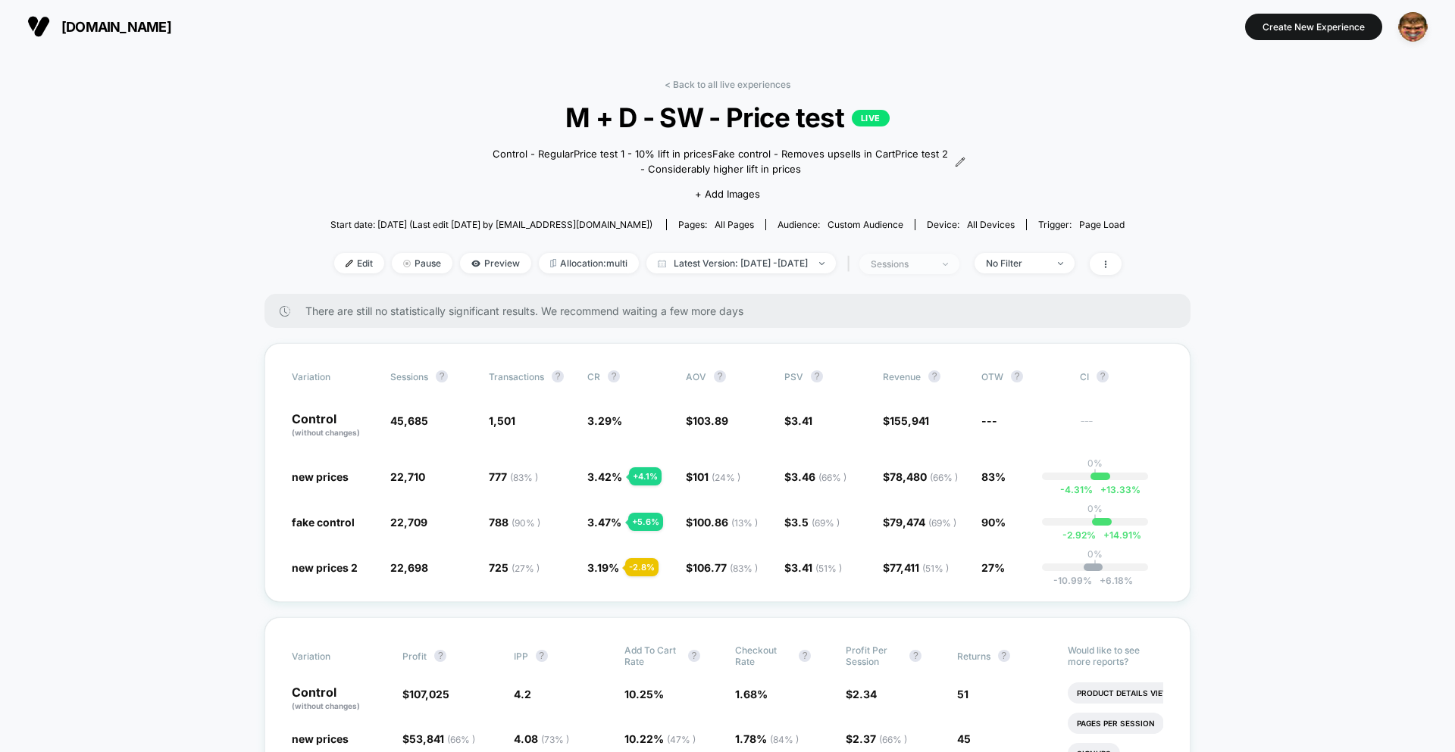
click at [921, 255] on span "sessions" at bounding box center [909, 264] width 100 height 20
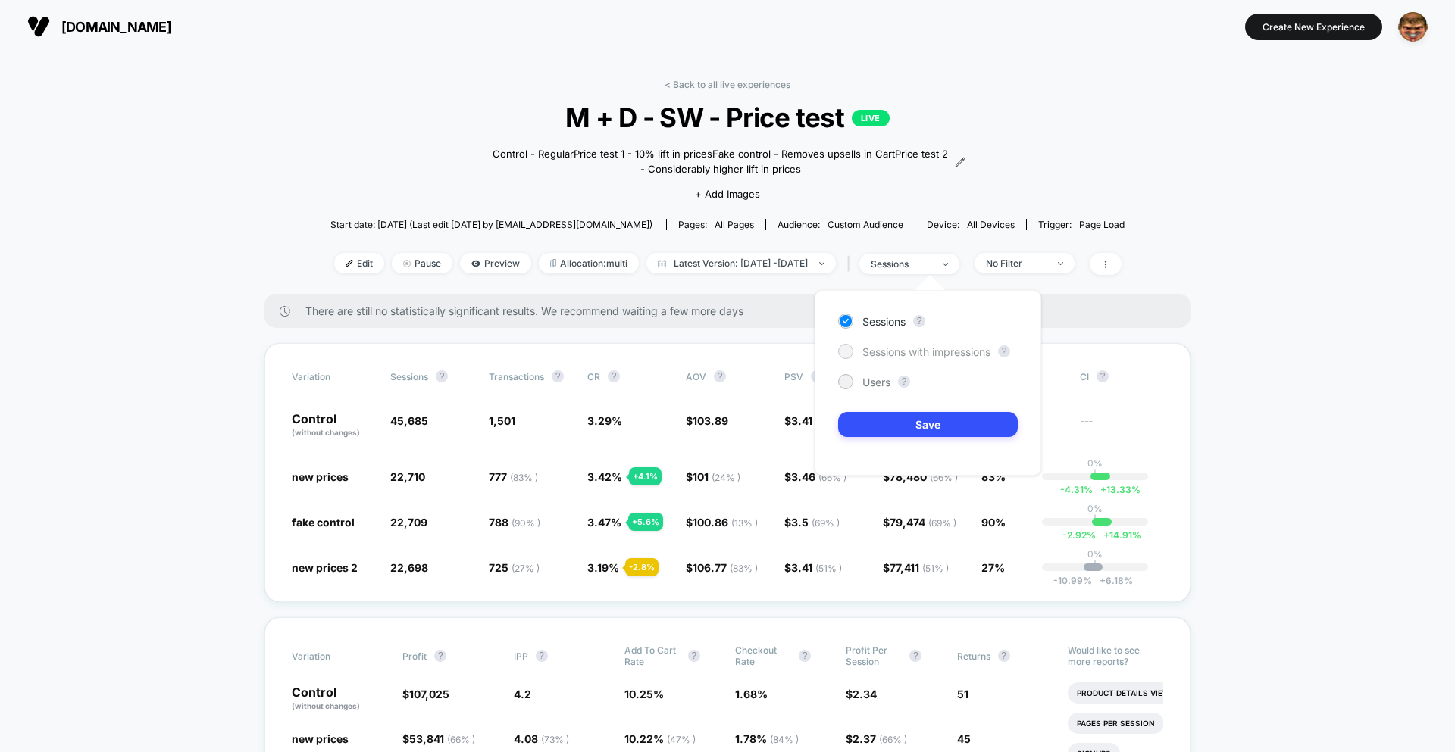
click at [899, 349] on span "Sessions with impressions" at bounding box center [926, 352] width 128 height 13
click at [915, 416] on button "Save" at bounding box center [928, 424] width 180 height 25
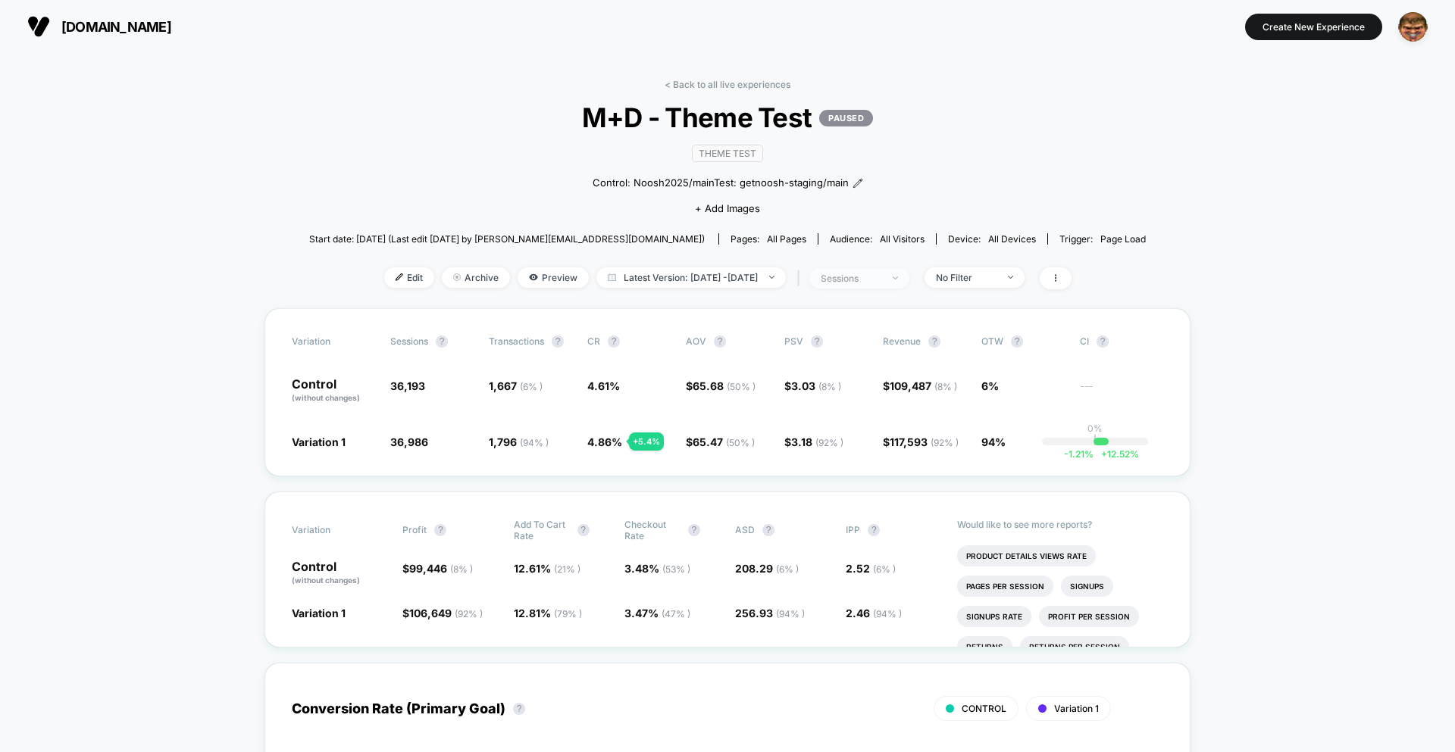
click at [854, 285] on span "sessions" at bounding box center [859, 278] width 100 height 20
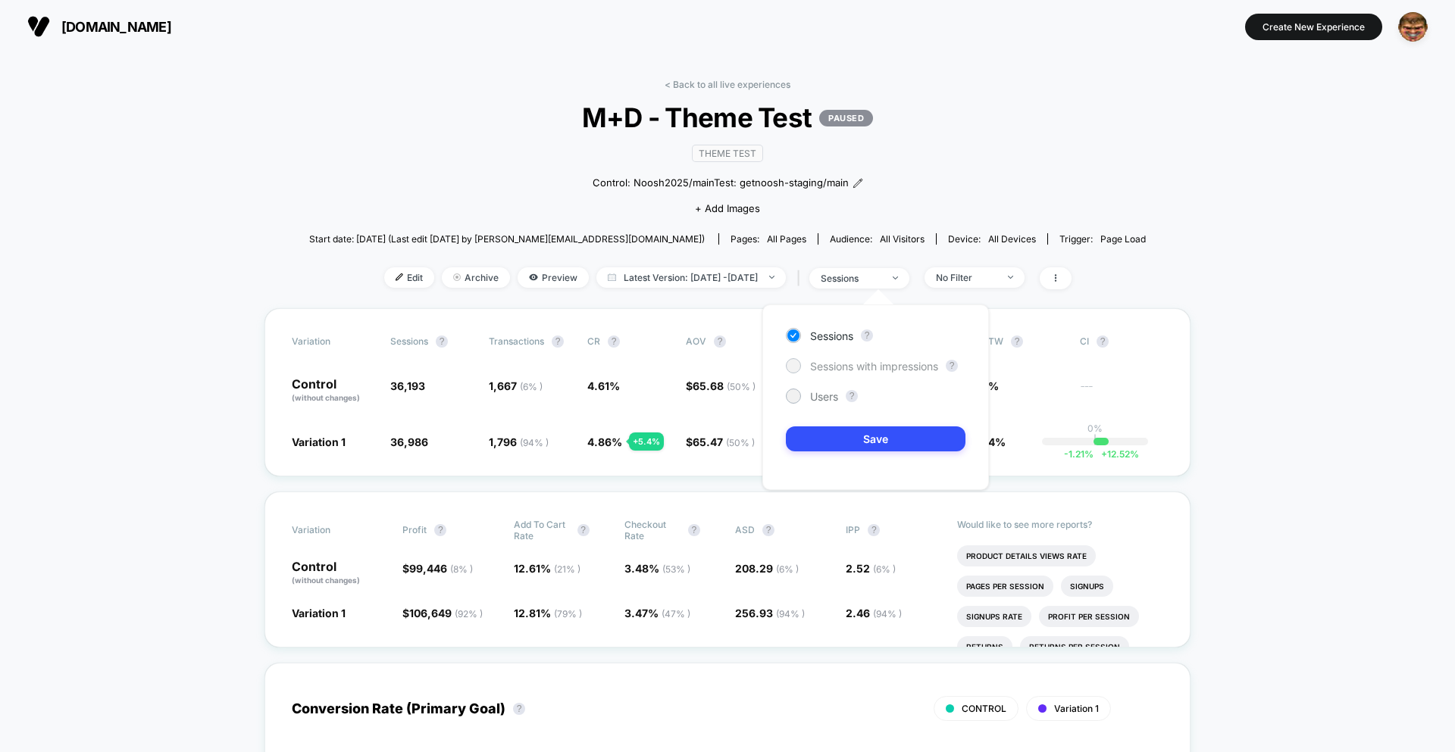
click at [828, 368] on span "Sessions with impressions" at bounding box center [874, 366] width 128 height 13
click at [842, 428] on button "Save" at bounding box center [876, 439] width 180 height 25
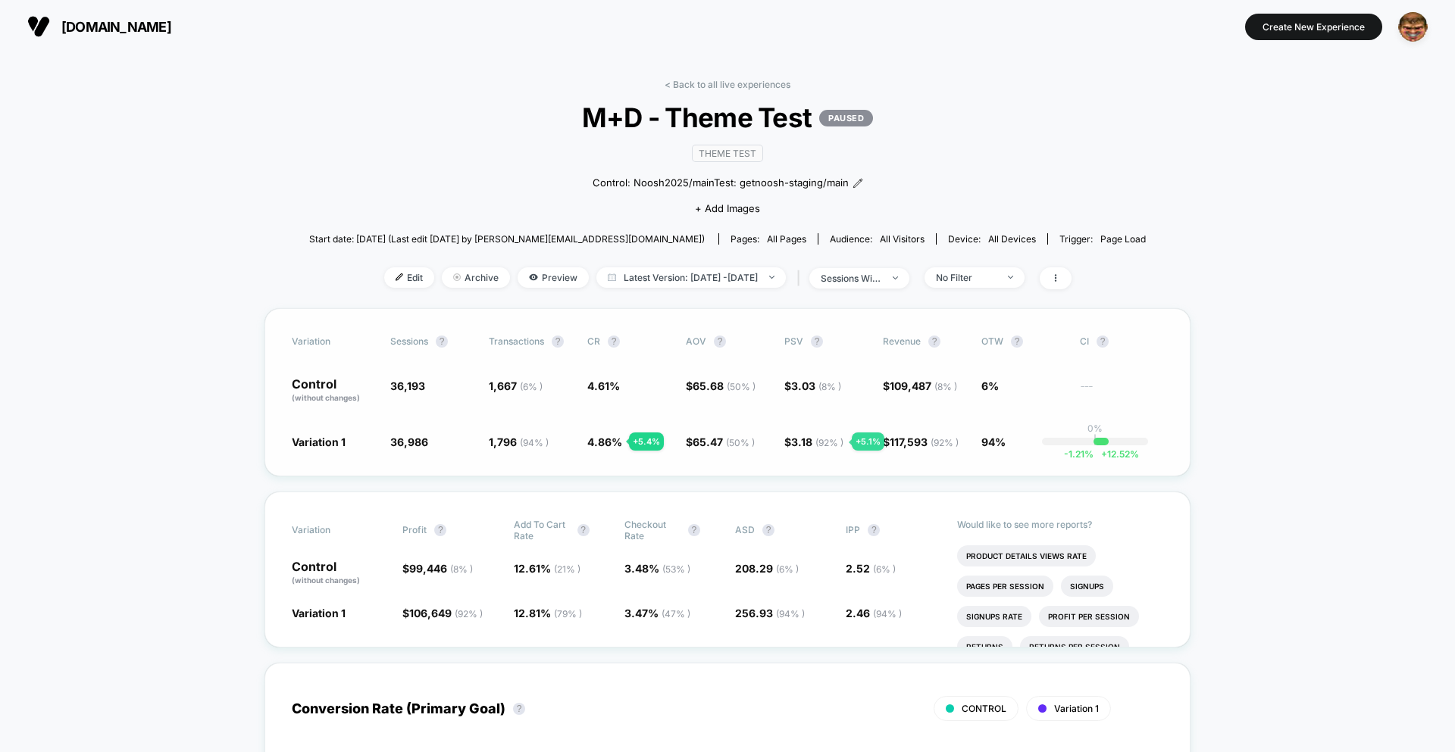
click at [833, 443] on span "( 92 % )" at bounding box center [829, 442] width 28 height 11
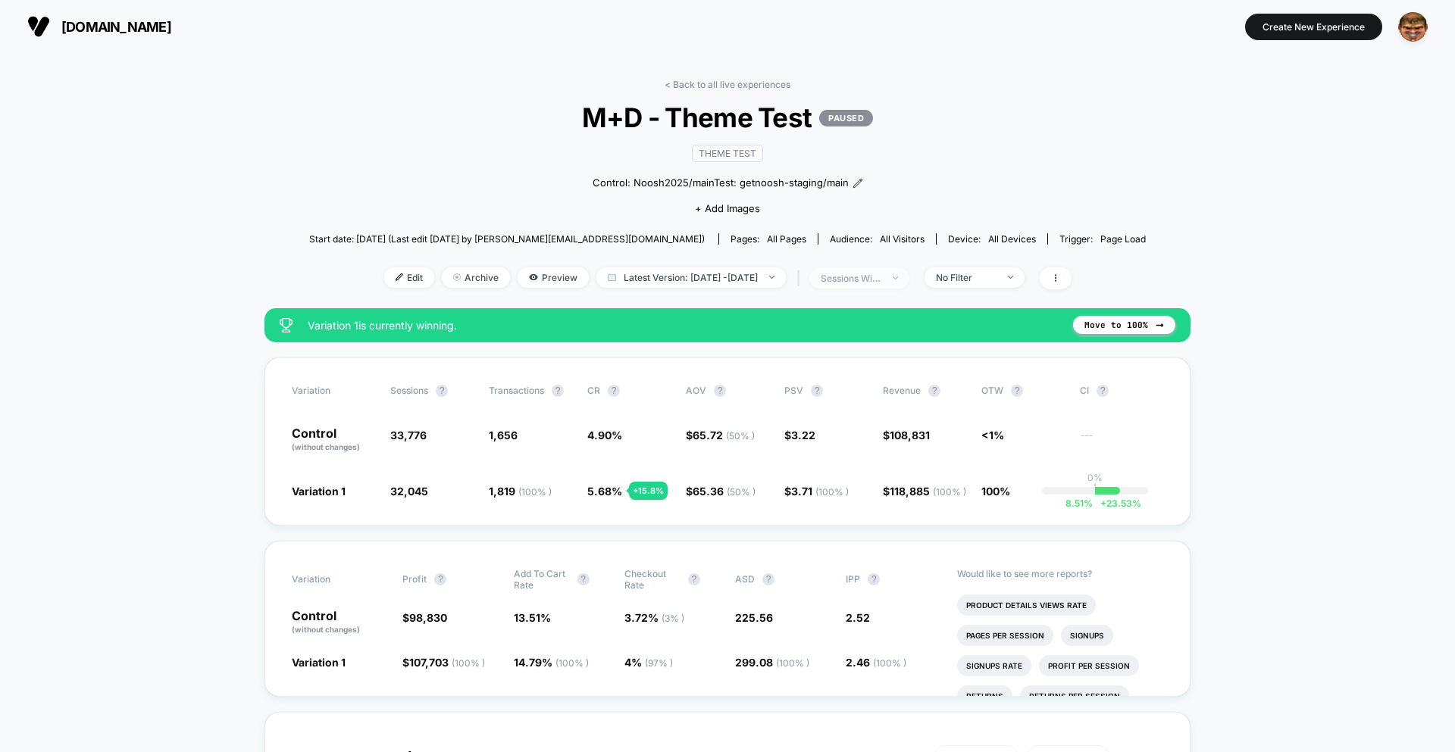
click at [903, 271] on span "sessions with impression" at bounding box center [859, 278] width 100 height 20
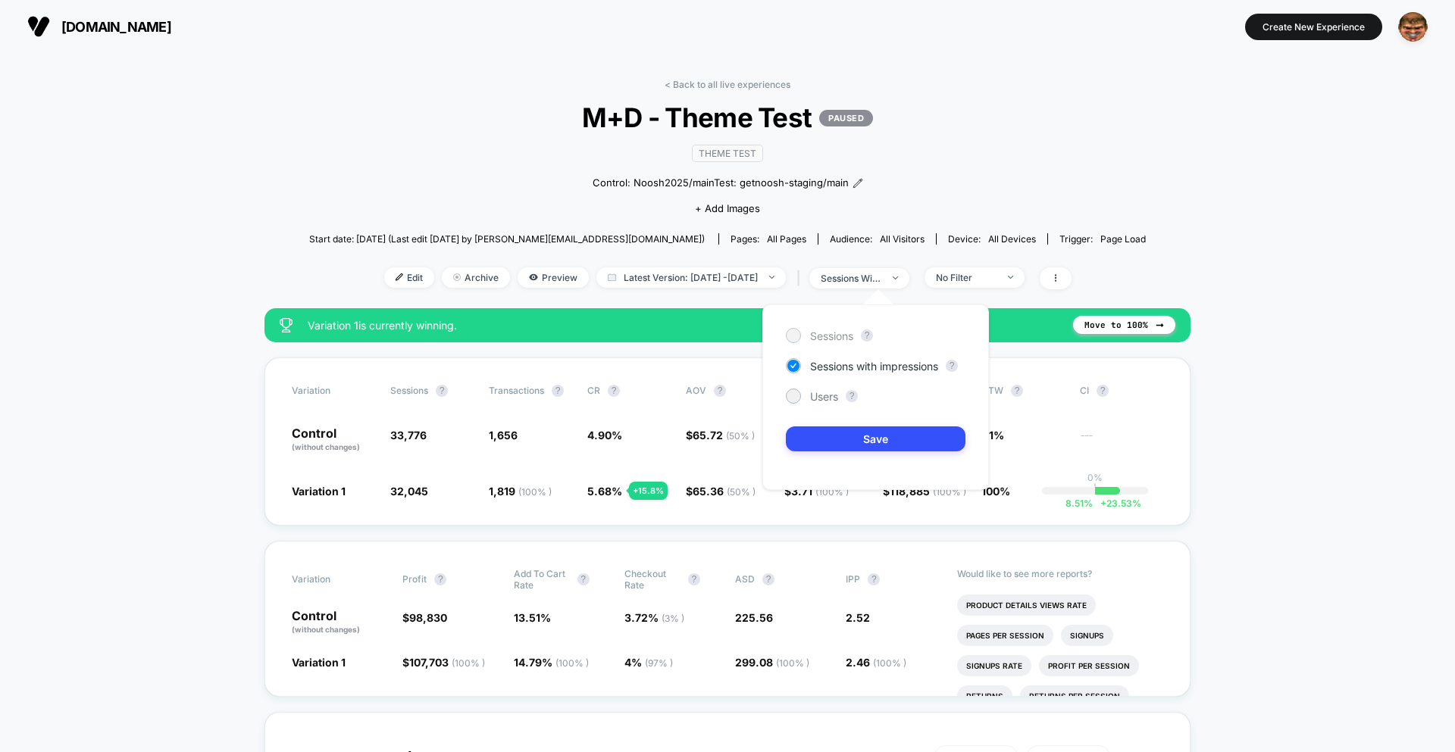
click at [831, 331] on span "Sessions" at bounding box center [831, 336] width 43 height 13
click at [846, 437] on button "Save" at bounding box center [876, 439] width 180 height 25
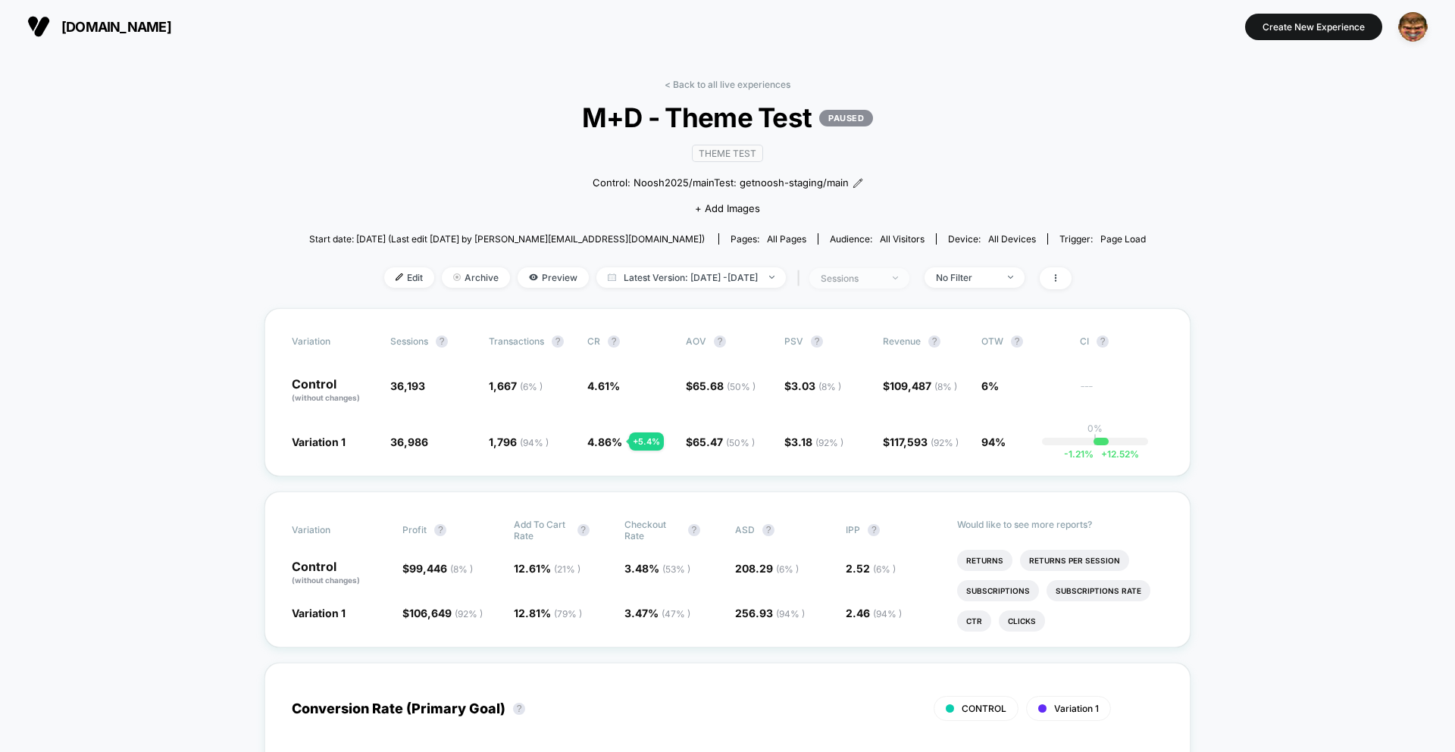
click at [875, 282] on div "sessions" at bounding box center [851, 278] width 61 height 11
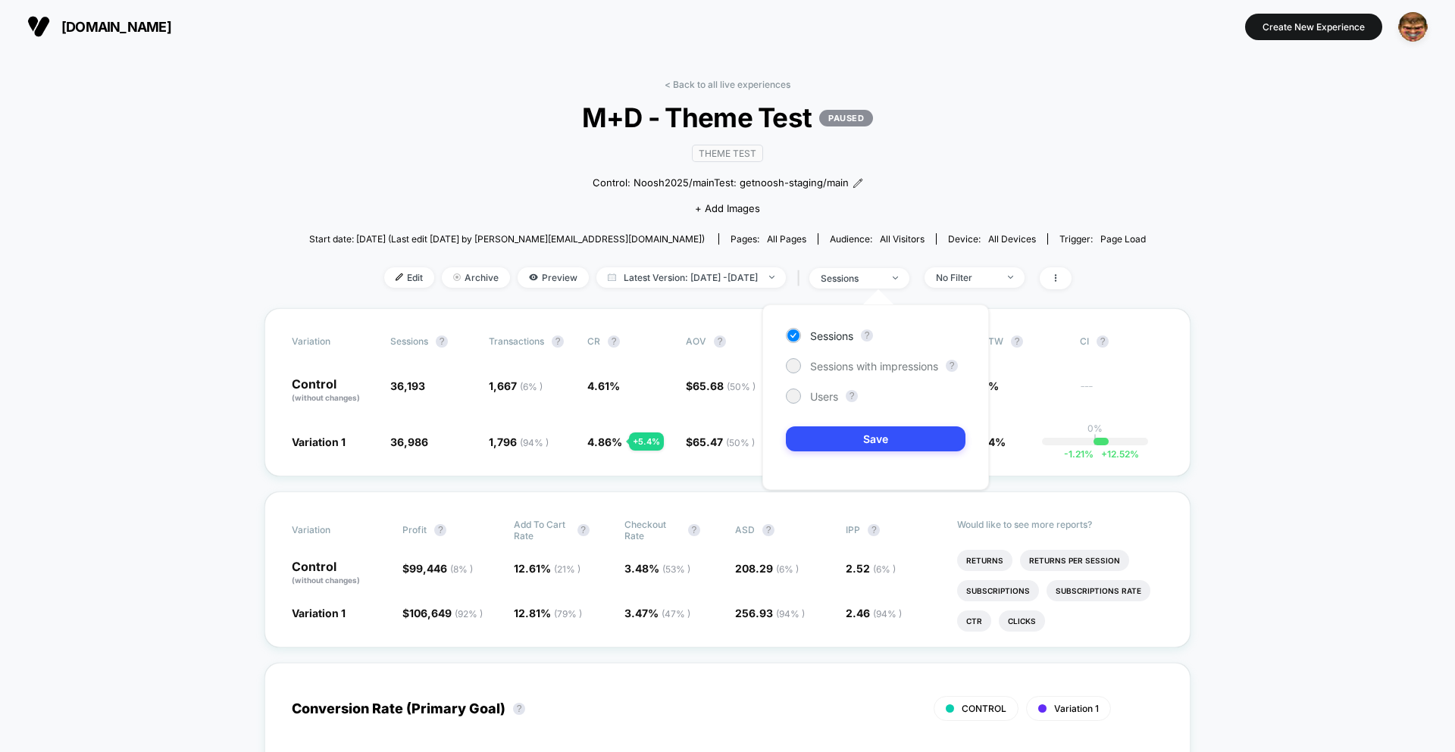
drag, startPoint x: 859, startPoint y: 360, endPoint x: 865, endPoint y: 393, distance: 34.0
click at [859, 360] on span "Sessions with impressions" at bounding box center [874, 366] width 128 height 13
click at [875, 444] on button "Save" at bounding box center [876, 439] width 180 height 25
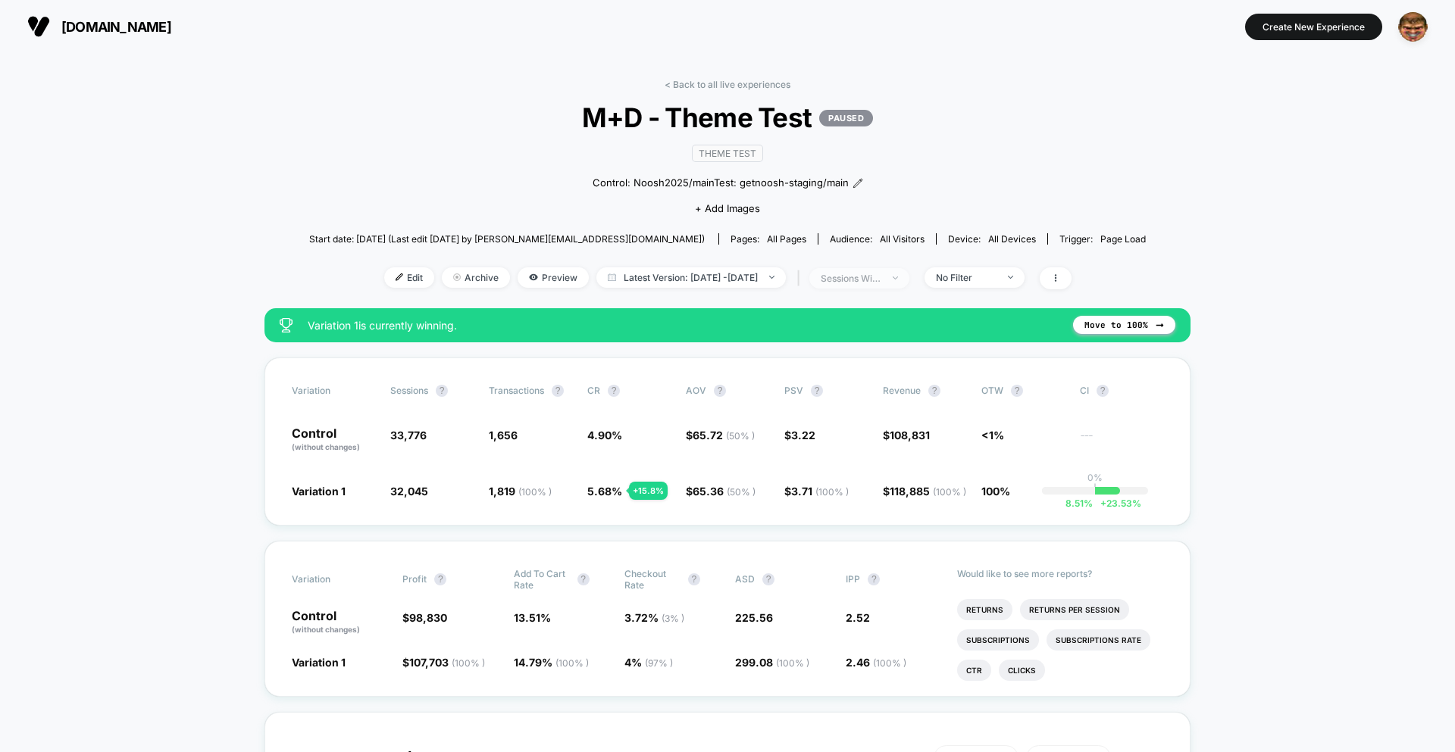
click at [884, 287] on span "sessions with impression" at bounding box center [859, 278] width 100 height 20
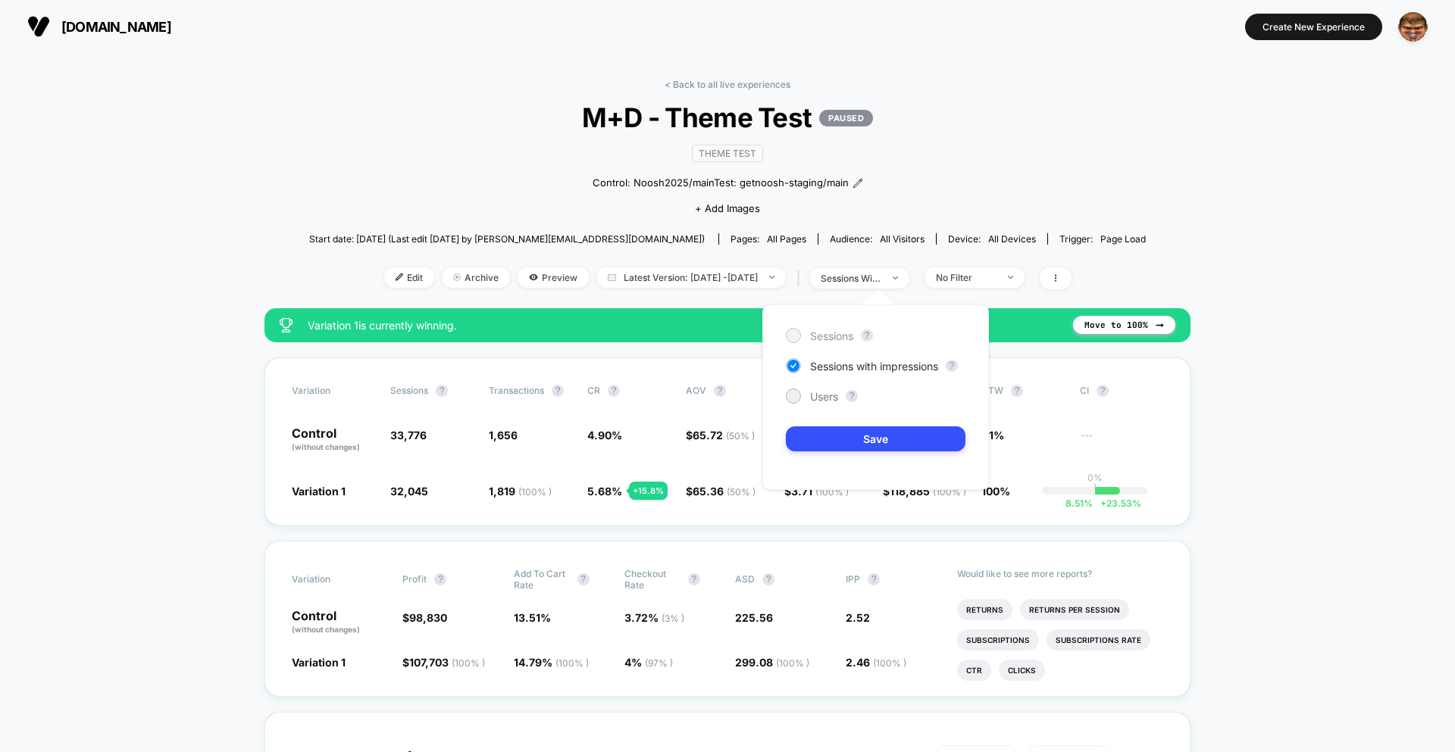
click at [817, 341] on span "Sessions" at bounding box center [831, 336] width 43 height 13
click at [826, 441] on button "Save" at bounding box center [876, 439] width 180 height 25
